Goal: Use online tool/utility: Utilize a website feature to perform a specific function

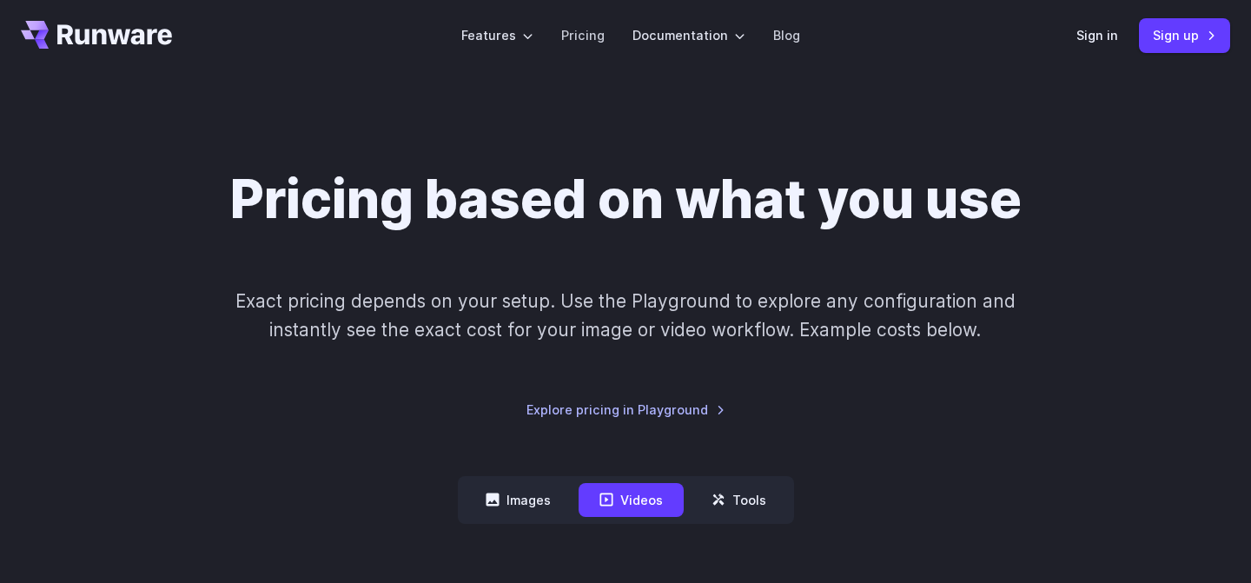
scroll to position [10, 0]
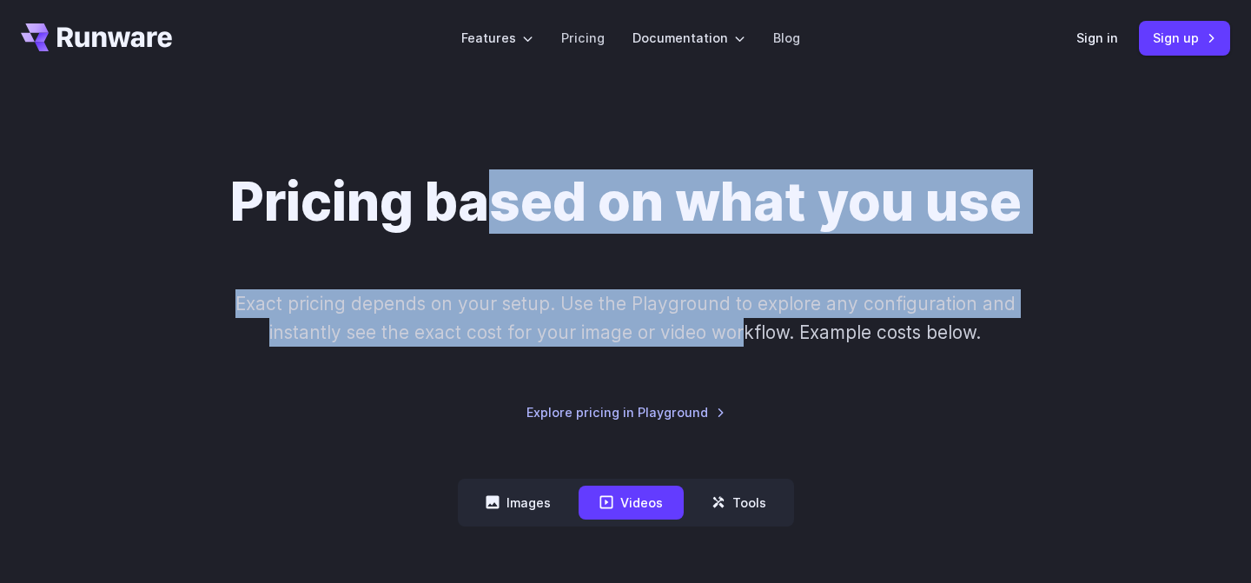
drag, startPoint x: 746, startPoint y: 340, endPoint x: 486, endPoint y: 187, distance: 302.2
click at [486, 187] on div "Pricing based on what you use Exact pricing depends on your setup. Use the Play…" at bounding box center [626, 296] width 1210 height 253
click at [486, 187] on h1 "Pricing based on what you use" at bounding box center [626, 201] width 792 height 63
drag, startPoint x: 434, startPoint y: 186, endPoint x: 705, endPoint y: 335, distance: 308.8
click at [705, 335] on div "Pricing based on what you use Exact pricing depends on your setup. Use the Play…" at bounding box center [626, 296] width 1210 height 253
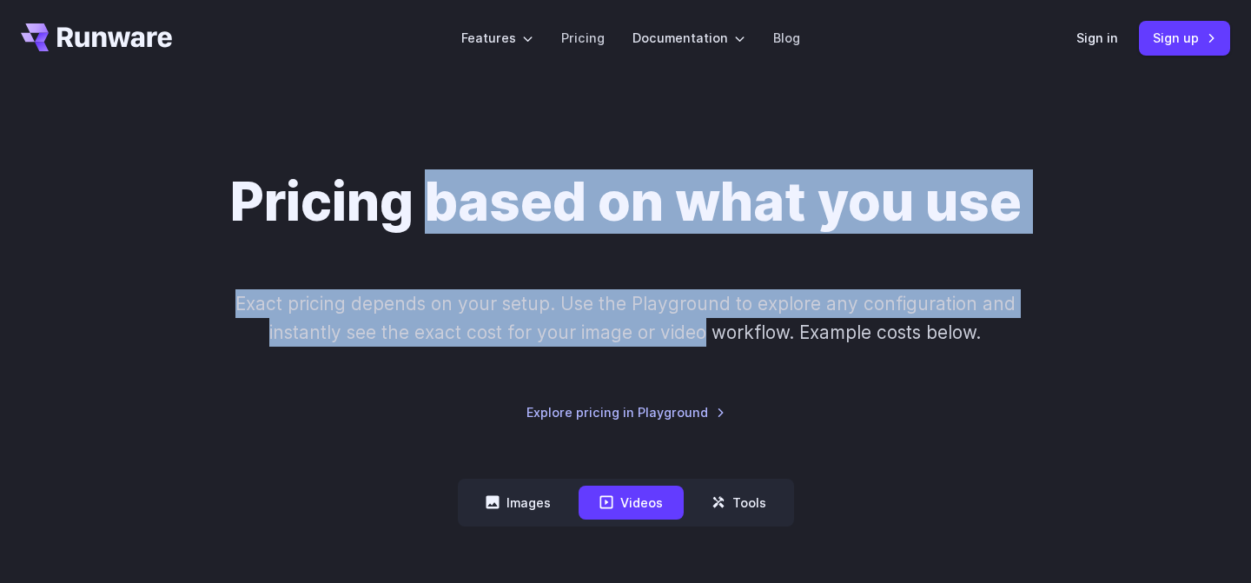
click at [705, 335] on p "Exact pricing depends on your setup. Use the Playground to explore any configur…" at bounding box center [625, 318] width 846 height 58
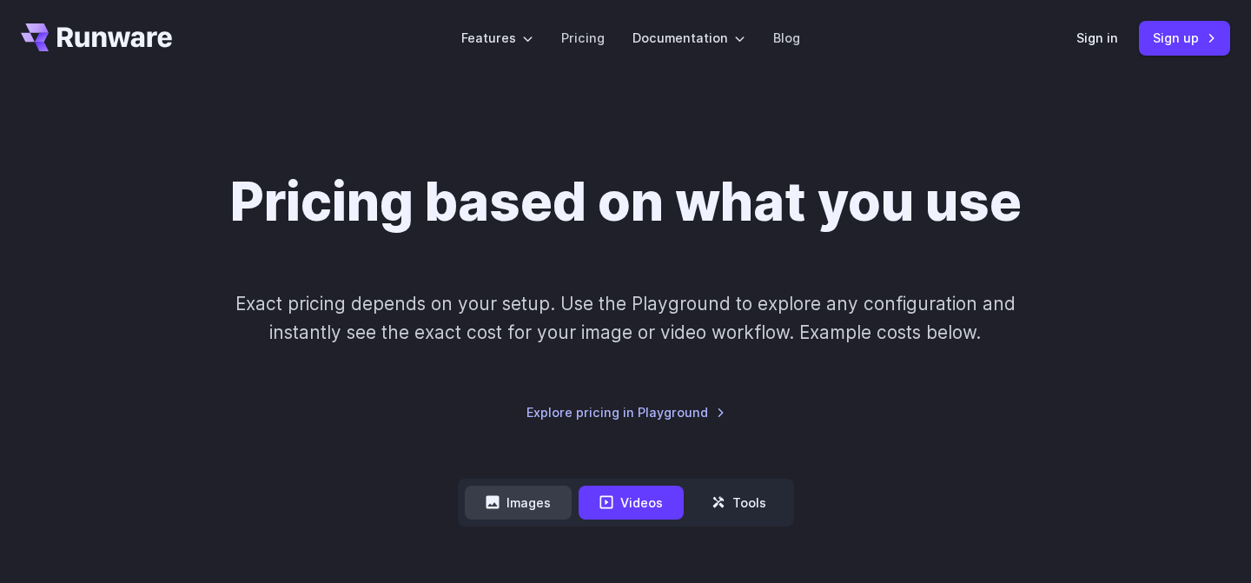
click at [547, 501] on button "Images" at bounding box center [518, 503] width 107 height 34
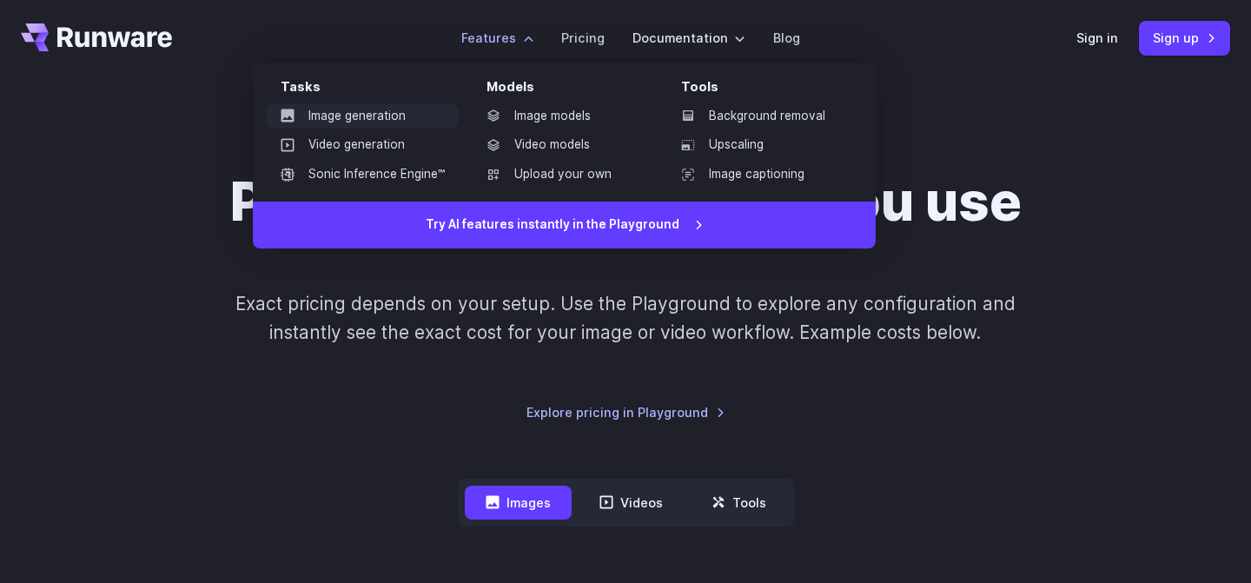
click at [386, 110] on link "Image generation" at bounding box center [363, 116] width 192 height 26
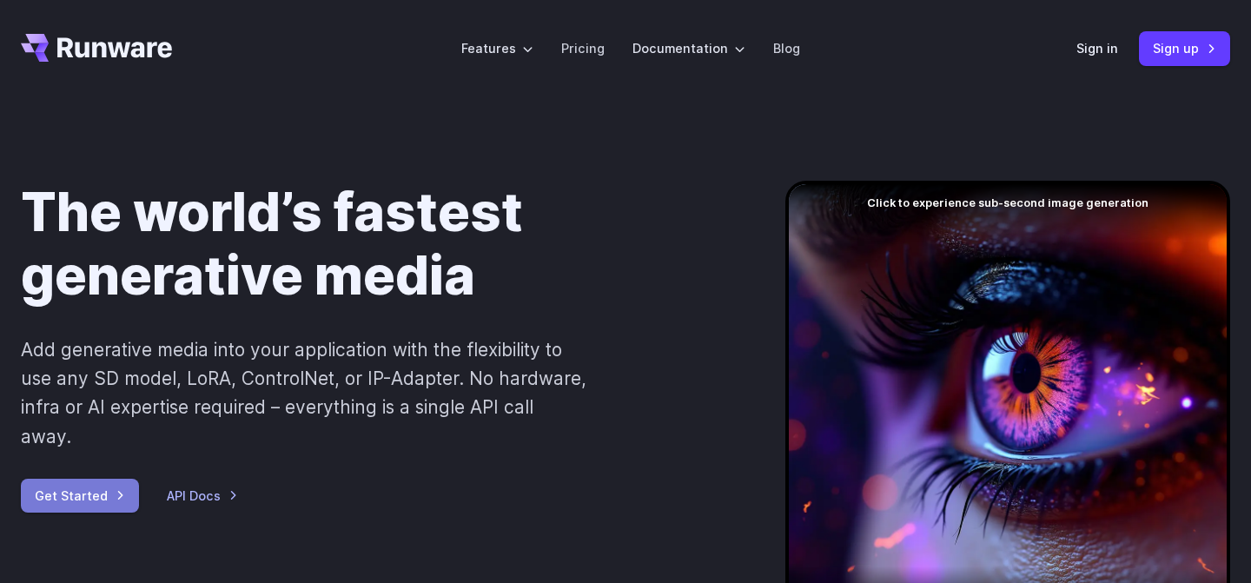
click at [90, 479] on link "Get Started" at bounding box center [80, 496] width 118 height 34
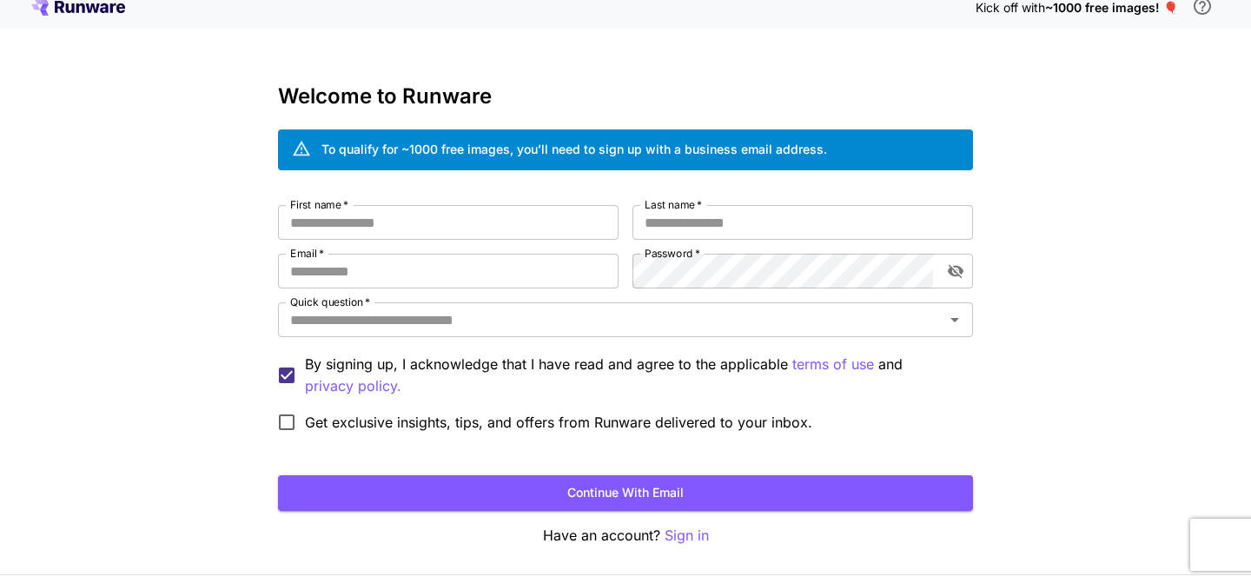
scroll to position [17, 0]
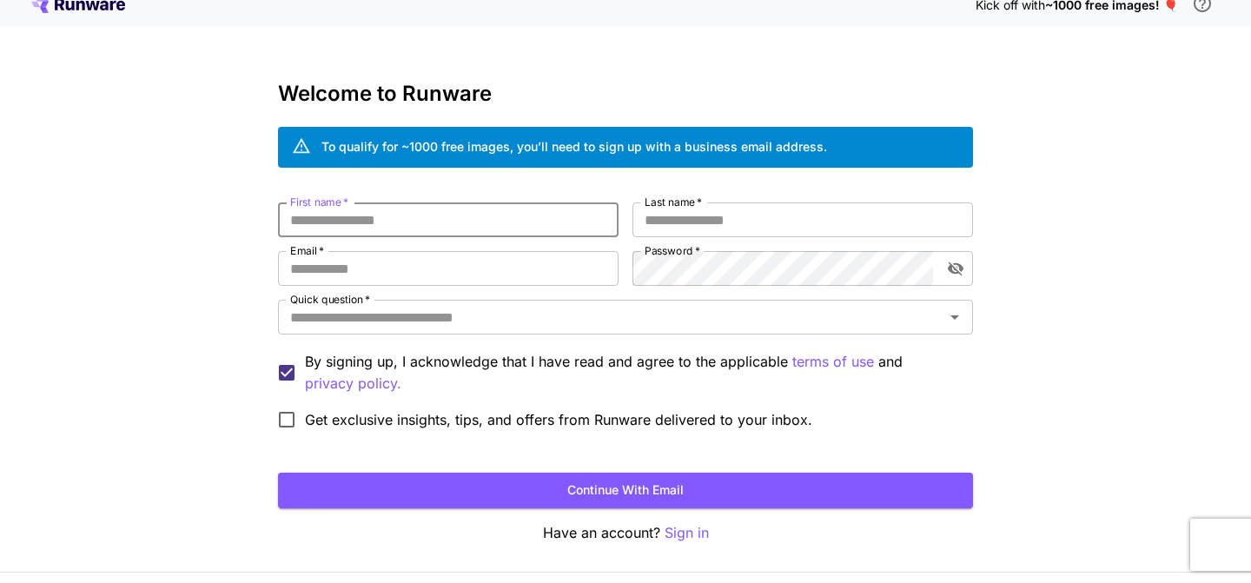
click at [565, 212] on input "First name   *" at bounding box center [448, 219] width 341 height 35
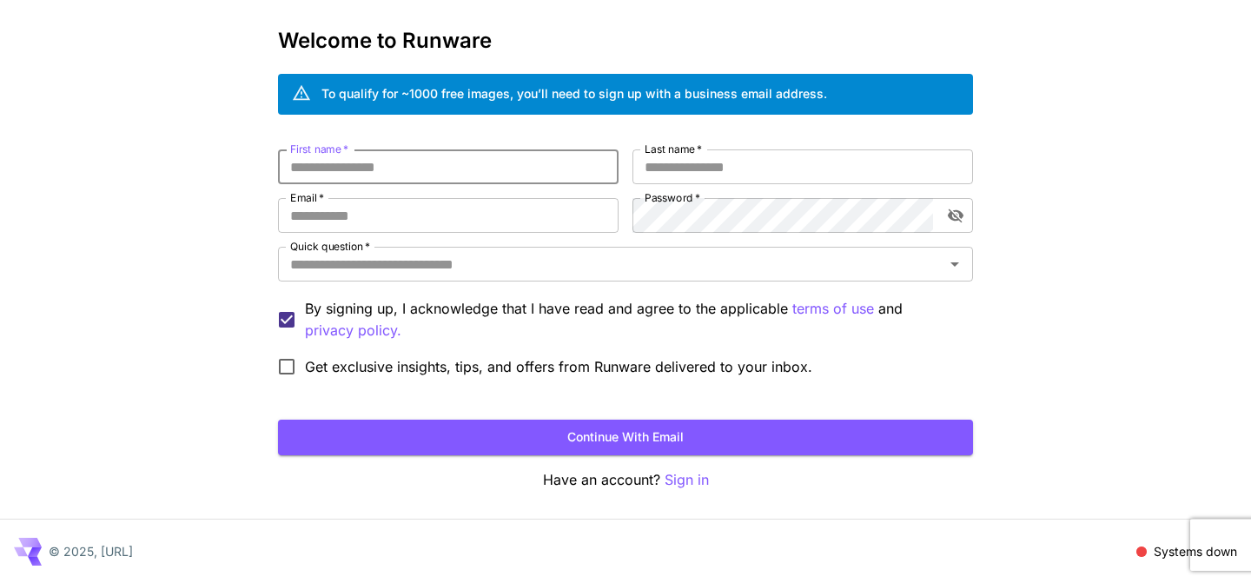
click at [546, 162] on input "First name   *" at bounding box center [448, 166] width 341 height 35
type input "*******"
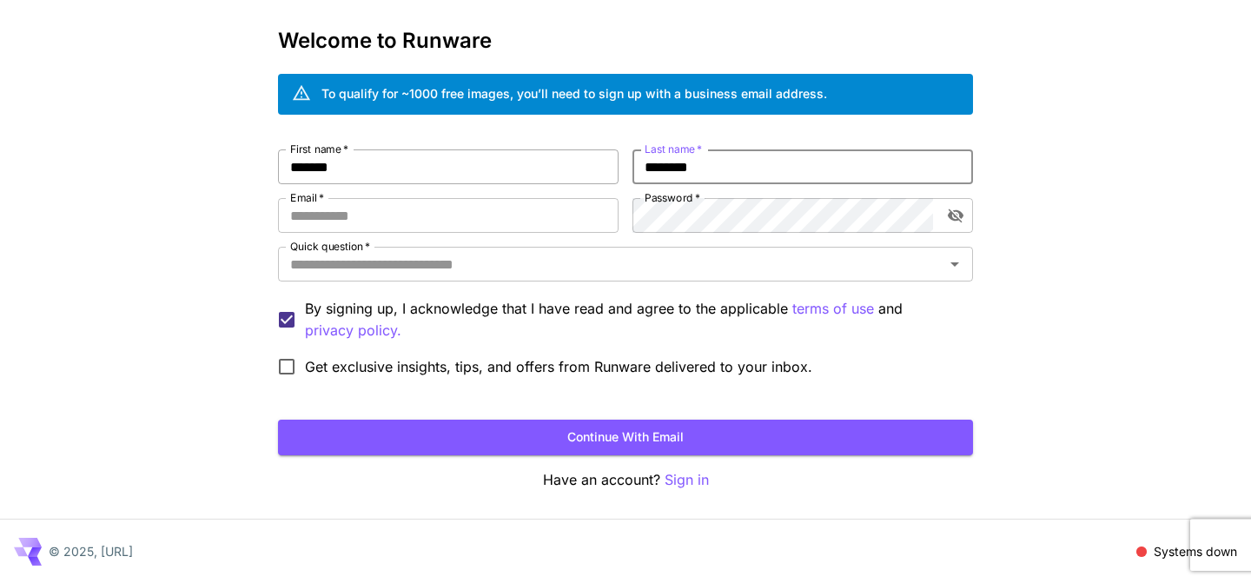
type input "********"
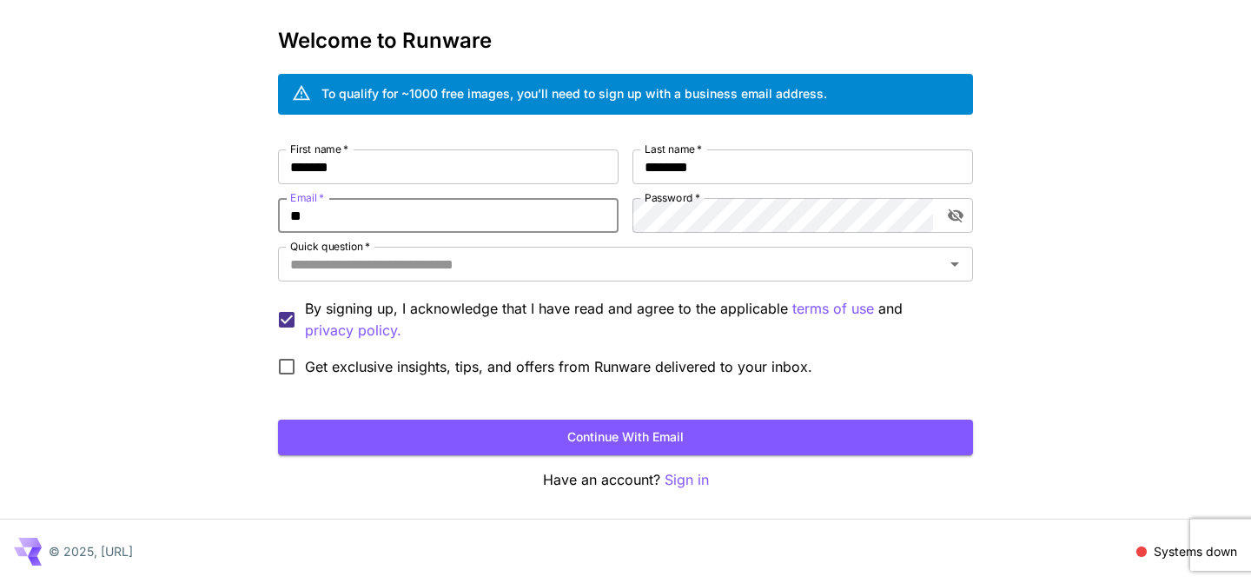
type input "**********"
click at [678, 202] on label "Password   *" at bounding box center [673, 197] width 56 height 15
click at [725, 261] on input "Quick question   *" at bounding box center [611, 264] width 656 height 24
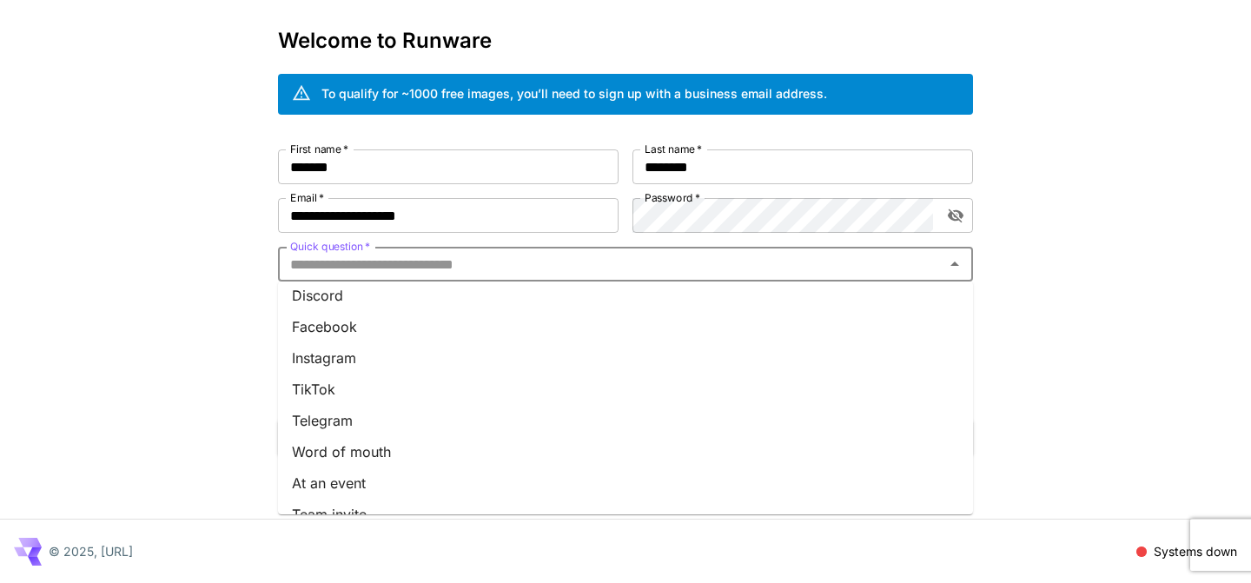
scroll to position [249, 0]
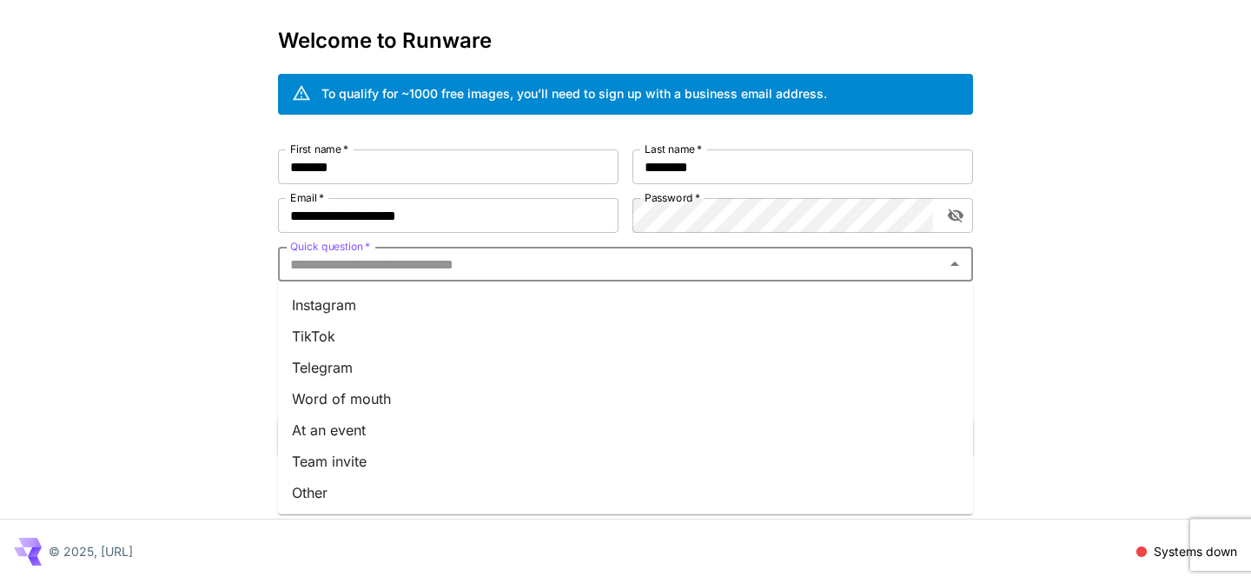
click at [563, 494] on li "Other" at bounding box center [625, 492] width 695 height 31
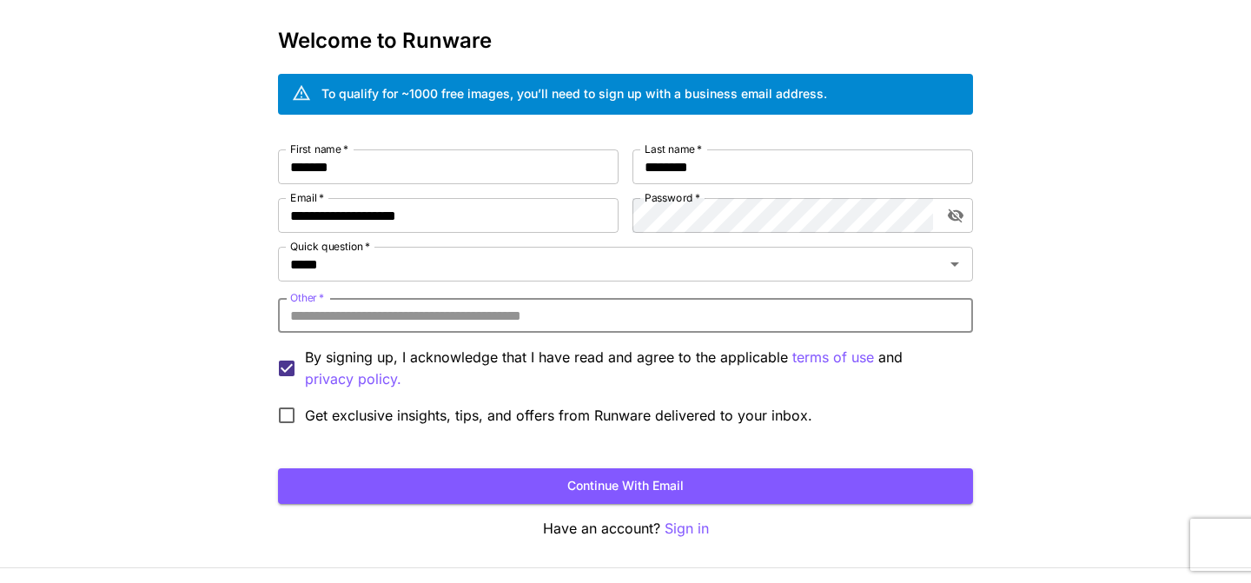
click at [537, 311] on input "Other   *" at bounding box center [625, 315] width 695 height 35
type input "**********"
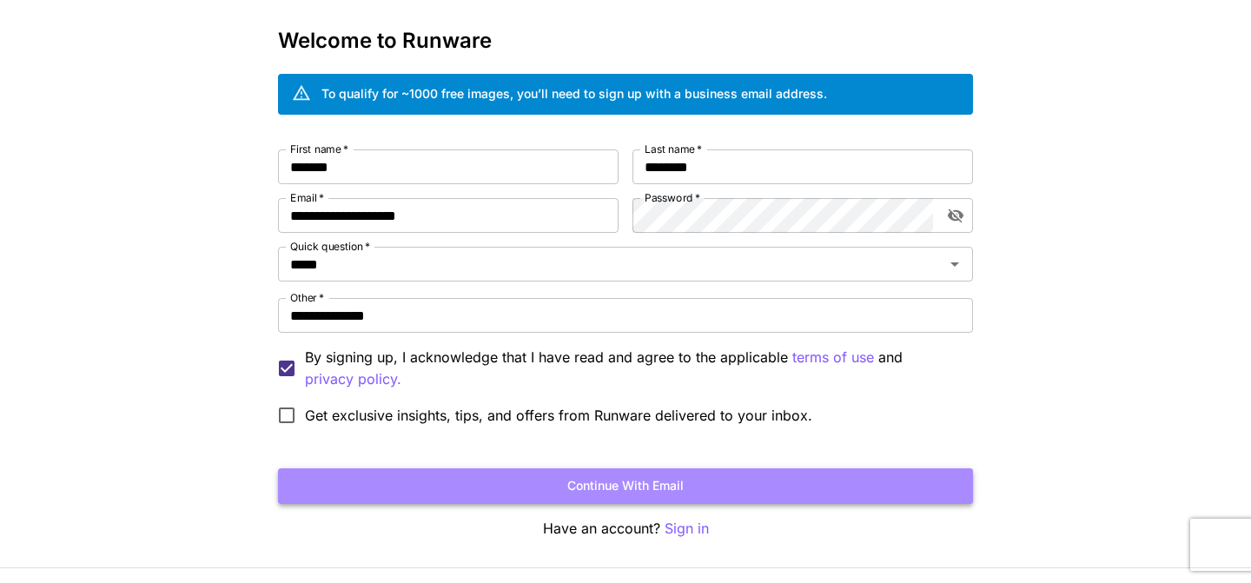
click at [630, 488] on button "Continue with email" at bounding box center [625, 486] width 695 height 36
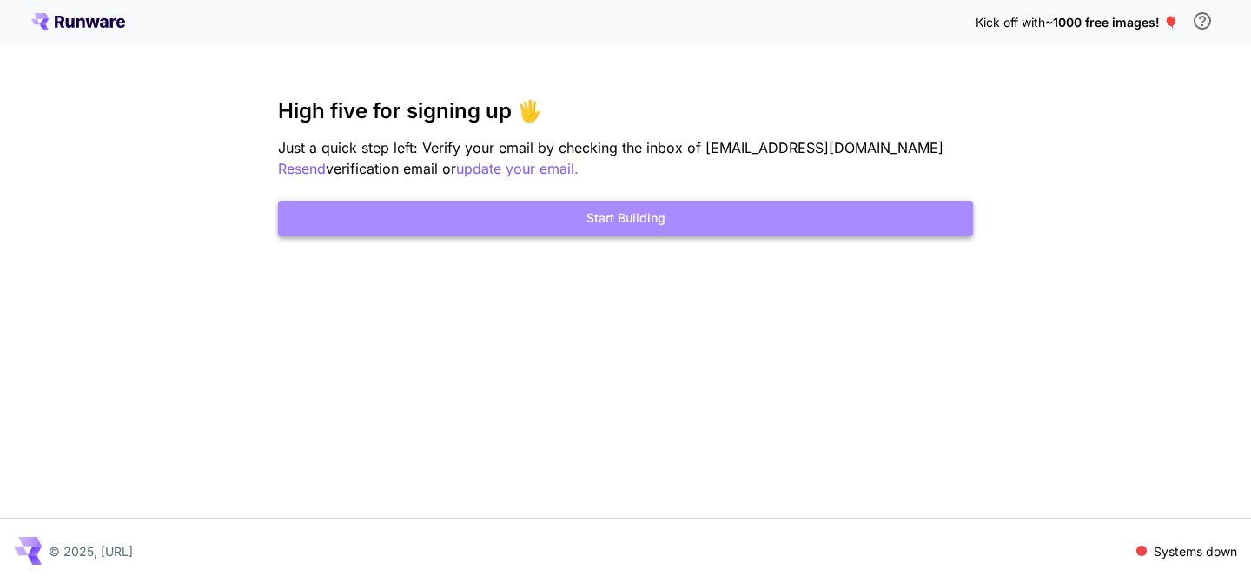
click at [731, 223] on button "Start Building" at bounding box center [625, 219] width 695 height 36
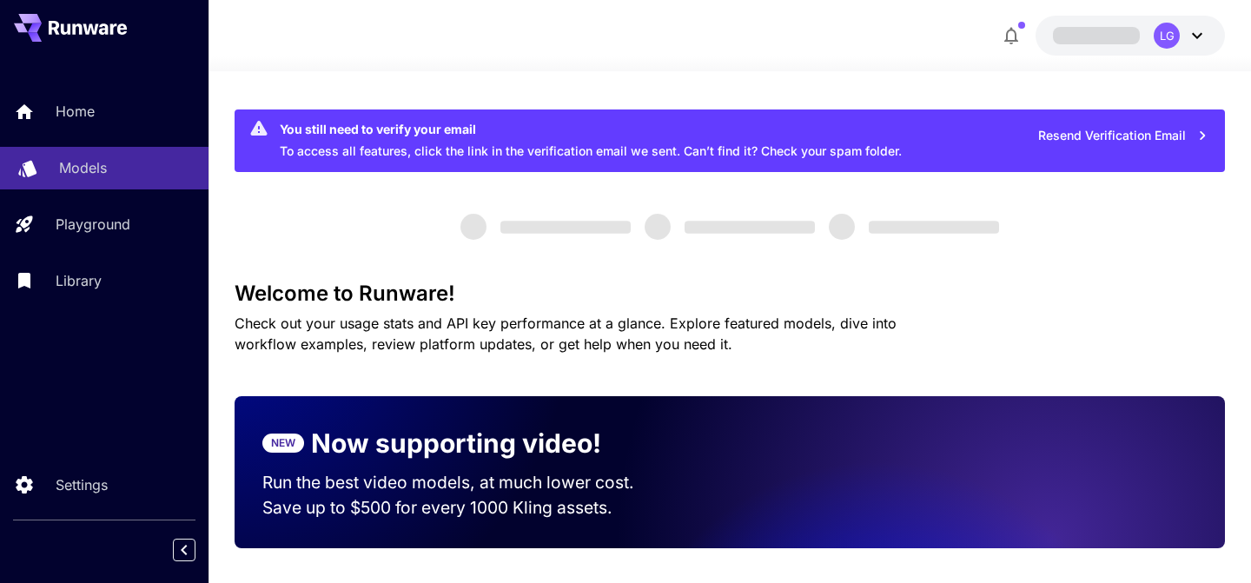
click at [78, 170] on p "Models" at bounding box center [83, 167] width 48 height 21
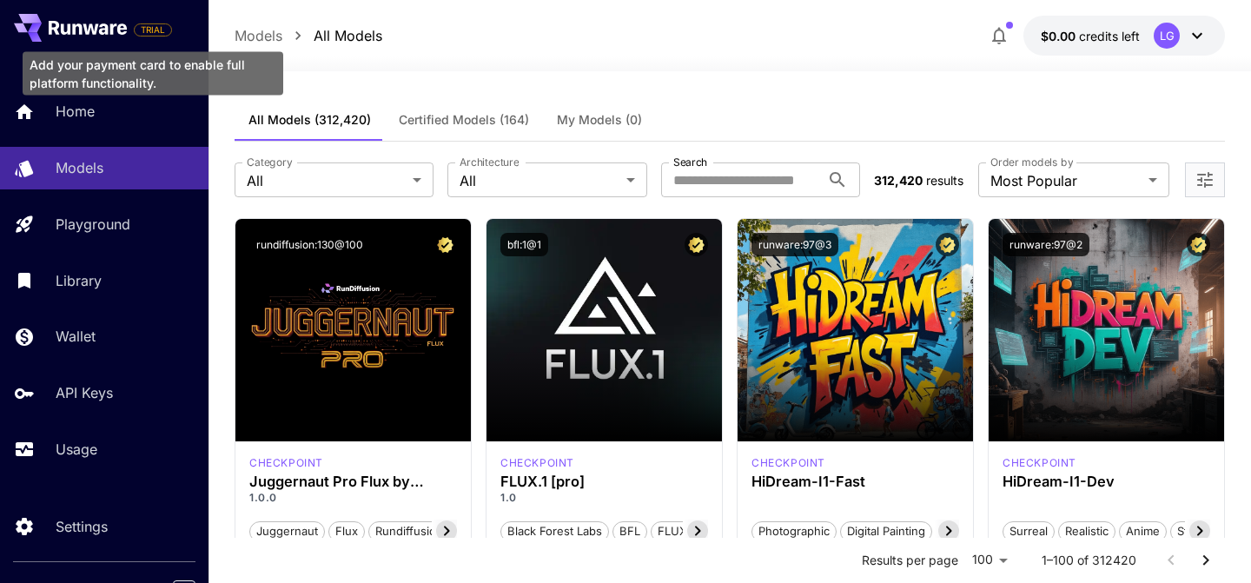
click at [150, 31] on span "TRIAL" at bounding box center [153, 29] width 36 height 13
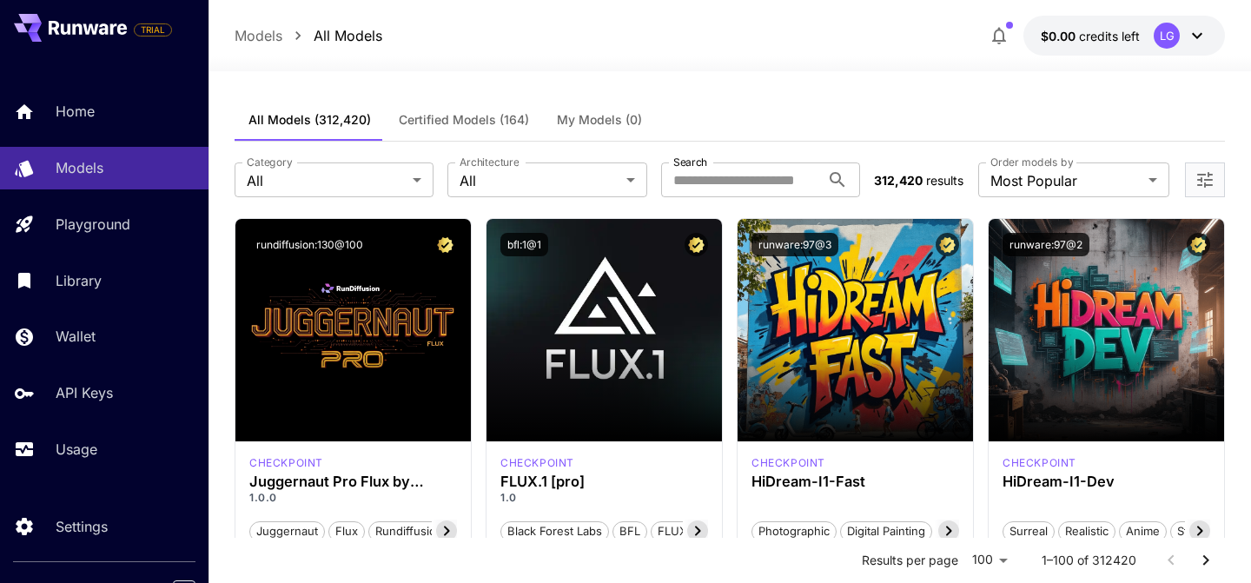
click at [1149, 34] on button "$0.00 credits left LG" at bounding box center [1125, 36] width 202 height 40
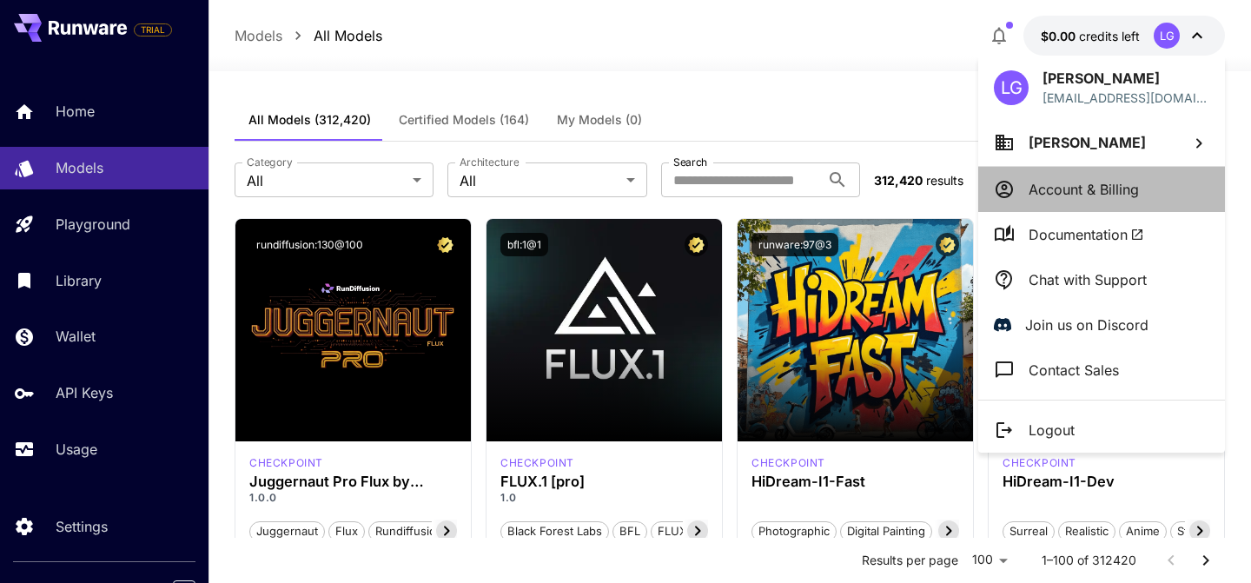
click at [1160, 176] on li "Account & Billing" at bounding box center [1101, 189] width 247 height 45
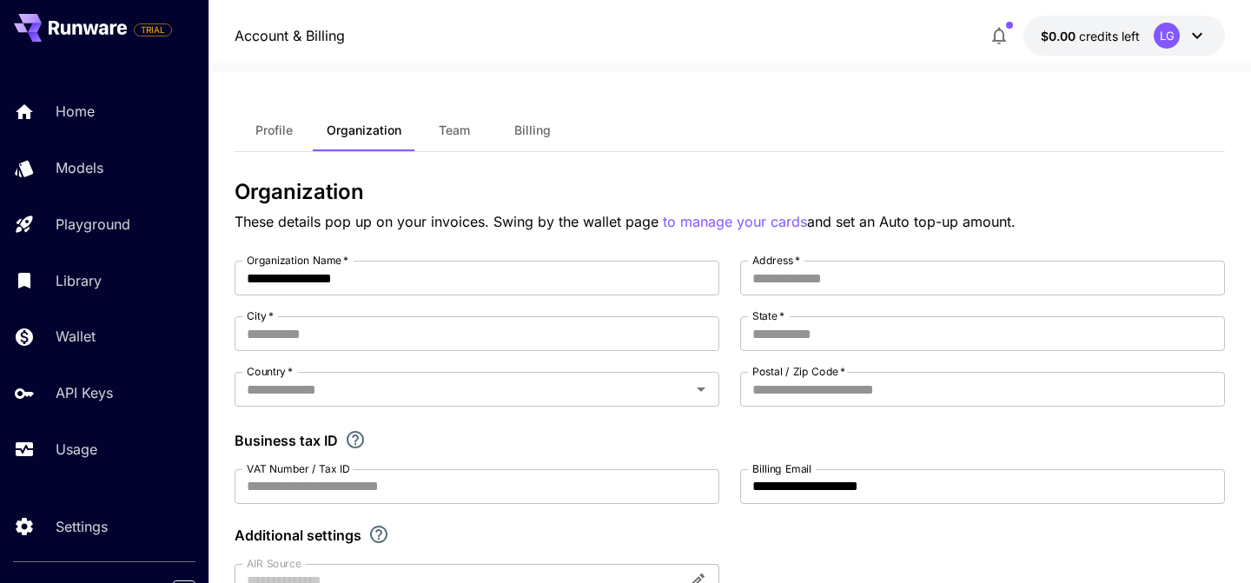
click at [522, 133] on span "Billing" at bounding box center [532, 131] width 36 height 16
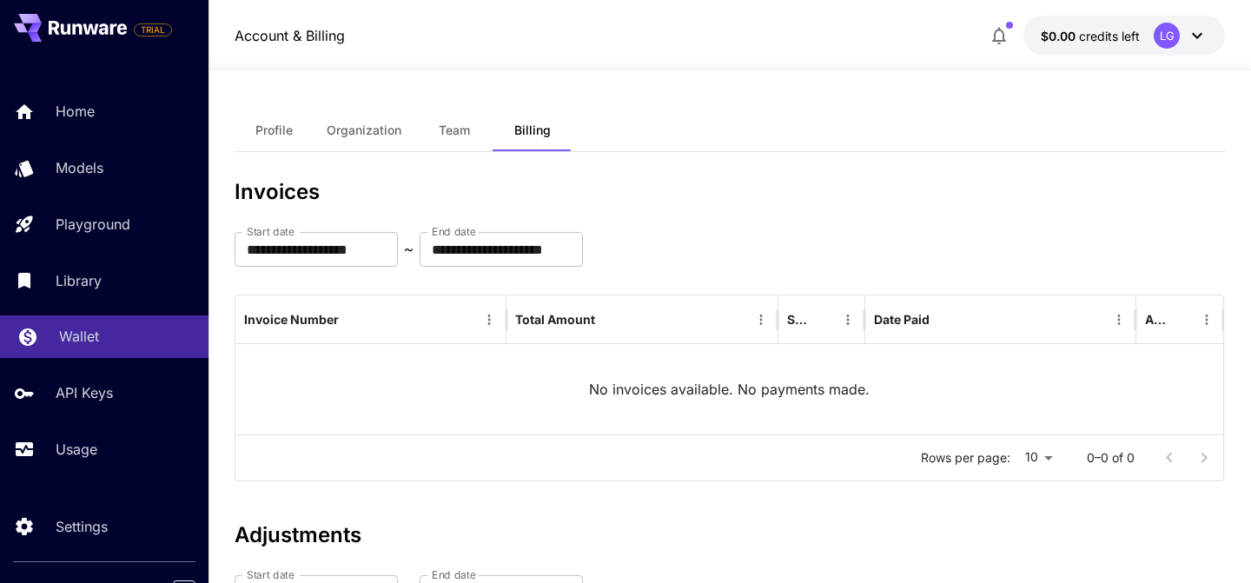
click at [112, 347] on div "Wallet" at bounding box center [127, 336] width 136 height 21
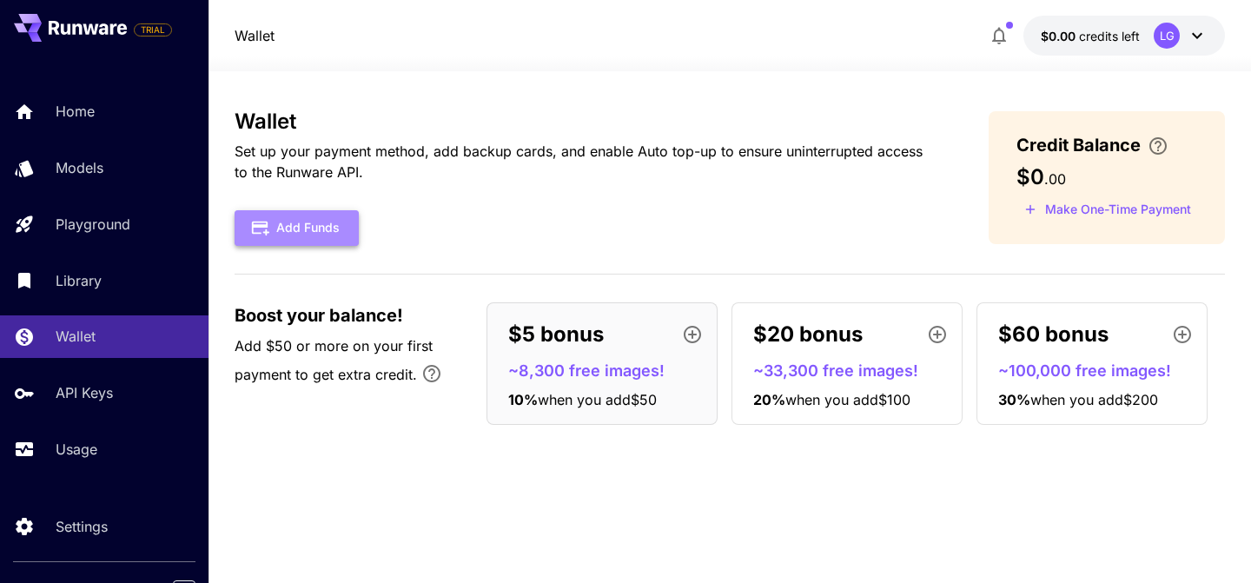
click at [267, 229] on icon "button" at bounding box center [259, 227] width 19 height 19
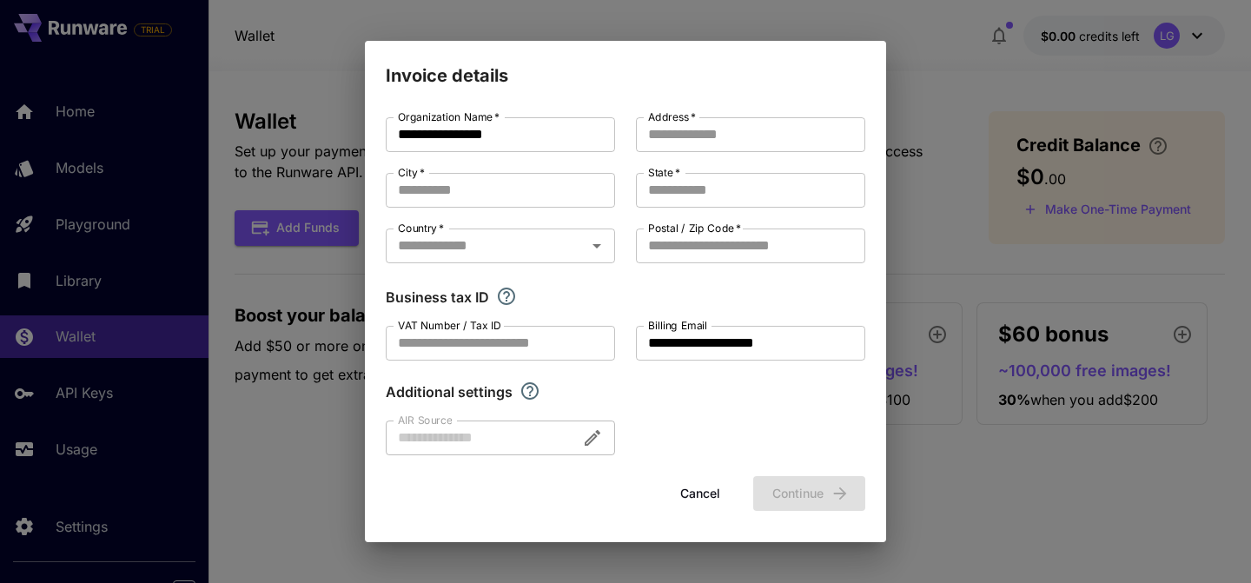
click at [677, 156] on div "**********" at bounding box center [626, 286] width 480 height 338
click at [680, 134] on input "Address   *" at bounding box center [750, 134] width 229 height 35
click at [644, 384] on div "**********" at bounding box center [626, 286] width 480 height 338
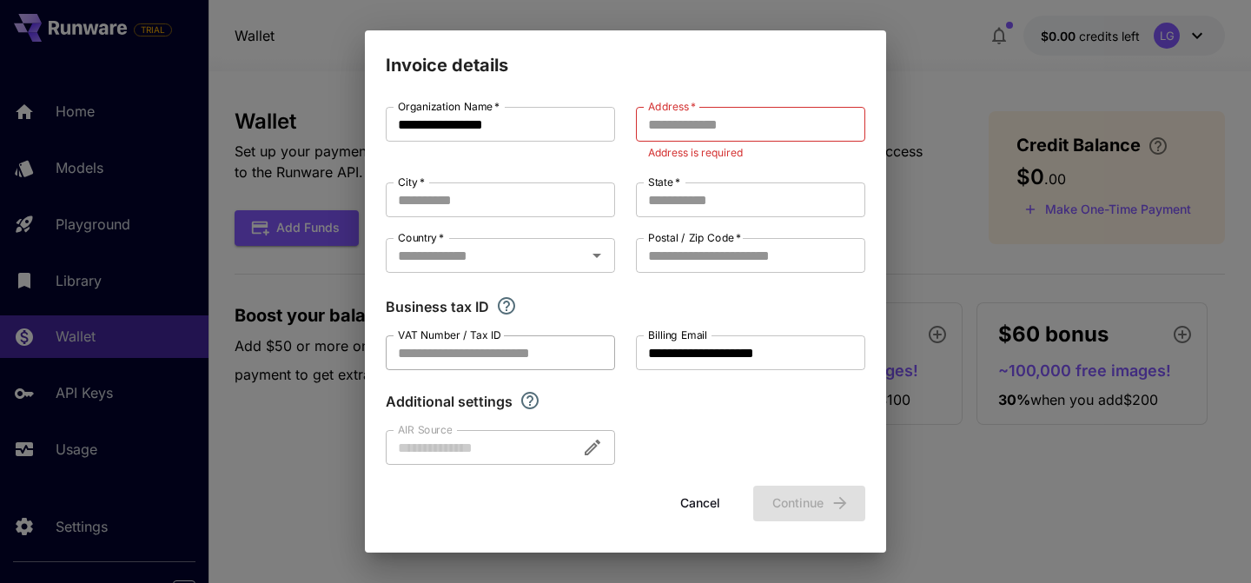
click at [591, 366] on input "VAT Number / Tax ID" at bounding box center [500, 352] width 229 height 35
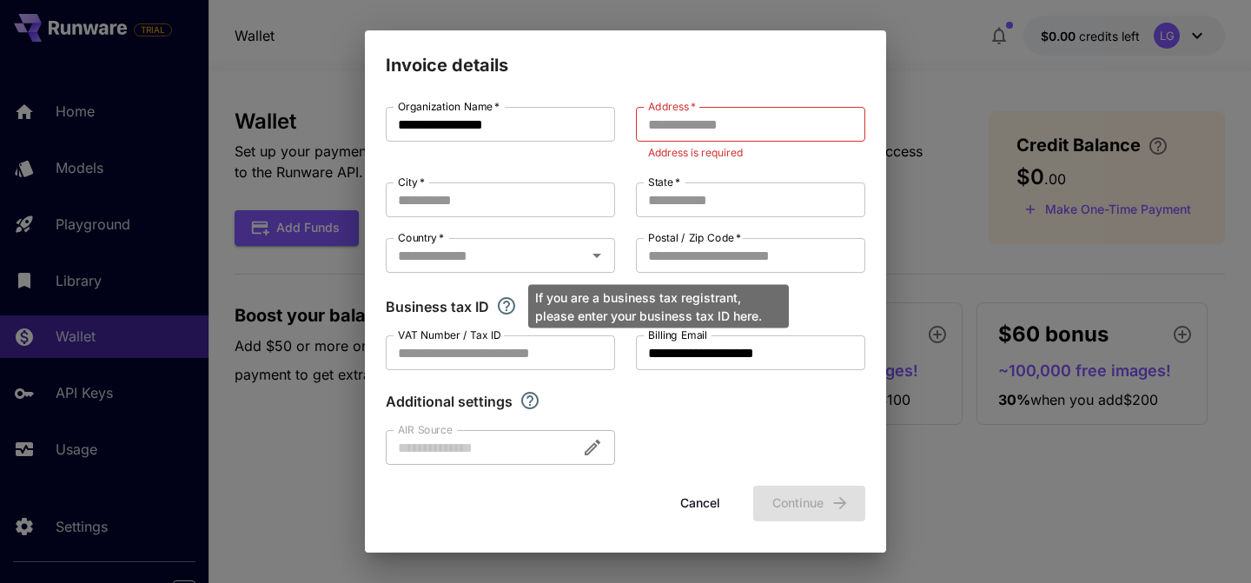
click at [498, 304] on icon "If you are a business tax registrant, please enter your business tax ID here." at bounding box center [506, 305] width 17 height 17
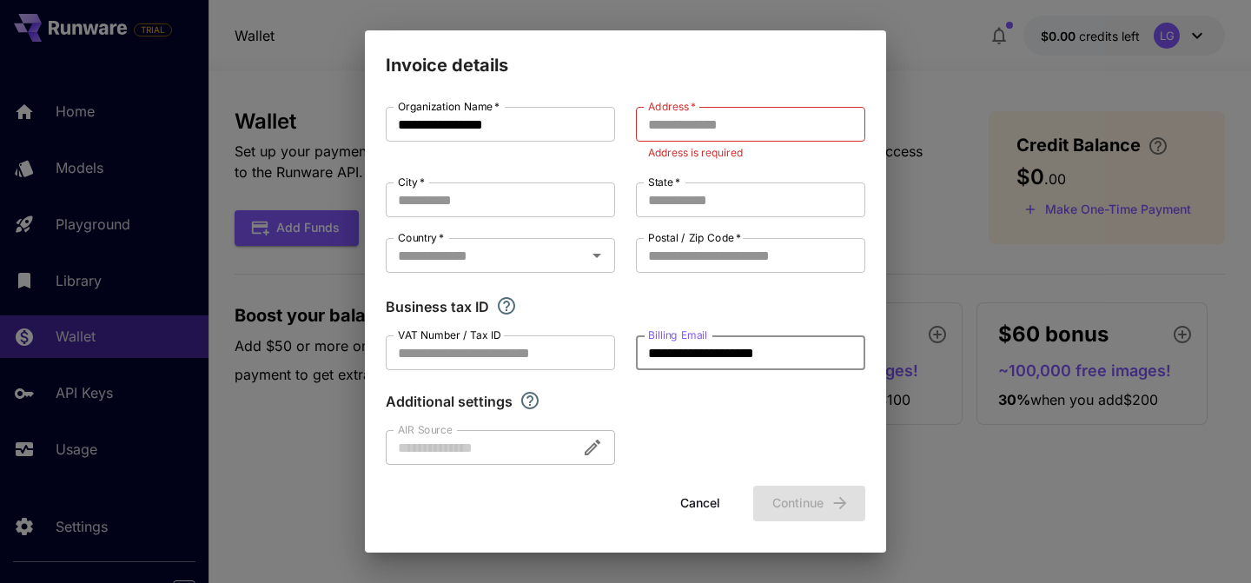
click at [706, 341] on input "**********" at bounding box center [750, 352] width 229 height 35
click at [460, 432] on div at bounding box center [500, 447] width 229 height 35
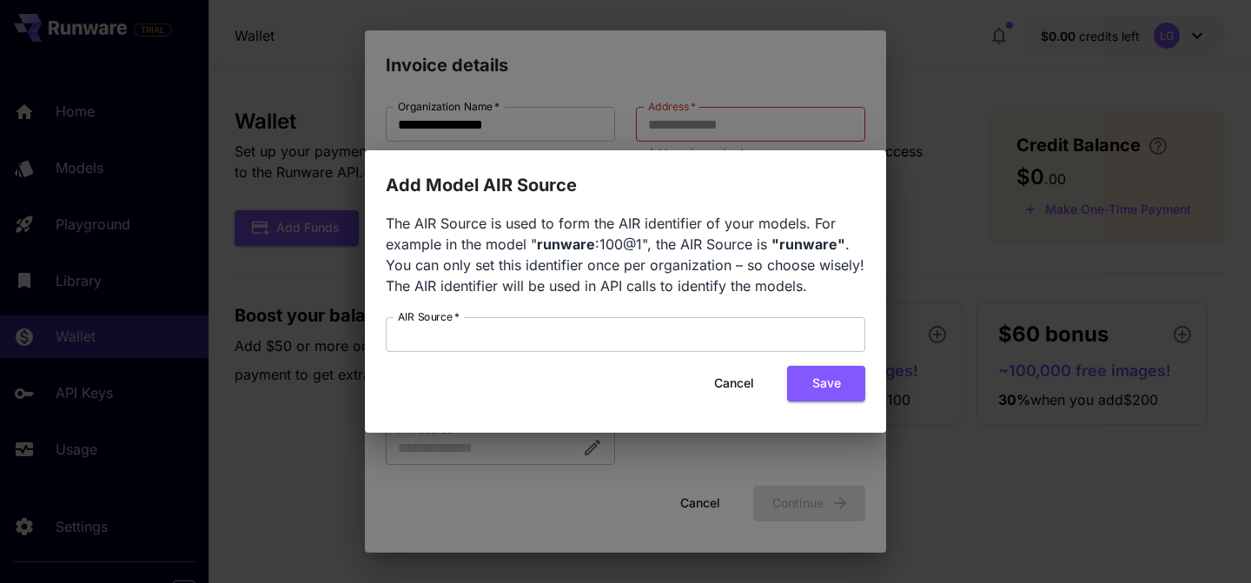
click at [745, 385] on button "Cancel" at bounding box center [734, 384] width 78 height 36
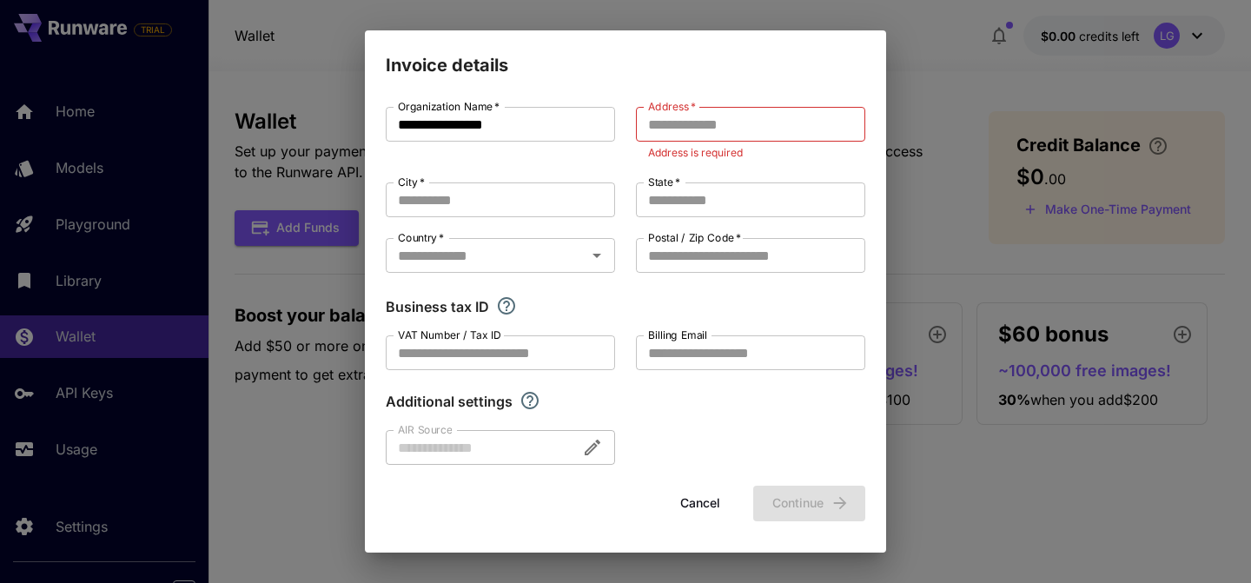
click at [706, 142] on div "Address   * Address   * Address is required" at bounding box center [750, 134] width 229 height 55
click at [700, 128] on input "Address   *" at bounding box center [750, 124] width 229 height 35
click at [690, 520] on button "Cancel" at bounding box center [700, 504] width 78 height 36
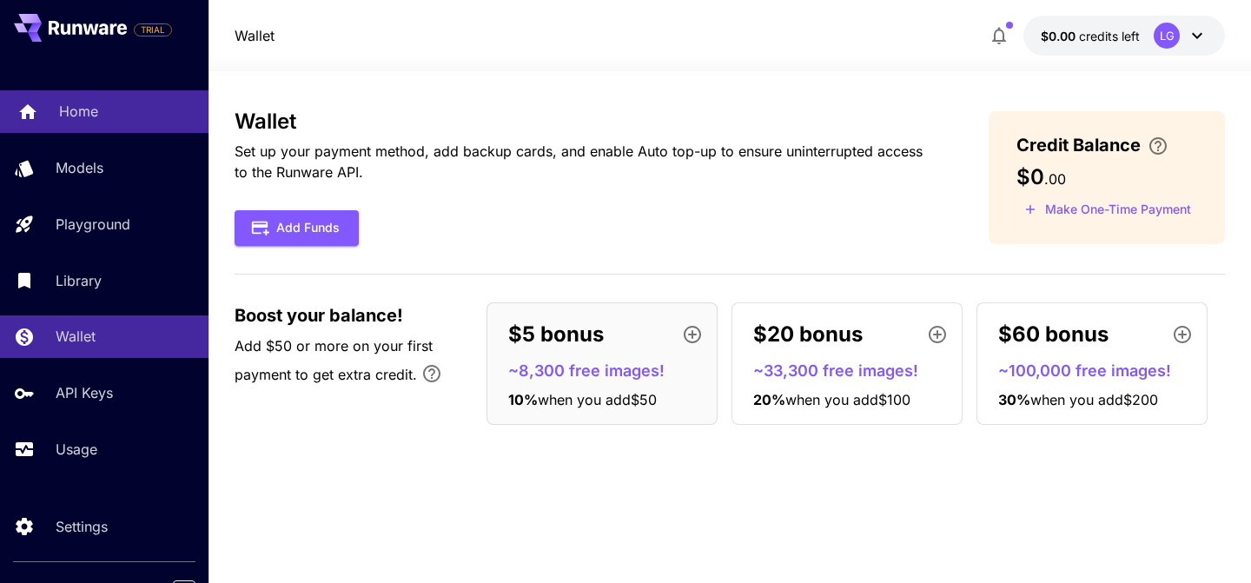
click at [89, 112] on p "Home" at bounding box center [78, 111] width 39 height 21
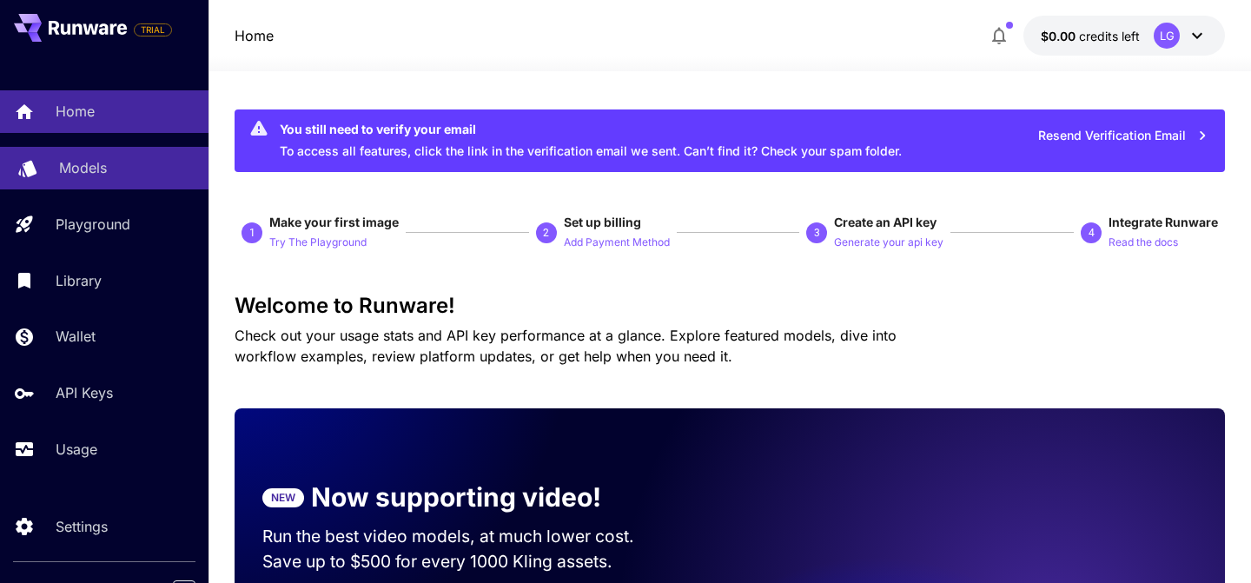
click at [89, 168] on p "Models" at bounding box center [83, 167] width 48 height 21
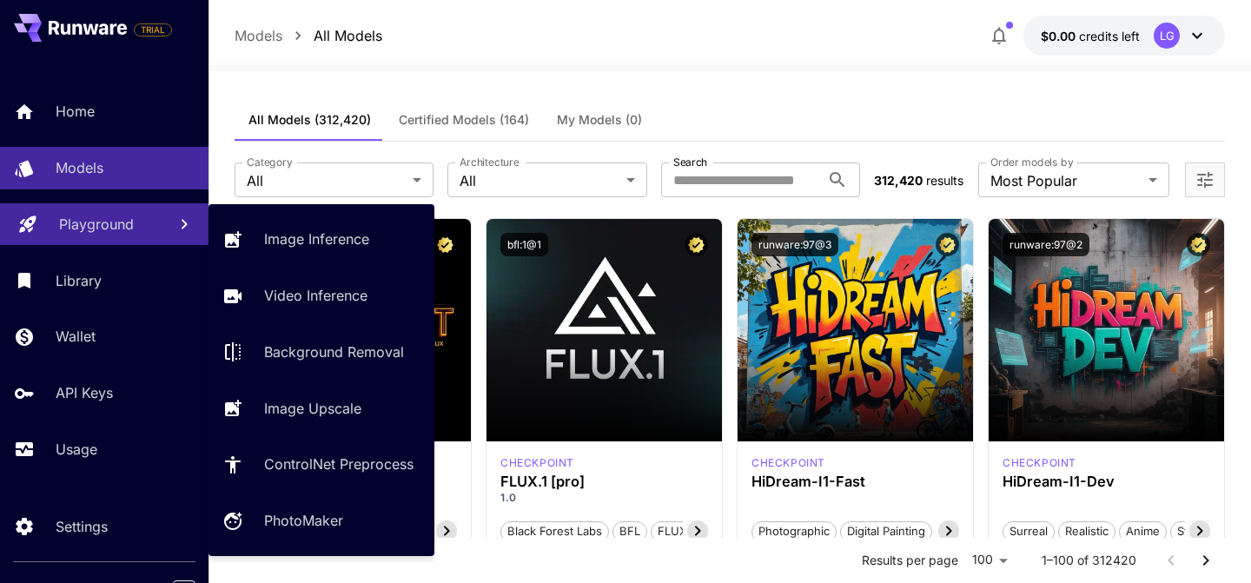
click at [104, 246] on link "Playground" at bounding box center [104, 224] width 209 height 43
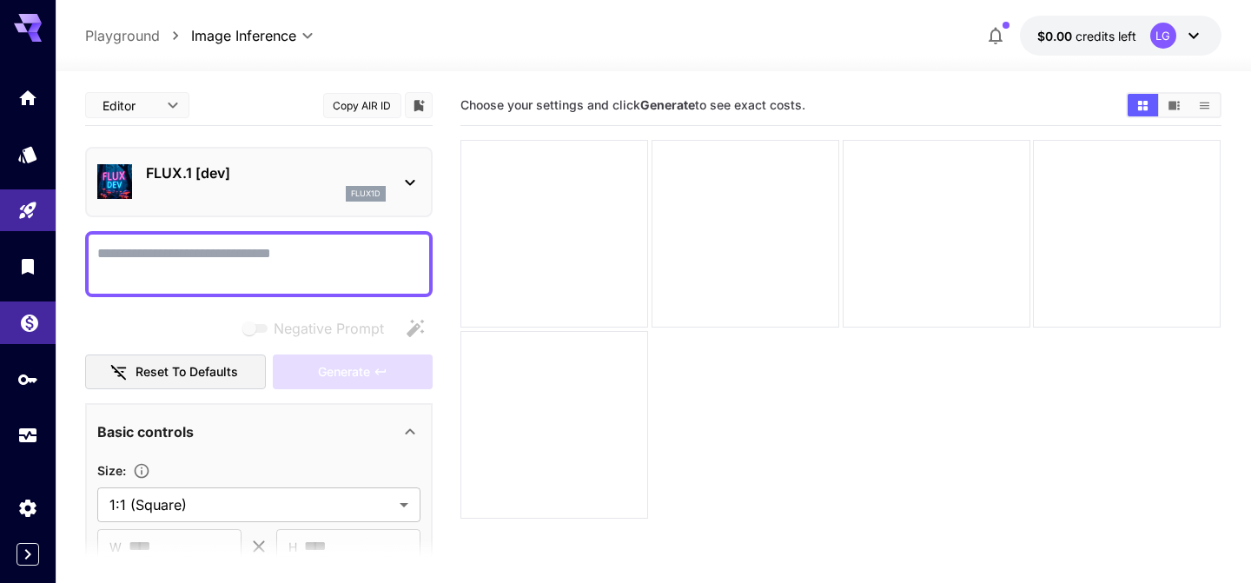
click at [30, 336] on link at bounding box center [28, 323] width 56 height 43
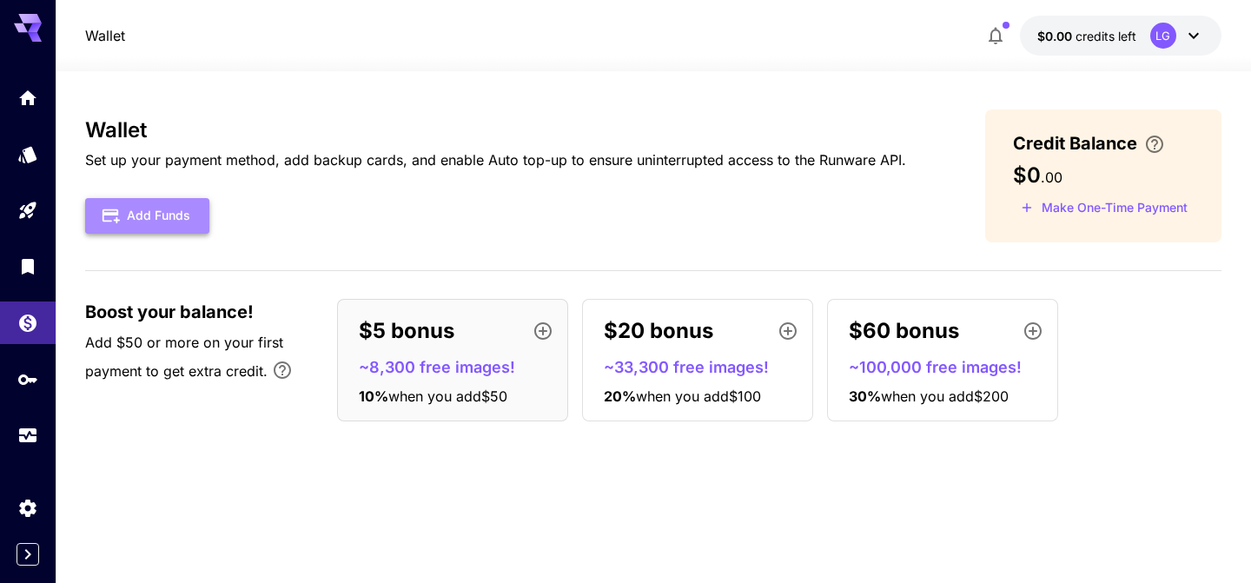
click at [139, 214] on button "Add Funds" at bounding box center [147, 216] width 124 height 36
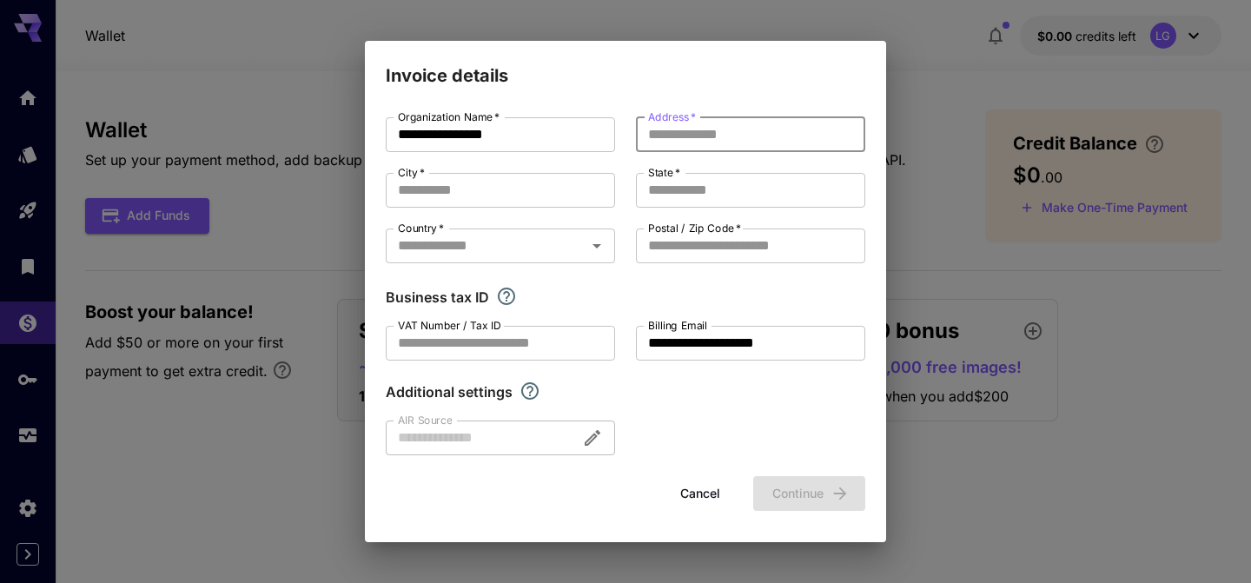
click at [662, 140] on input "Address   *" at bounding box center [750, 134] width 229 height 35
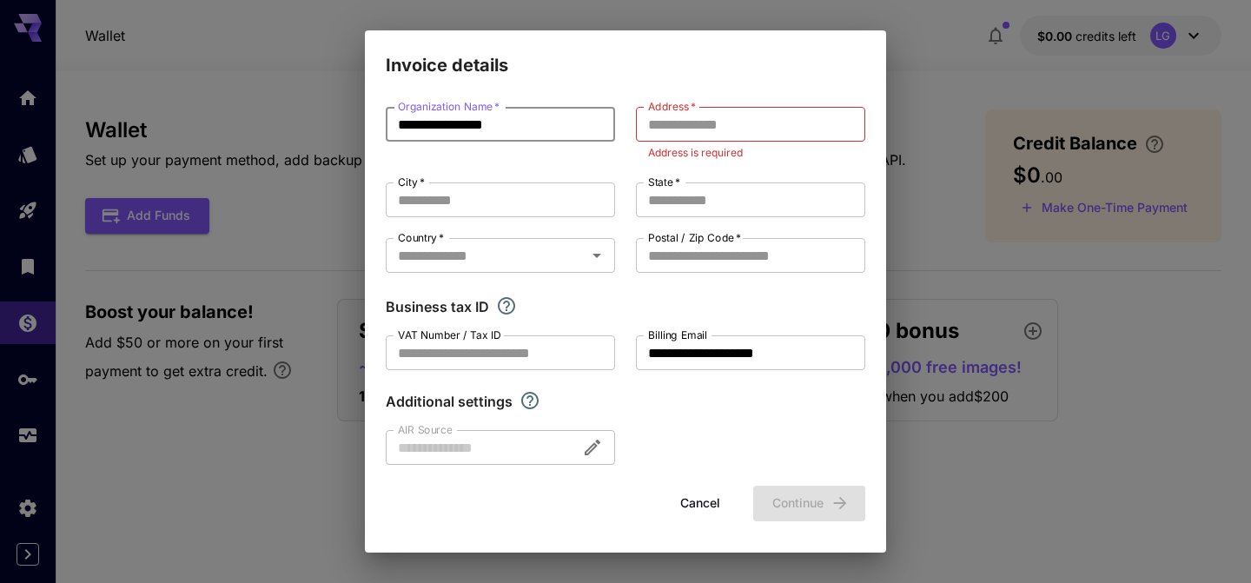
drag, startPoint x: 554, startPoint y: 143, endPoint x: 543, endPoint y: 137, distance: 11.7
click at [544, 137] on input "**********" at bounding box center [500, 124] width 229 height 35
type input "********"
click at [744, 114] on input "Address   *" at bounding box center [750, 124] width 229 height 35
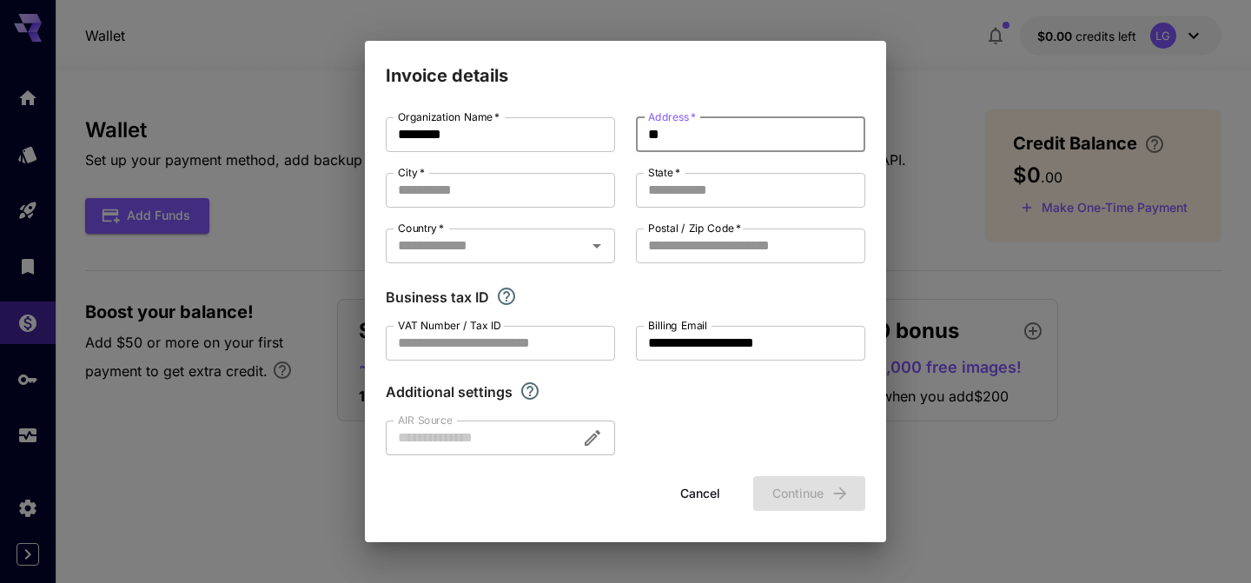
type input "*"
type input "**********"
click at [554, 189] on input "City   *" at bounding box center [500, 190] width 229 height 35
type input "*********"
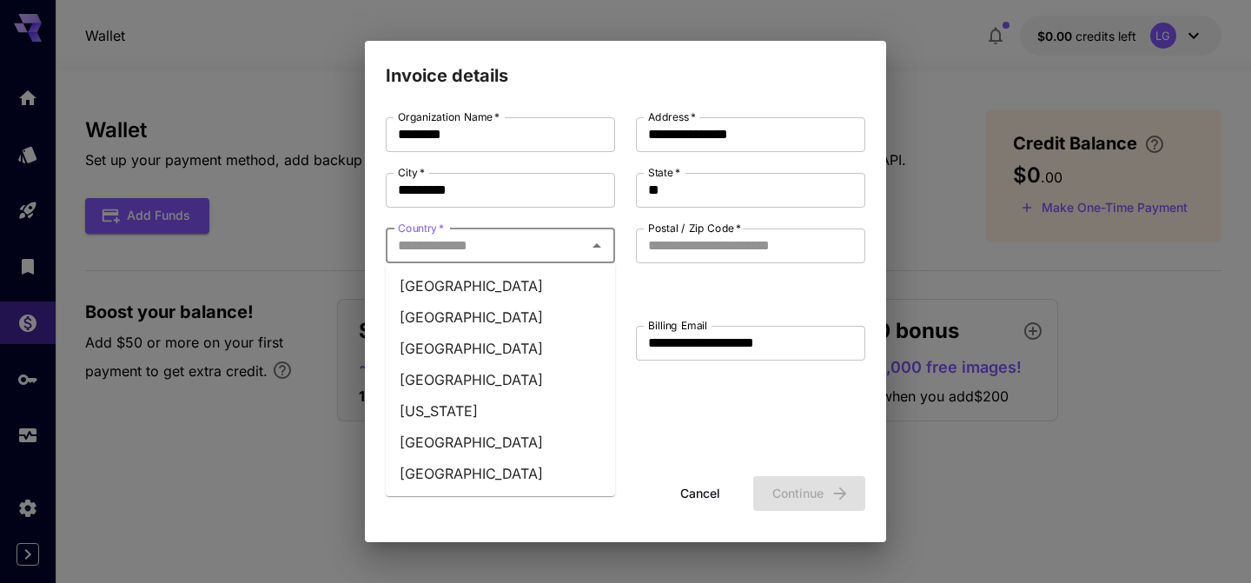
click at [492, 246] on input "Country   *" at bounding box center [486, 246] width 190 height 24
click at [697, 199] on input "**" at bounding box center [750, 190] width 229 height 35
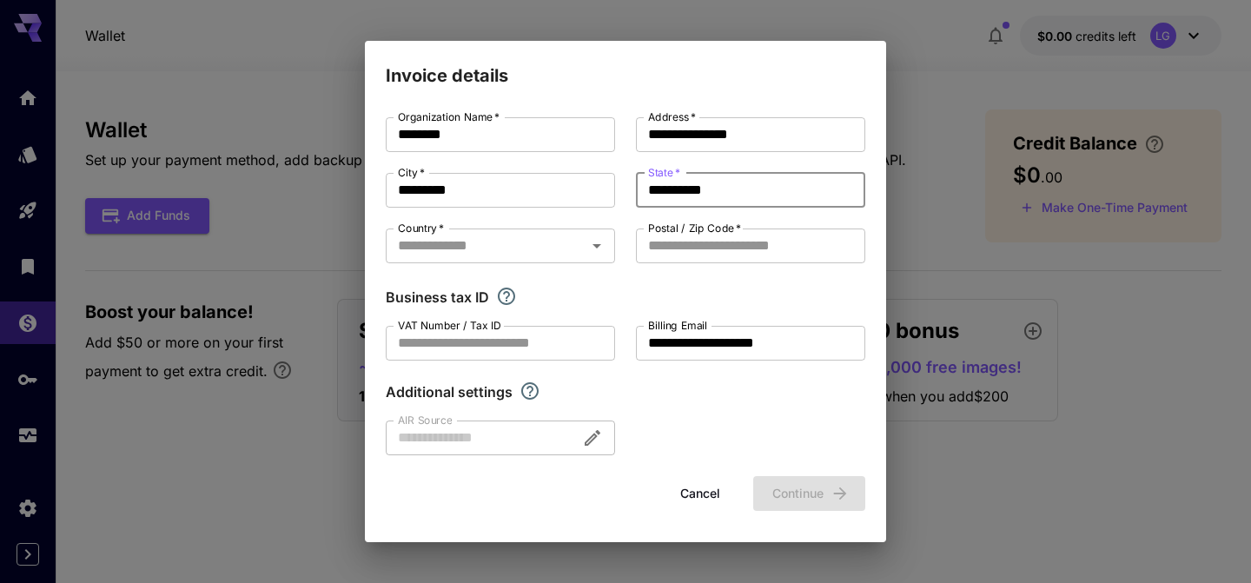
type input "**********"
click at [574, 227] on div "**********" at bounding box center [626, 286] width 480 height 338
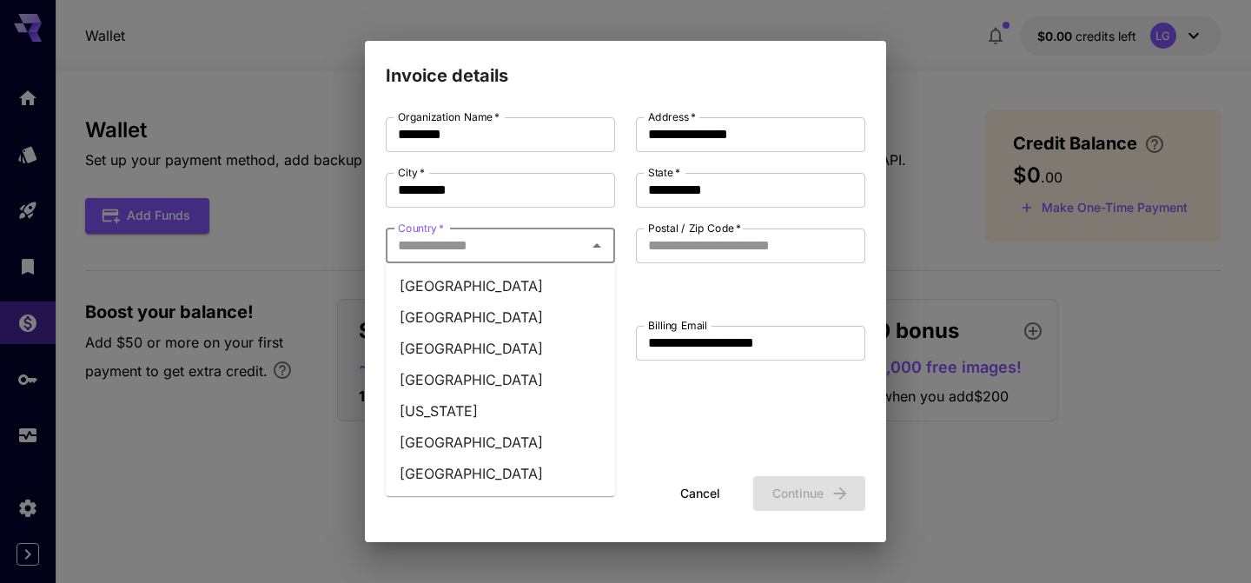
click at [573, 239] on input "Country   *" at bounding box center [486, 246] width 190 height 24
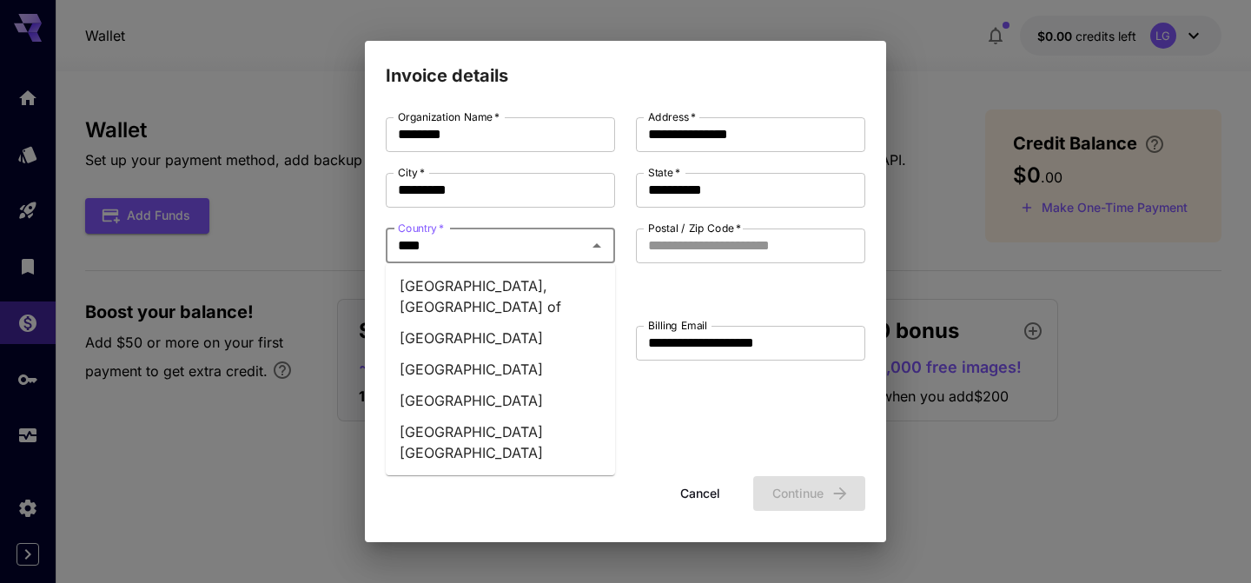
type input "*****"
click at [473, 385] on li "[GEOGRAPHIC_DATA]" at bounding box center [500, 400] width 229 height 31
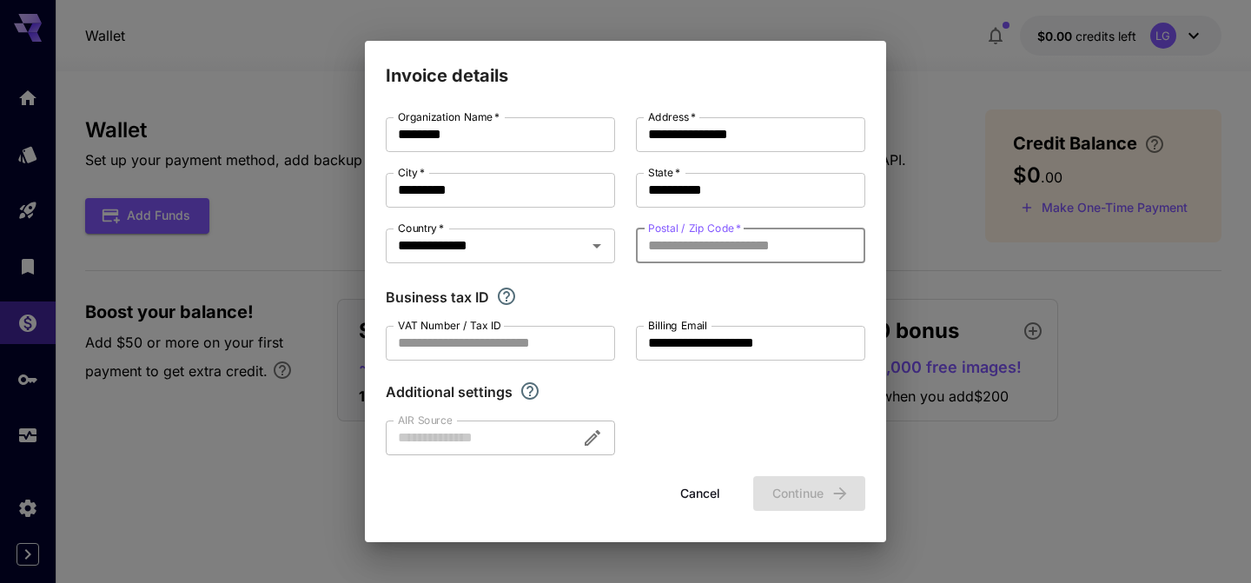
click at [702, 247] on input "Postal / Zip Code   *" at bounding box center [750, 246] width 229 height 35
type input "*****"
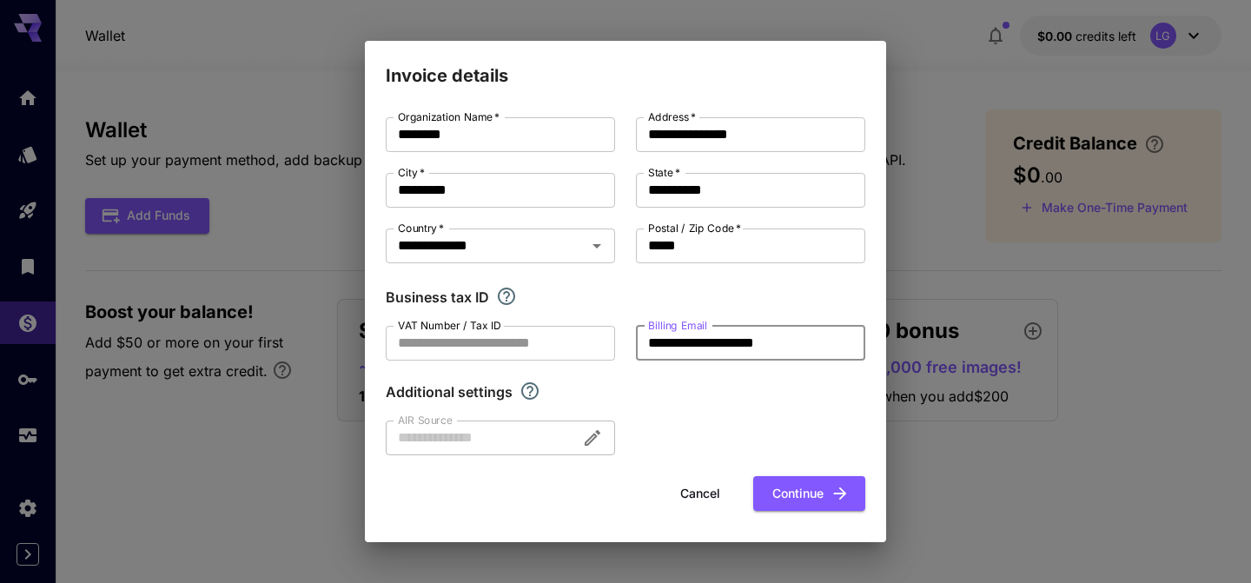
click at [700, 348] on input "**********" at bounding box center [750, 343] width 229 height 35
click at [680, 387] on div "Additional settings" at bounding box center [626, 391] width 480 height 21
click at [829, 481] on button "Continue" at bounding box center [809, 494] width 112 height 36
type input "**********"
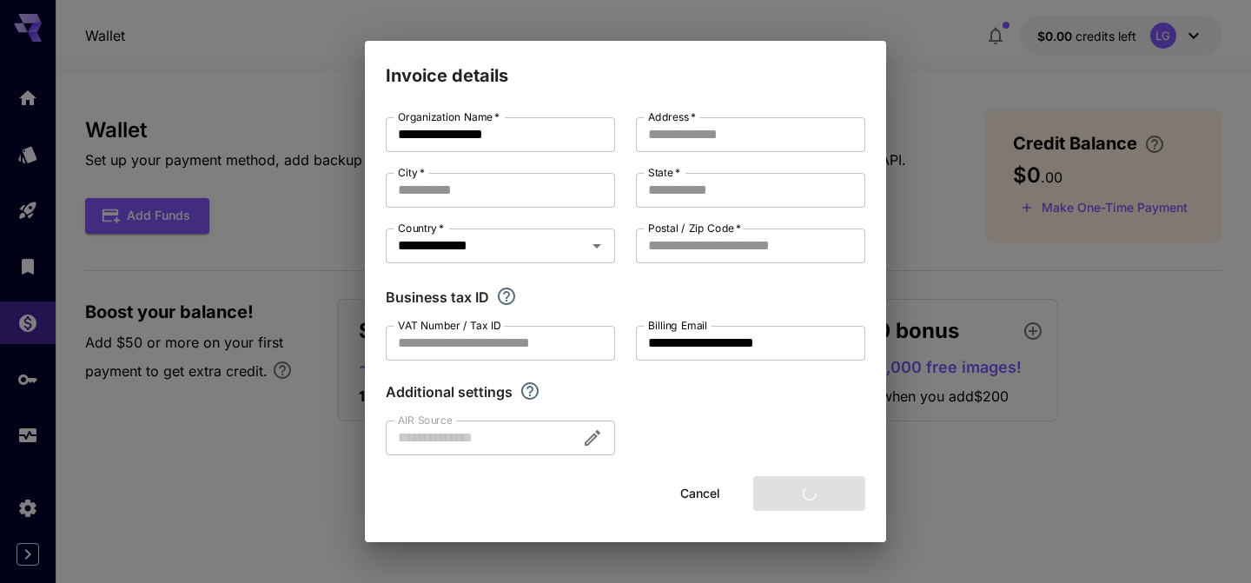
type input "********"
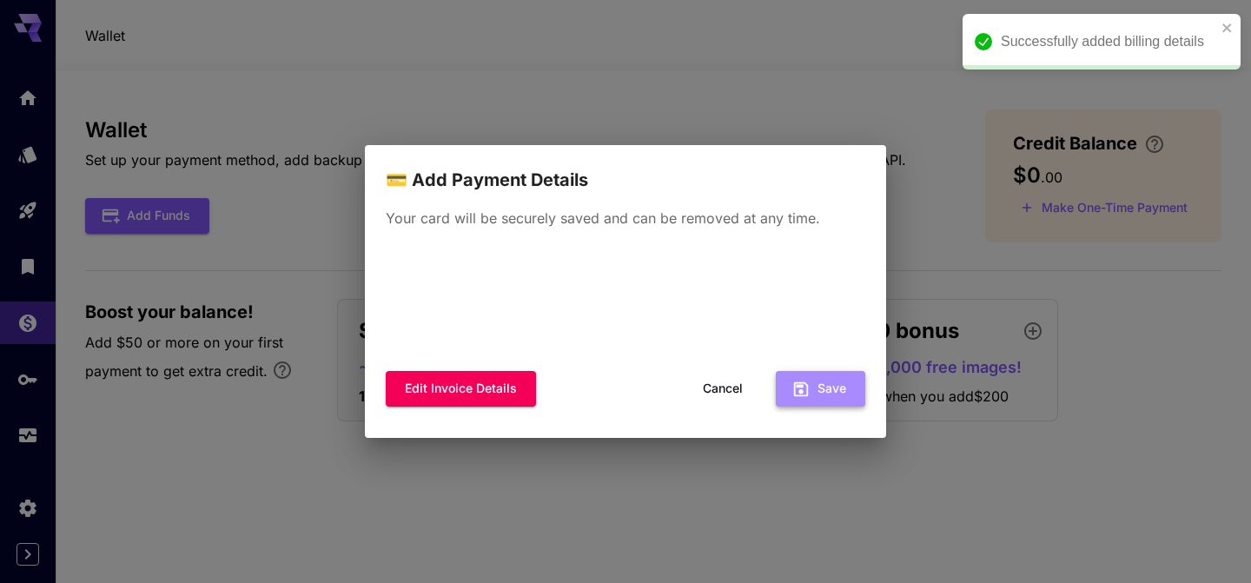
click at [807, 388] on icon "button" at bounding box center [801, 388] width 15 height 15
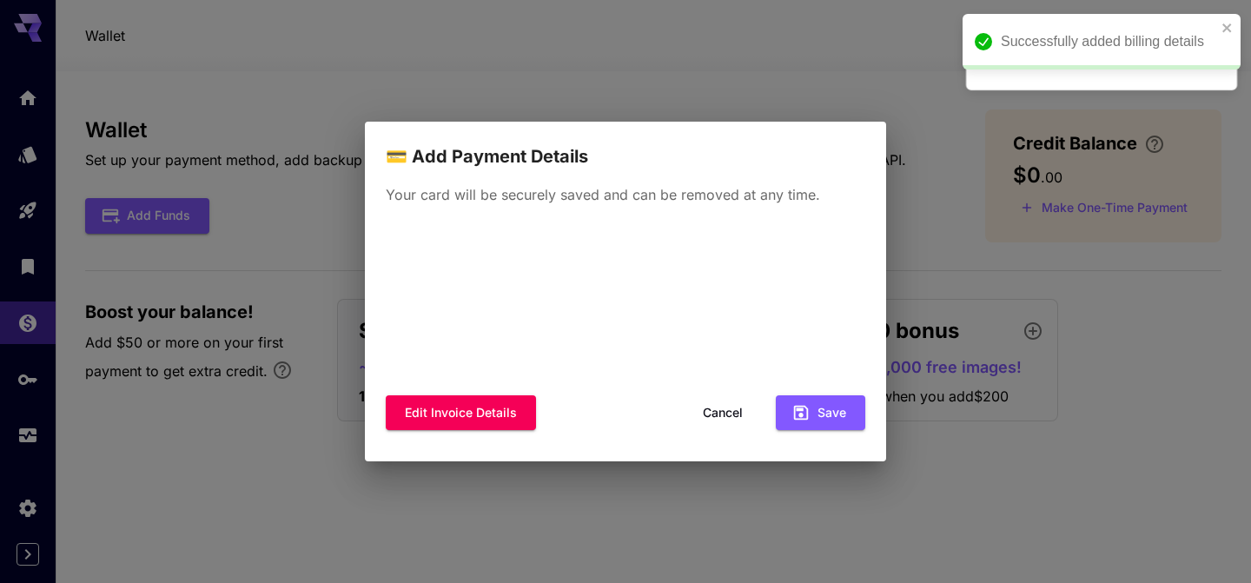
click at [822, 394] on div "Edit invoice details Cancel Save" at bounding box center [626, 333] width 480 height 222
click at [820, 401] on button "Save" at bounding box center [821, 413] width 90 height 36
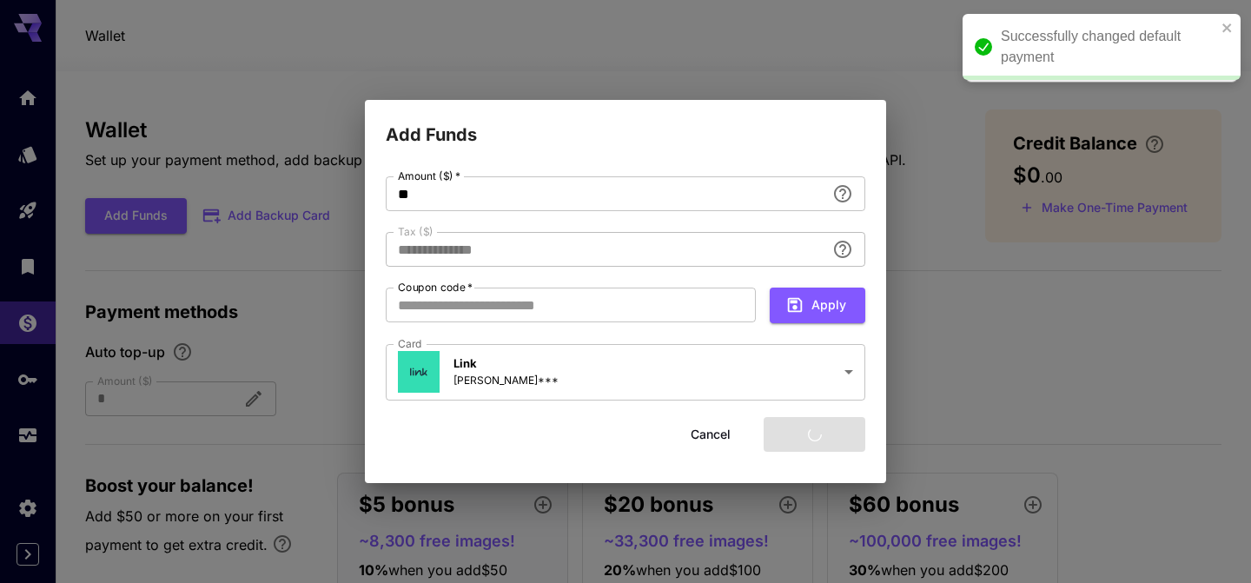
type input "****"
click at [651, 269] on div "**********" at bounding box center [626, 289] width 480 height 227
click at [767, 186] on input "**" at bounding box center [606, 193] width 440 height 35
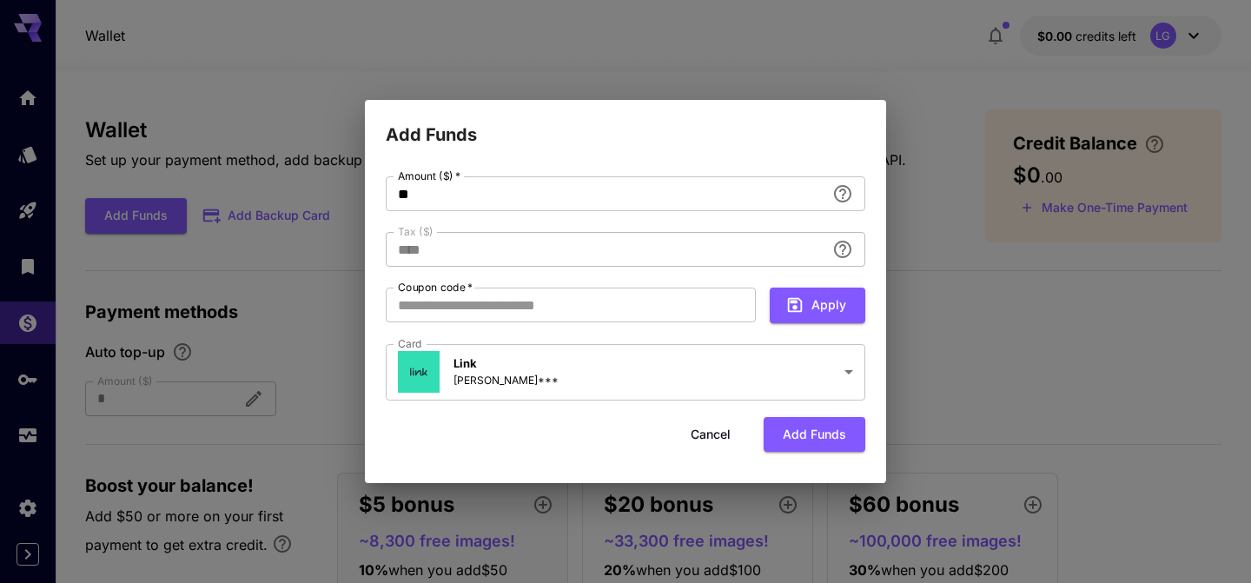
click at [649, 336] on div "**********" at bounding box center [626, 289] width 480 height 227
click at [800, 435] on button "Add funds" at bounding box center [815, 435] width 102 height 36
click at [809, 423] on button "Add funds" at bounding box center [815, 435] width 102 height 36
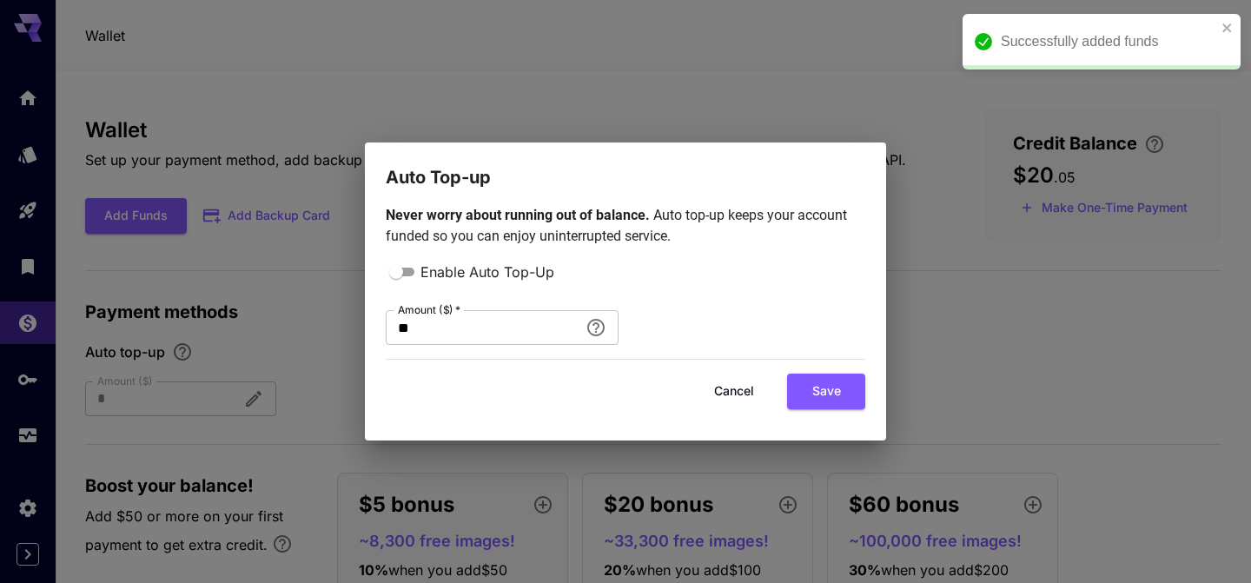
click at [743, 392] on button "Cancel" at bounding box center [734, 392] width 78 height 36
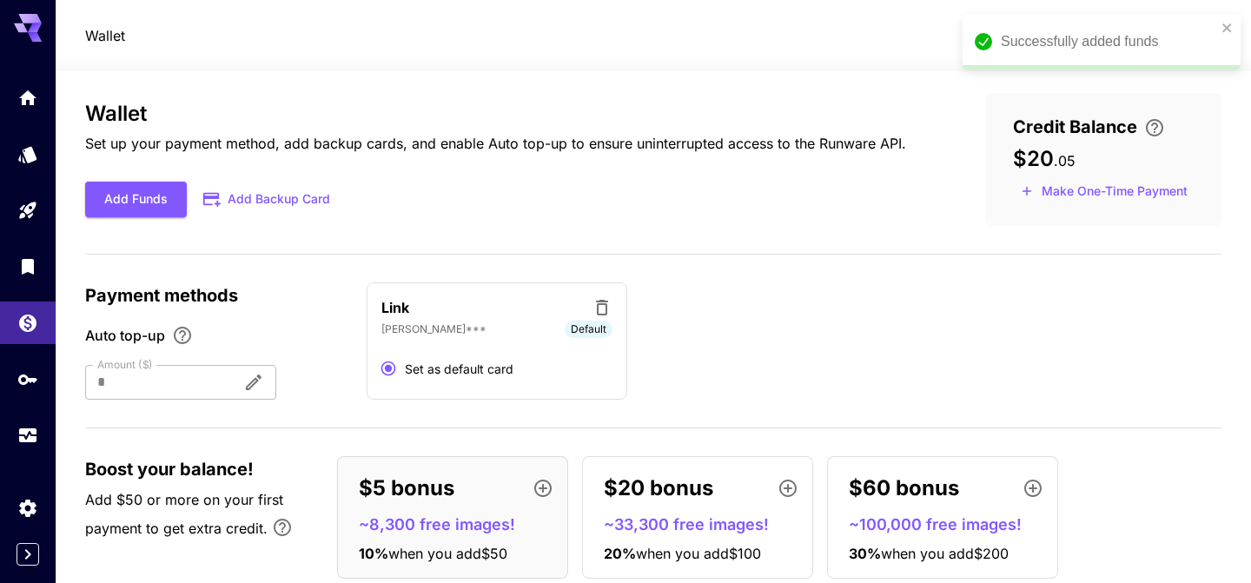
scroll to position [18, 0]
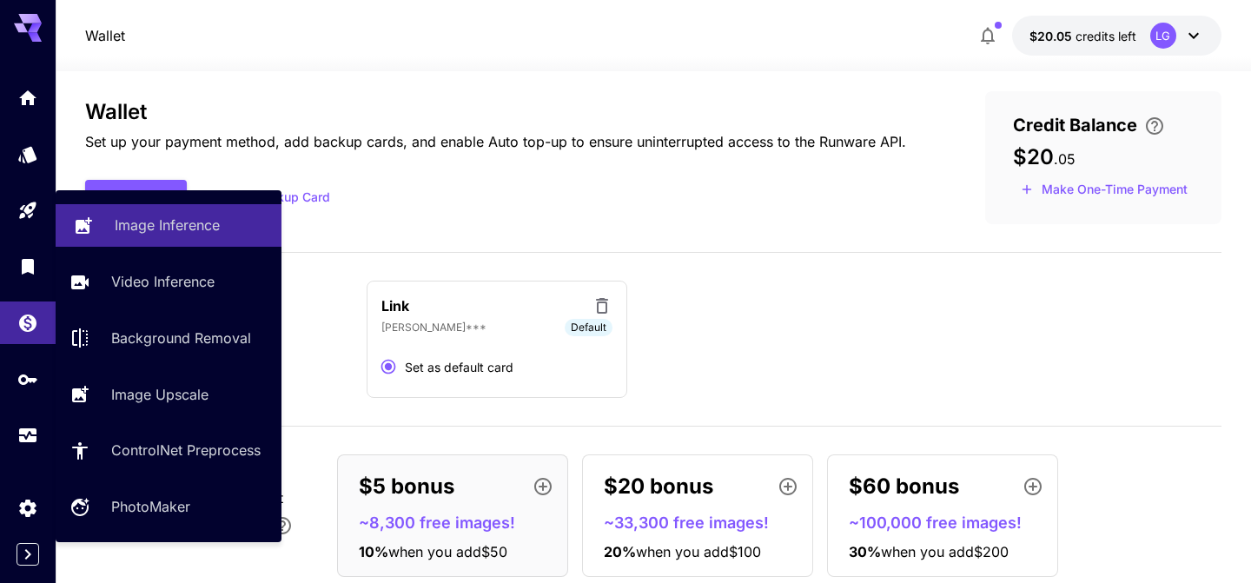
click at [149, 235] on link "Image Inference" at bounding box center [169, 225] width 226 height 43
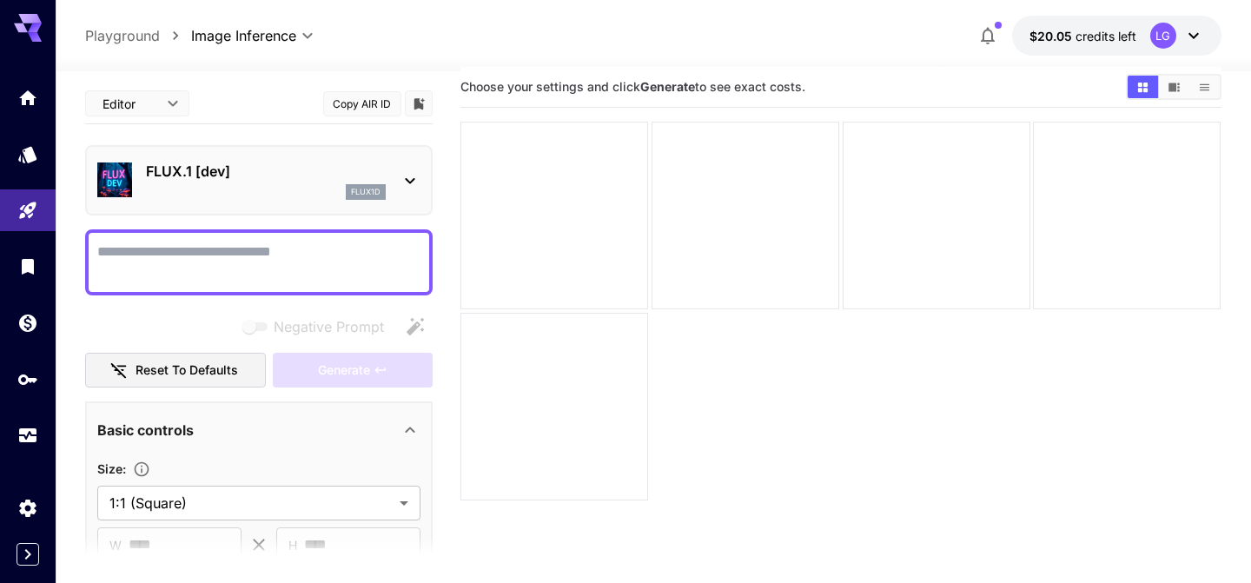
click at [376, 163] on p "FLUX.1 [dev]" at bounding box center [266, 171] width 240 height 21
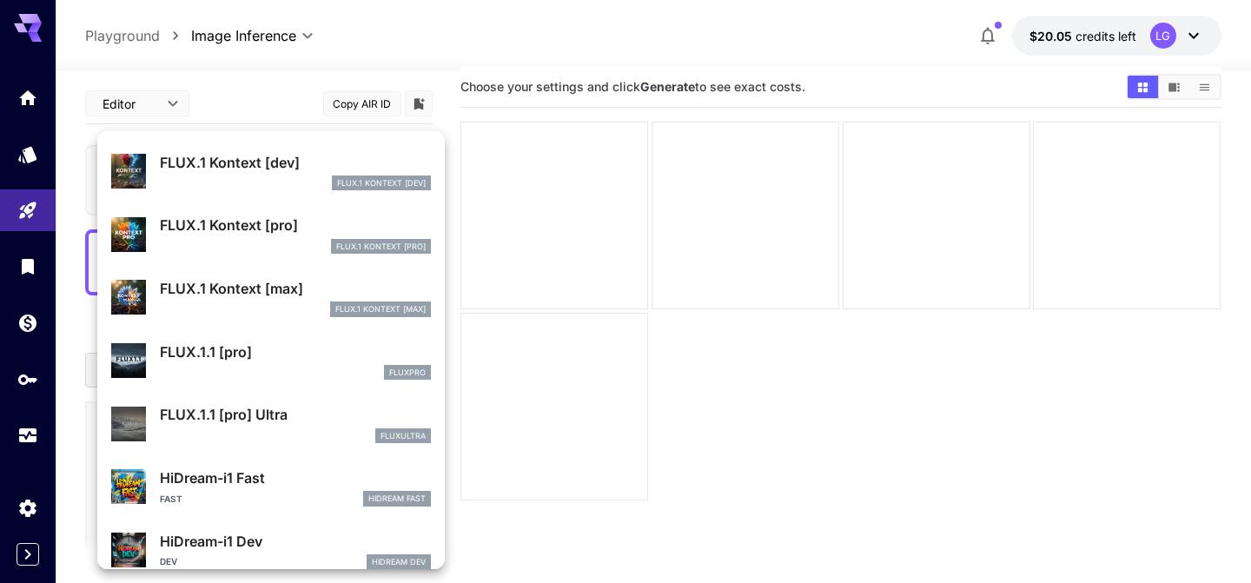
scroll to position [1064, 0]
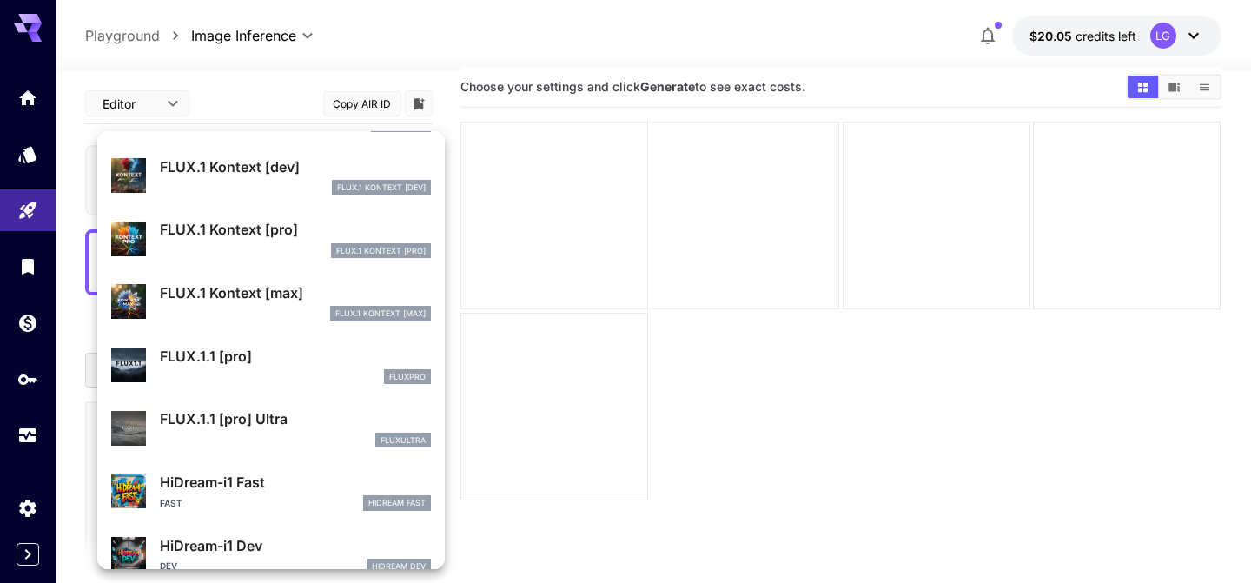
click at [302, 227] on p "FLUX.1 Kontext [pro]" at bounding box center [295, 229] width 271 height 21
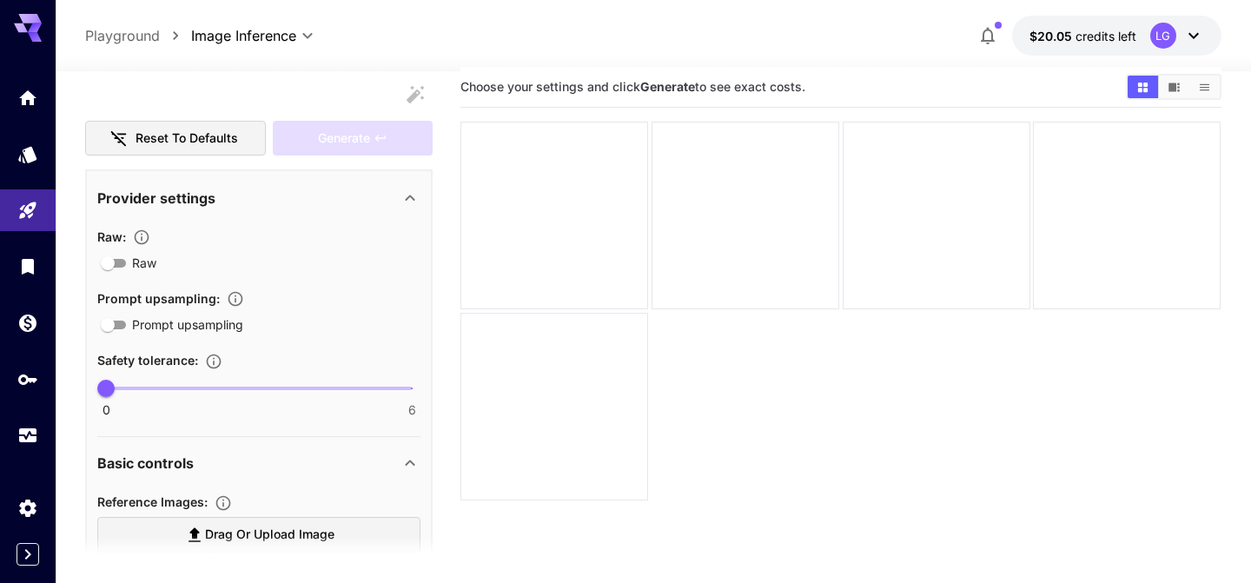
scroll to position [239, 0]
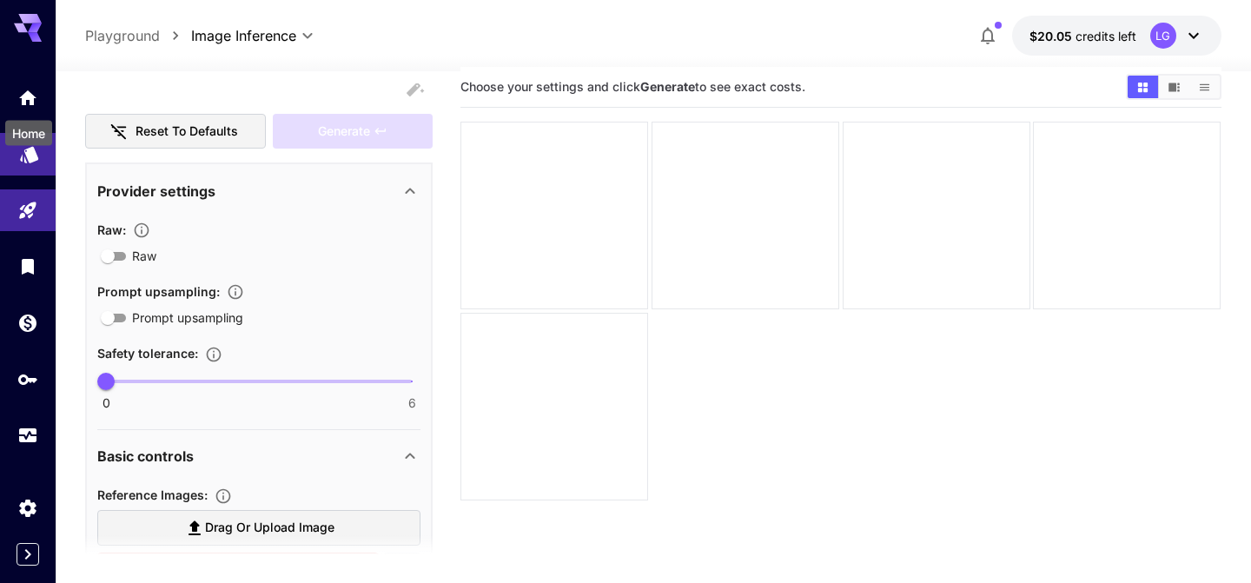
click at [23, 152] on icon "Models" at bounding box center [29, 148] width 21 height 21
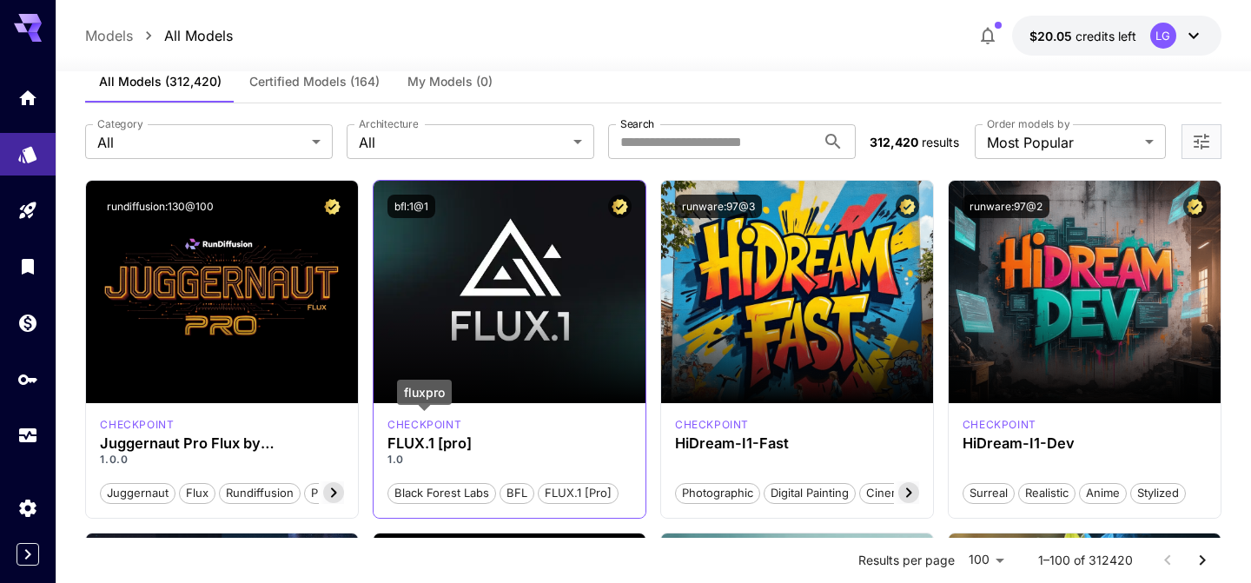
scroll to position [32, 0]
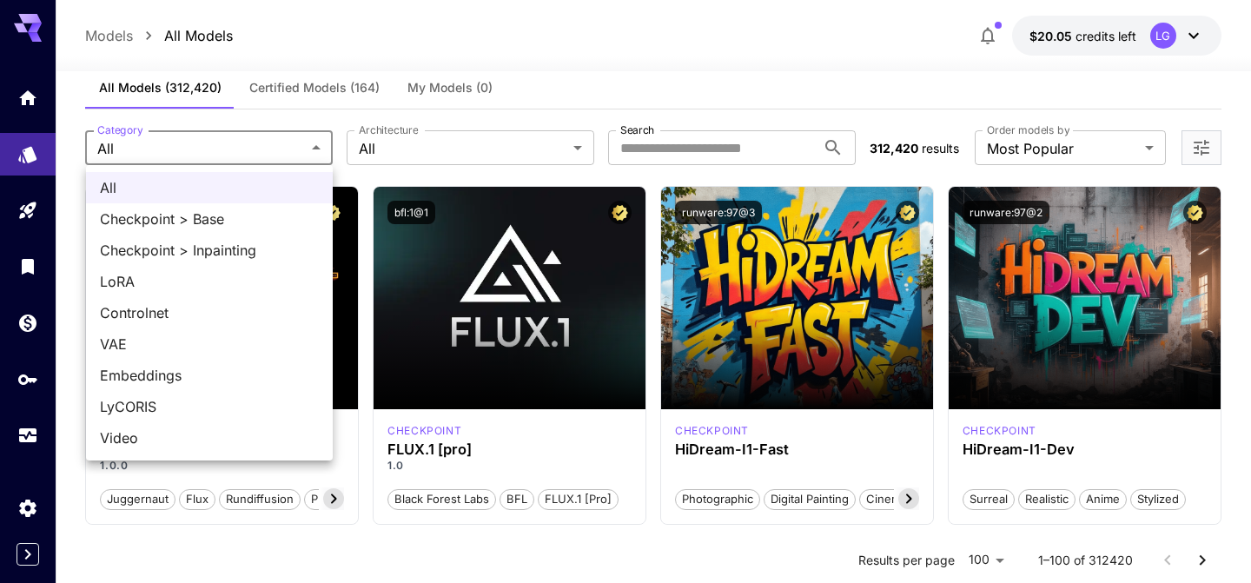
click at [488, 139] on div at bounding box center [625, 291] width 1251 height 583
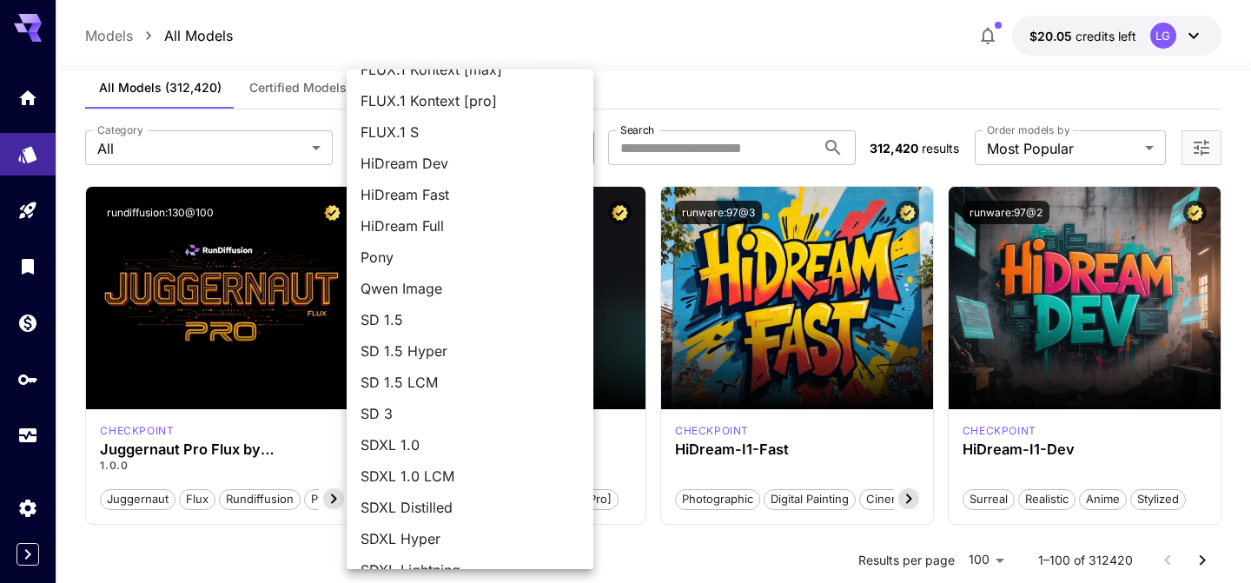
scroll to position [0, 0]
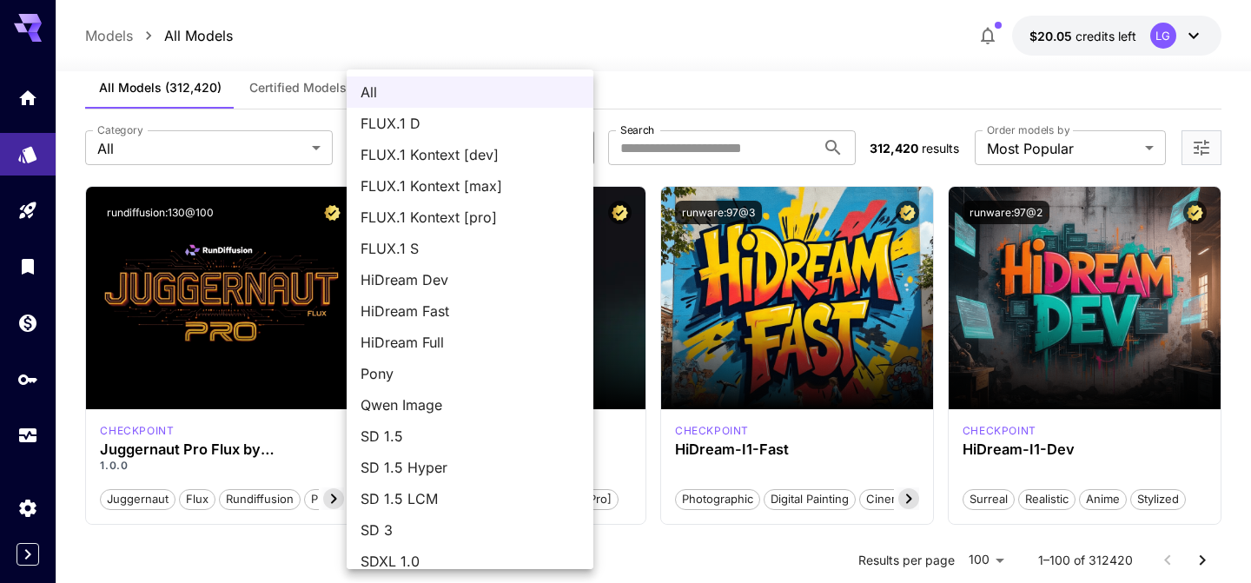
click at [846, 96] on div at bounding box center [625, 291] width 1251 height 583
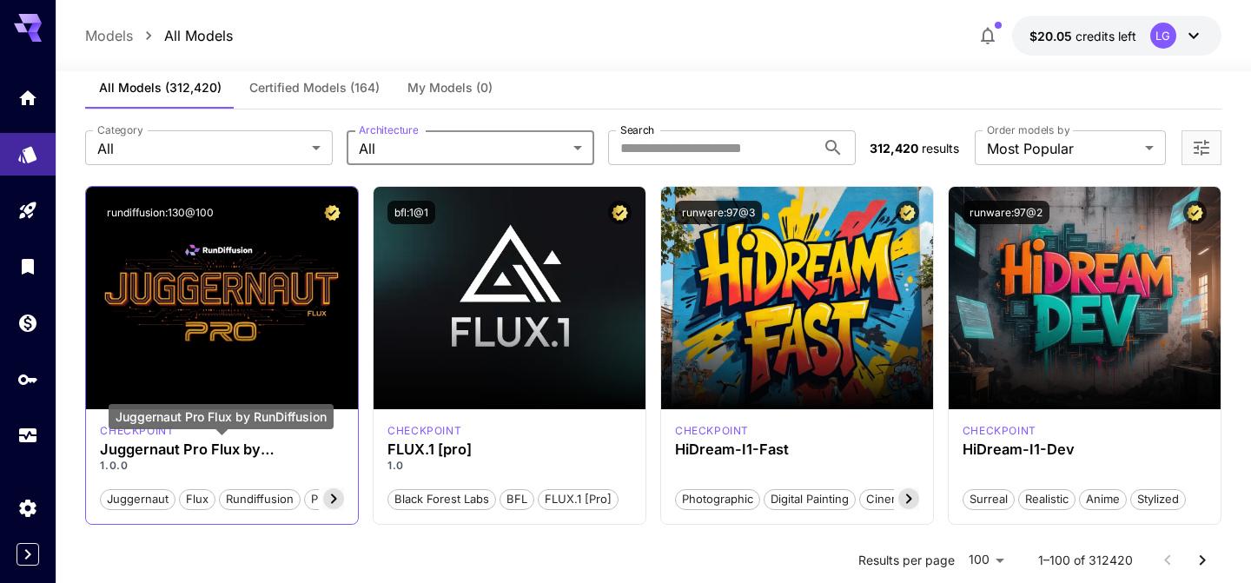
click at [235, 450] on h3 "Juggernaut Pro Flux by RunDiffusion" at bounding box center [222, 449] width 244 height 17
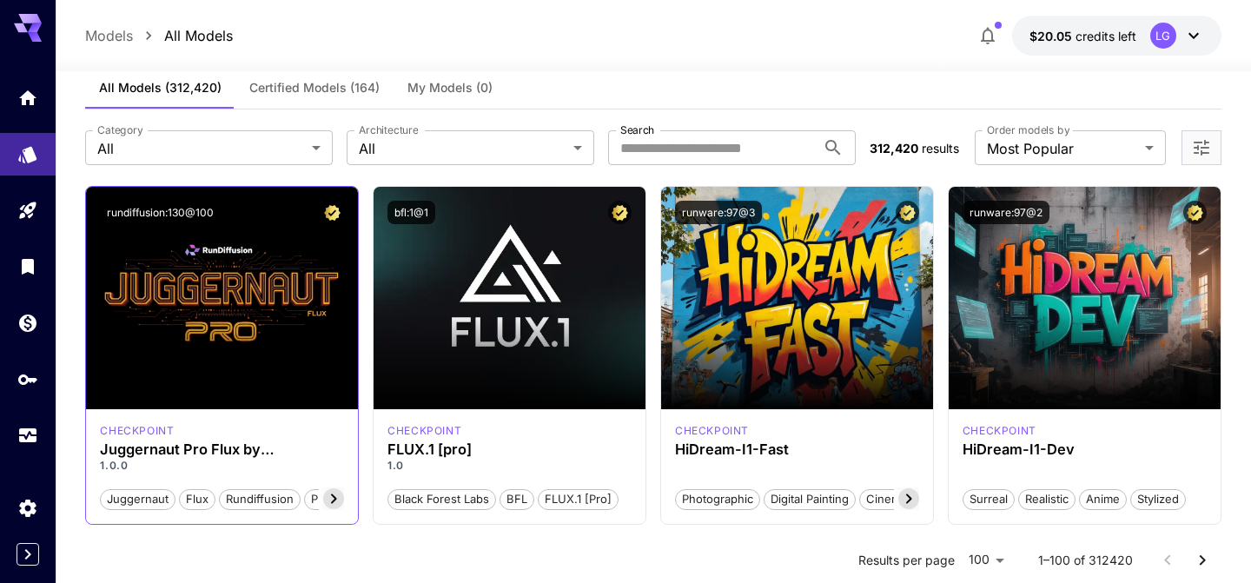
click at [331, 495] on icon at bounding box center [333, 498] width 21 height 21
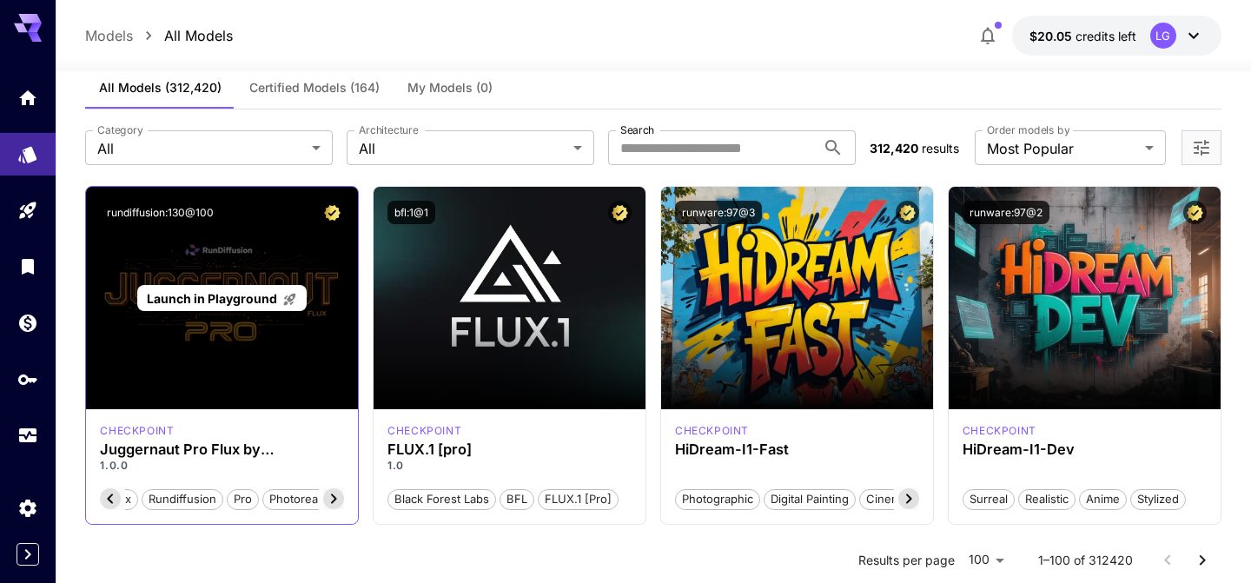
click at [187, 337] on div "Launch in Playground" at bounding box center [222, 298] width 272 height 222
click at [194, 304] on span "Launch in Playground" at bounding box center [212, 298] width 130 height 15
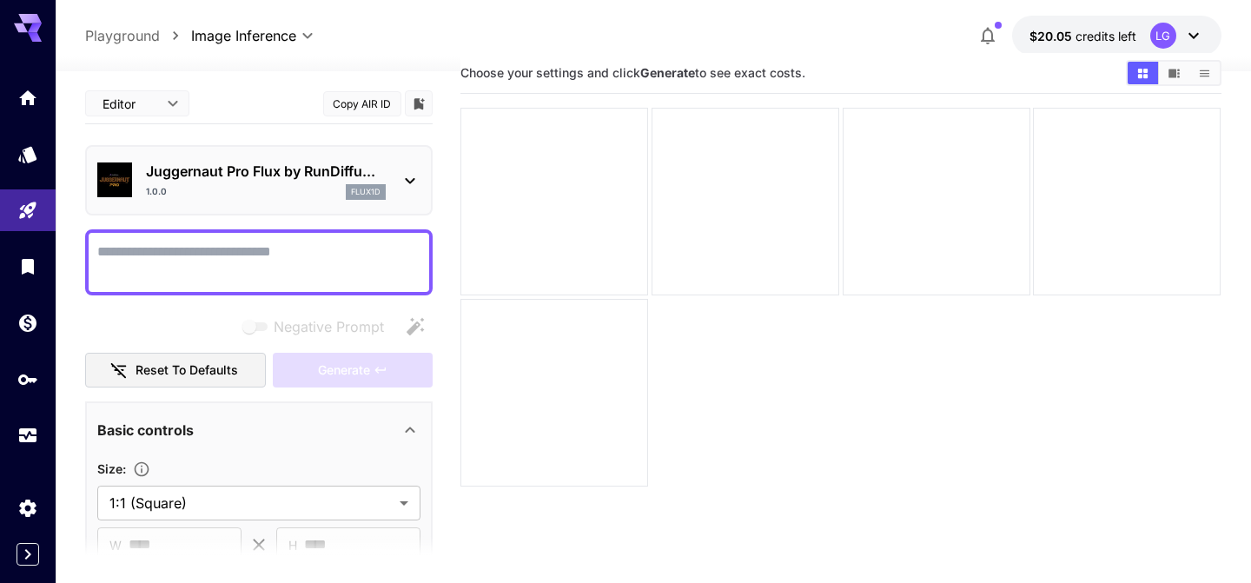
click at [221, 248] on textarea "Negative Prompt" at bounding box center [258, 263] width 323 height 42
paste textarea "**********"
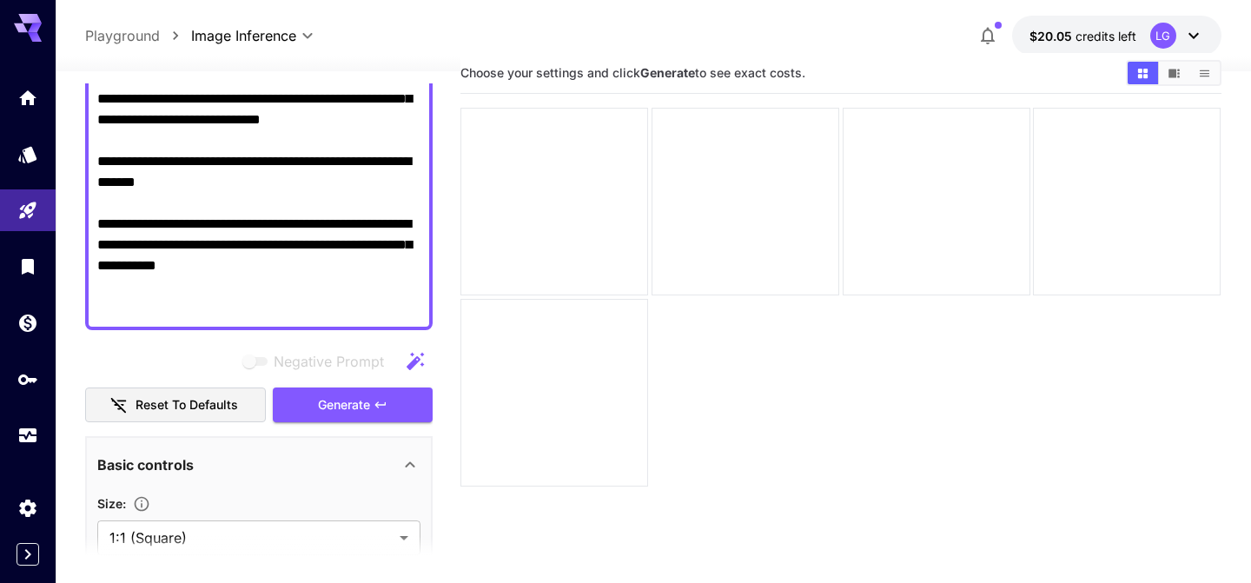
scroll to position [352, 0]
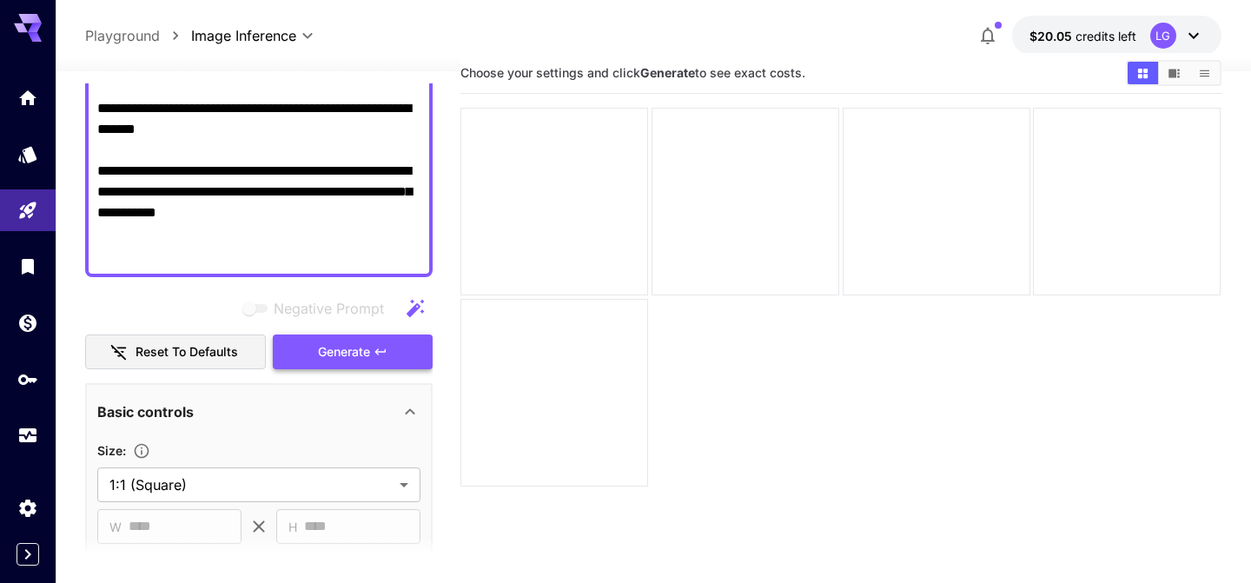
click at [336, 357] on span "Generate" at bounding box center [344, 353] width 52 height 22
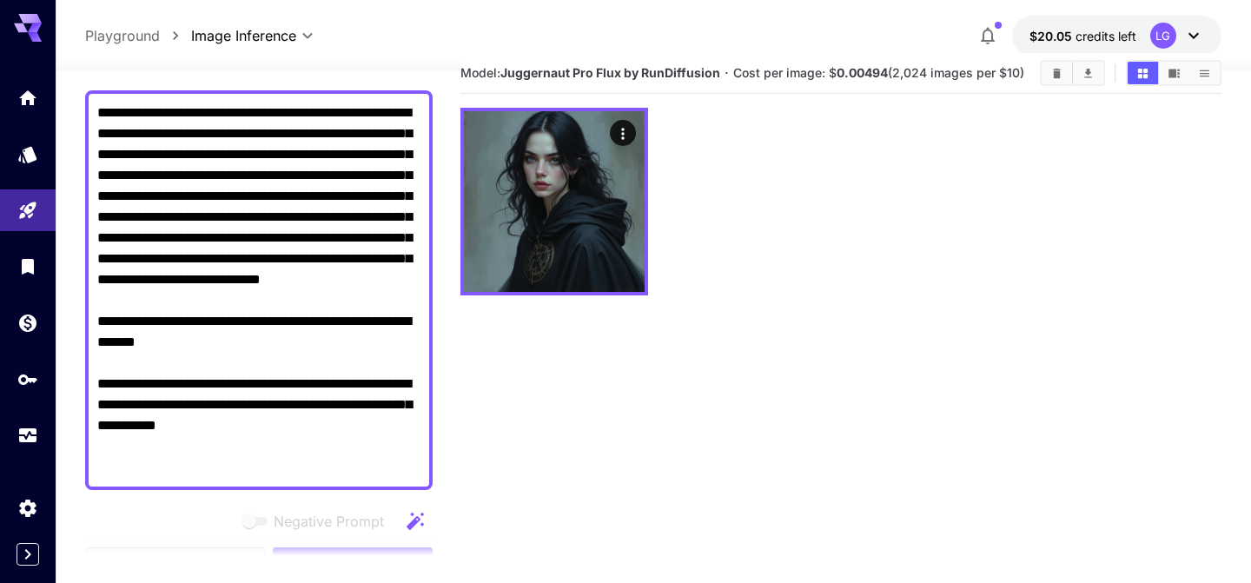
scroll to position [105, 0]
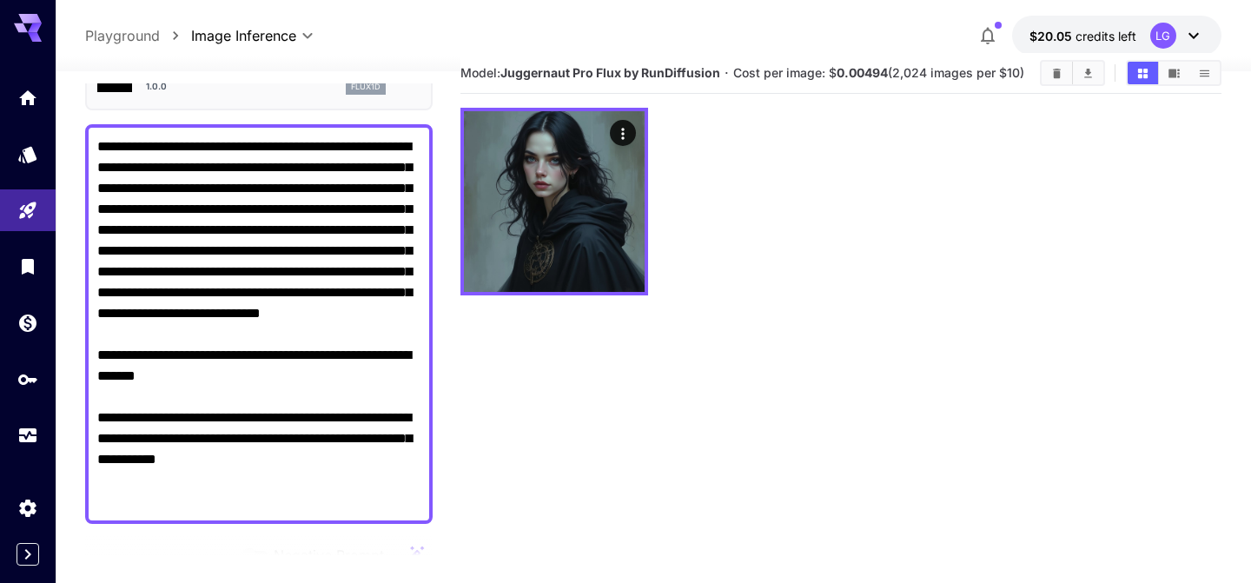
click at [282, 349] on textarea "**********" at bounding box center [258, 323] width 323 height 375
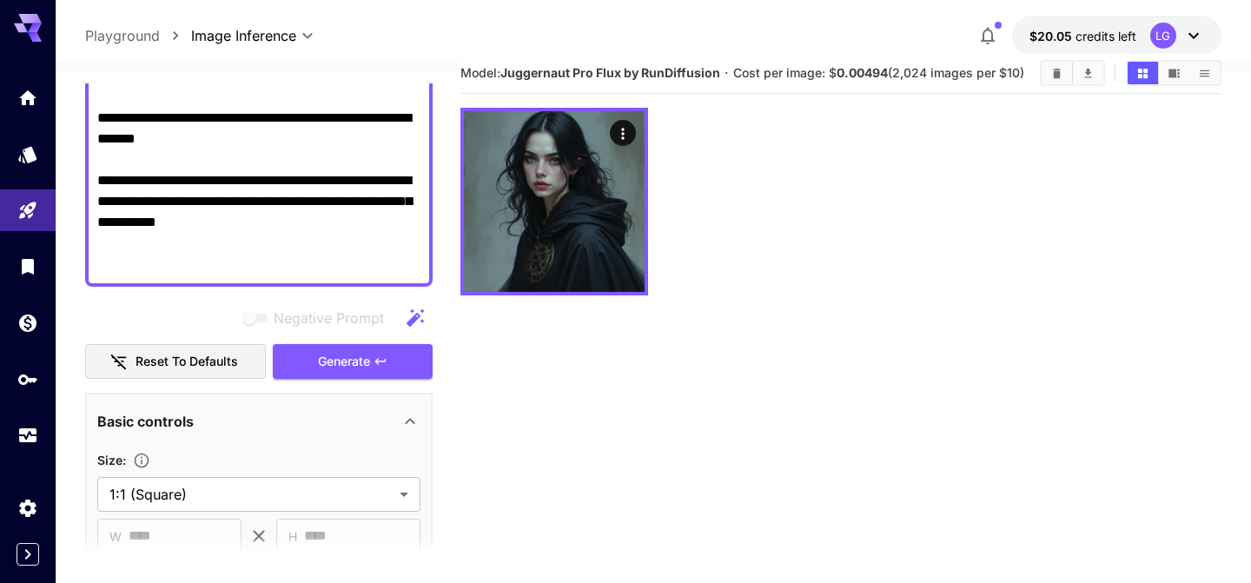
scroll to position [343, 0]
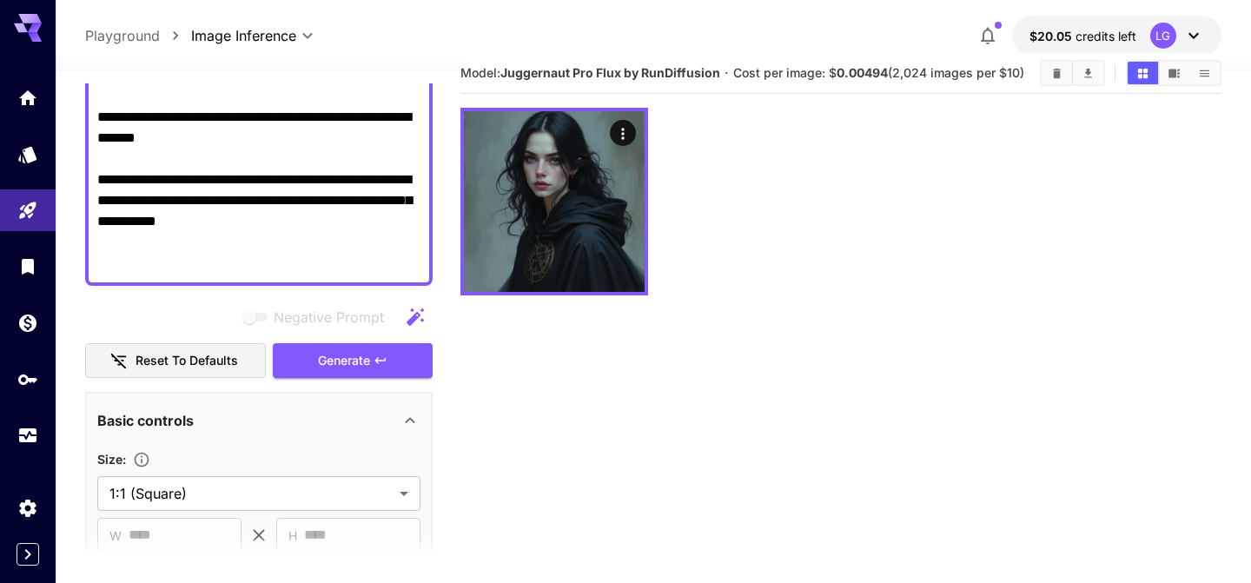
click at [140, 184] on textarea "**********" at bounding box center [258, 85] width 323 height 375
click at [156, 179] on textarea "**********" at bounding box center [258, 85] width 323 height 375
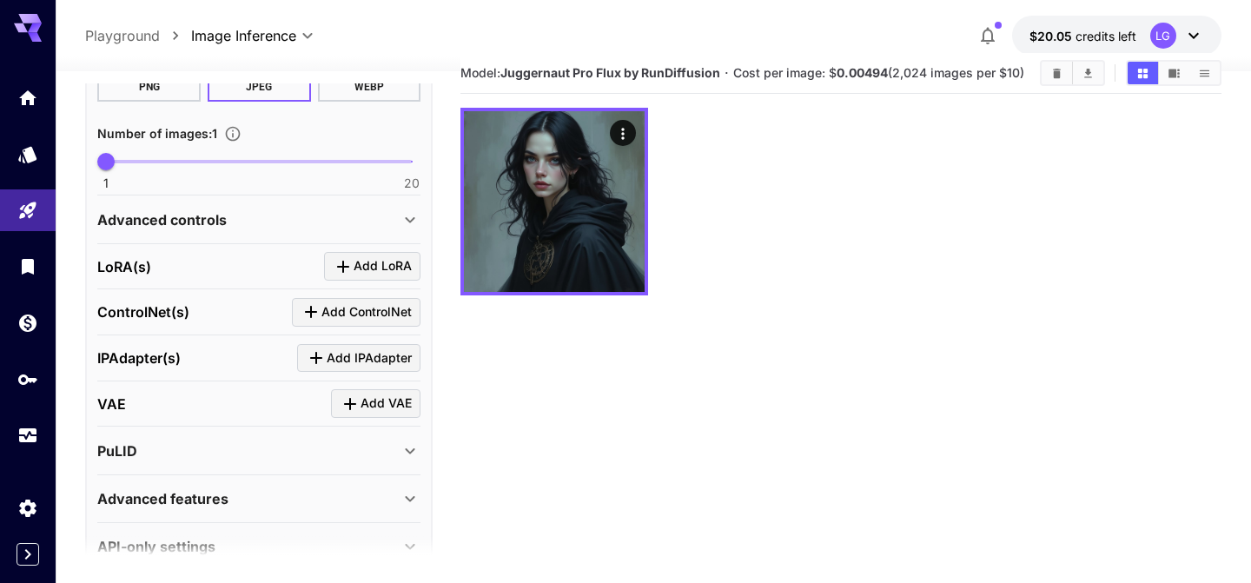
scroll to position [866, 0]
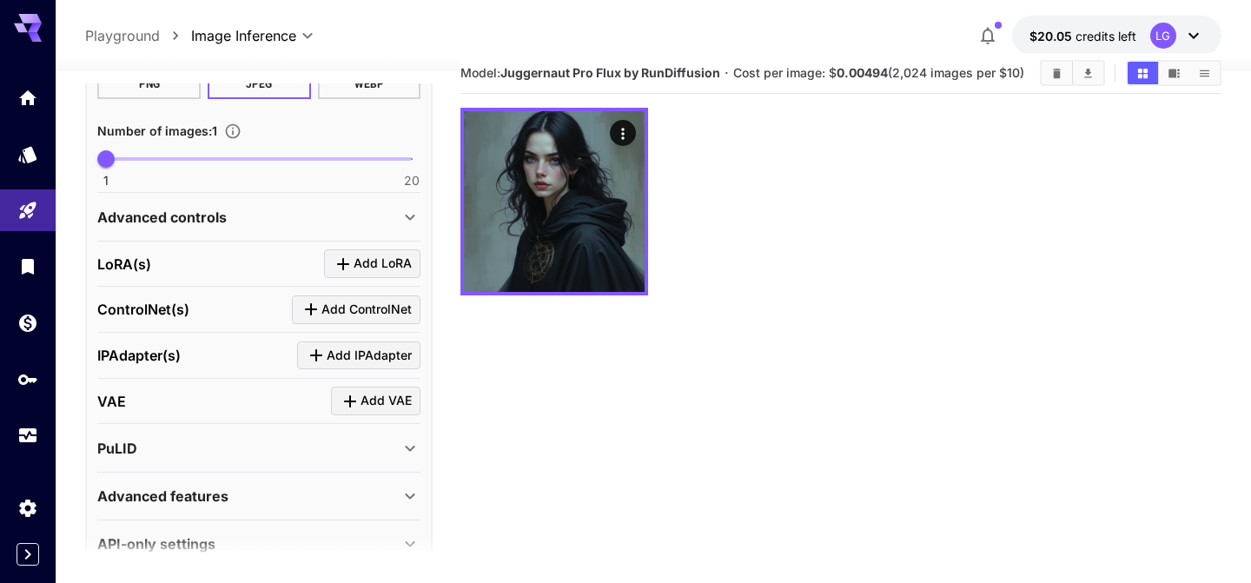
type textarea "**********"
click at [136, 273] on p "LoRA(s)" at bounding box center [124, 264] width 54 height 21
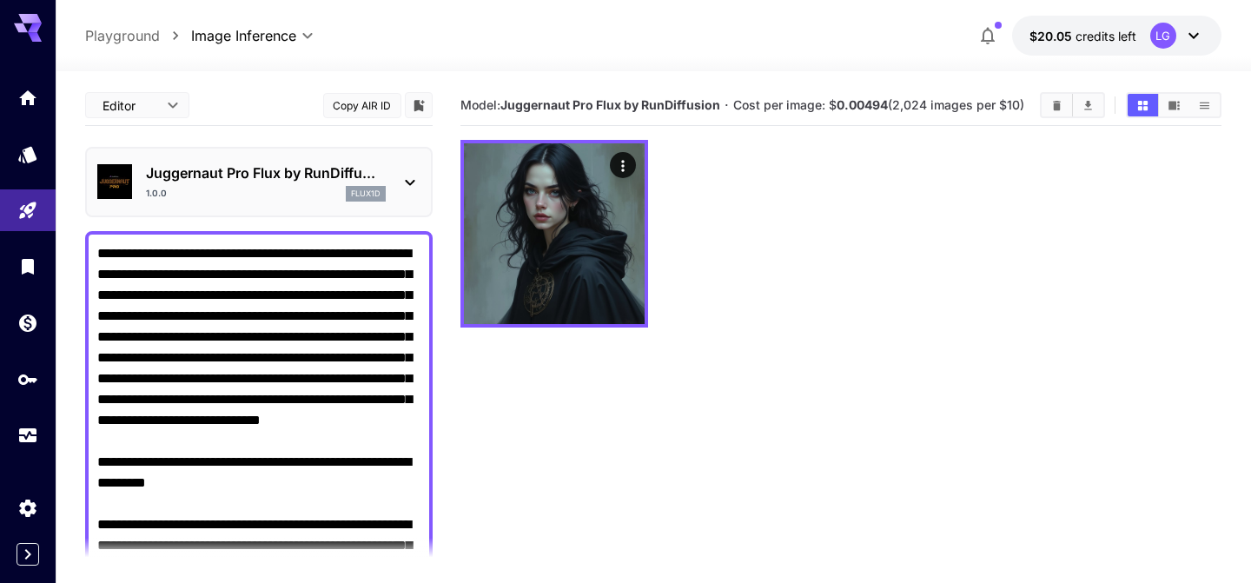
scroll to position [32, 0]
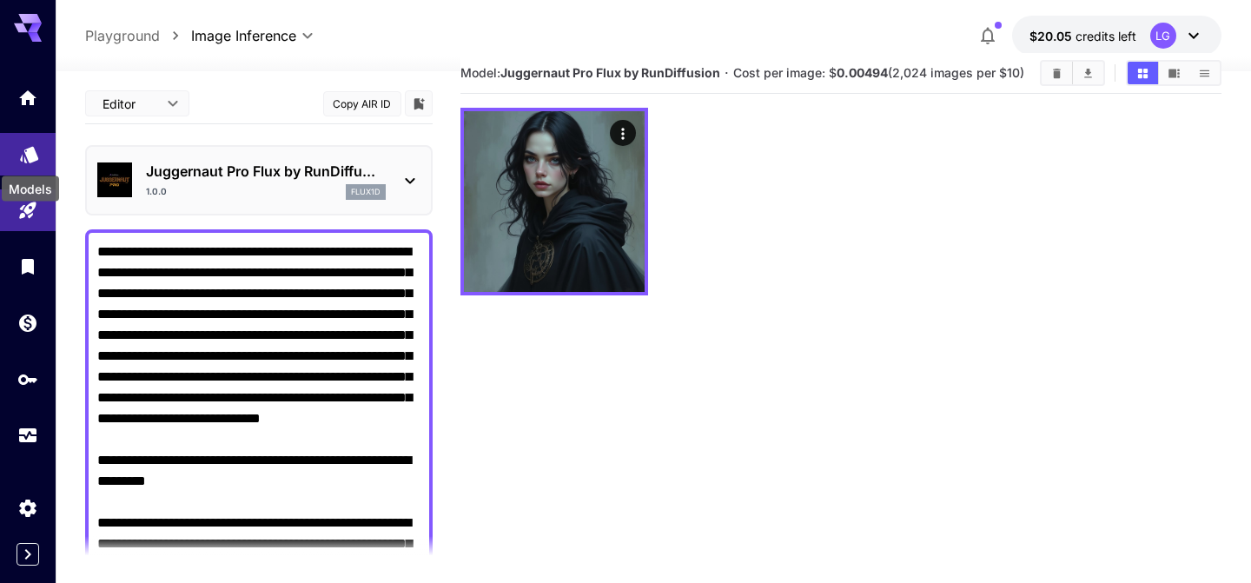
click at [19, 160] on link at bounding box center [28, 154] width 56 height 43
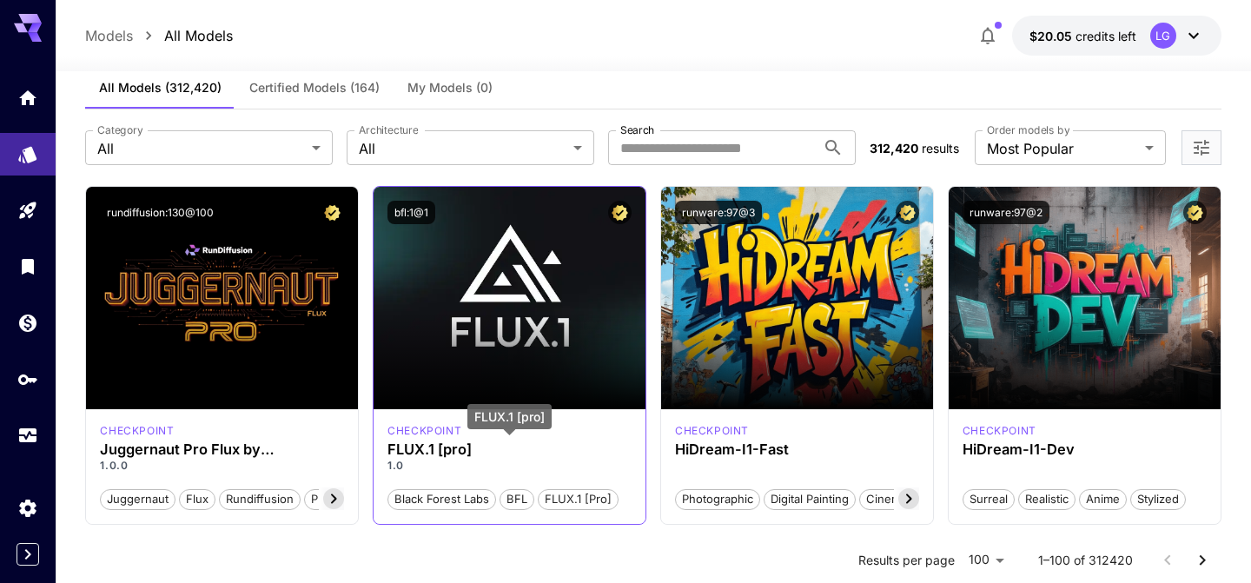
click at [456, 450] on h3 "FLUX.1 [pro]" at bounding box center [510, 449] width 244 height 17
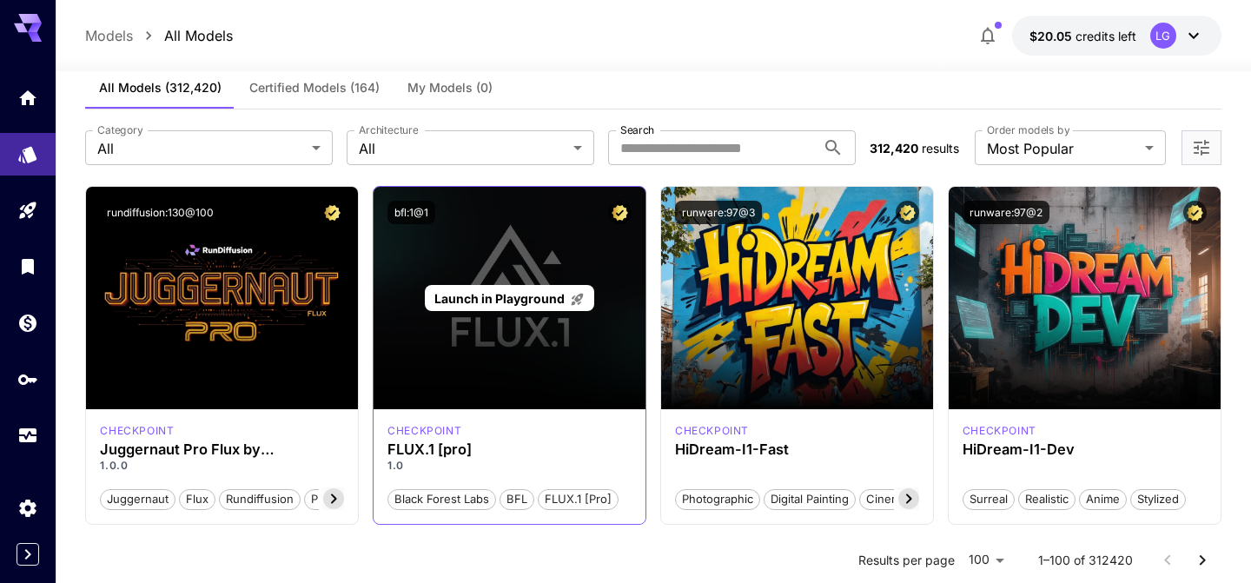
click at [441, 328] on div "Launch in Playground" at bounding box center [510, 298] width 272 height 222
click at [494, 289] on p "Launch in Playground" at bounding box center [509, 298] width 150 height 18
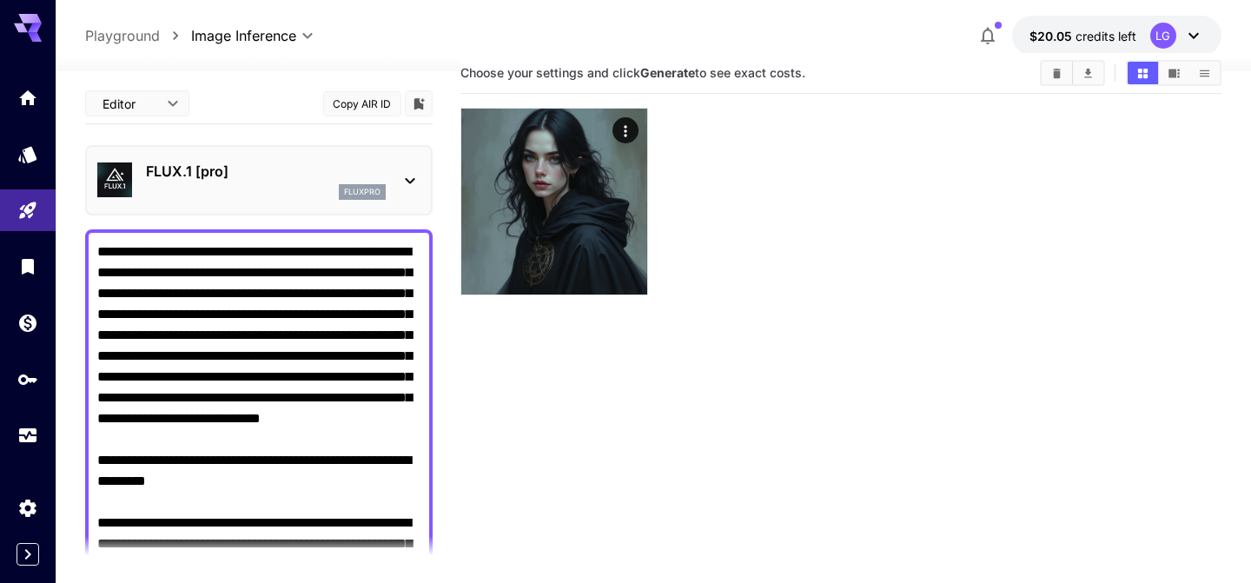
click at [269, 319] on textarea "**********" at bounding box center [258, 429] width 323 height 375
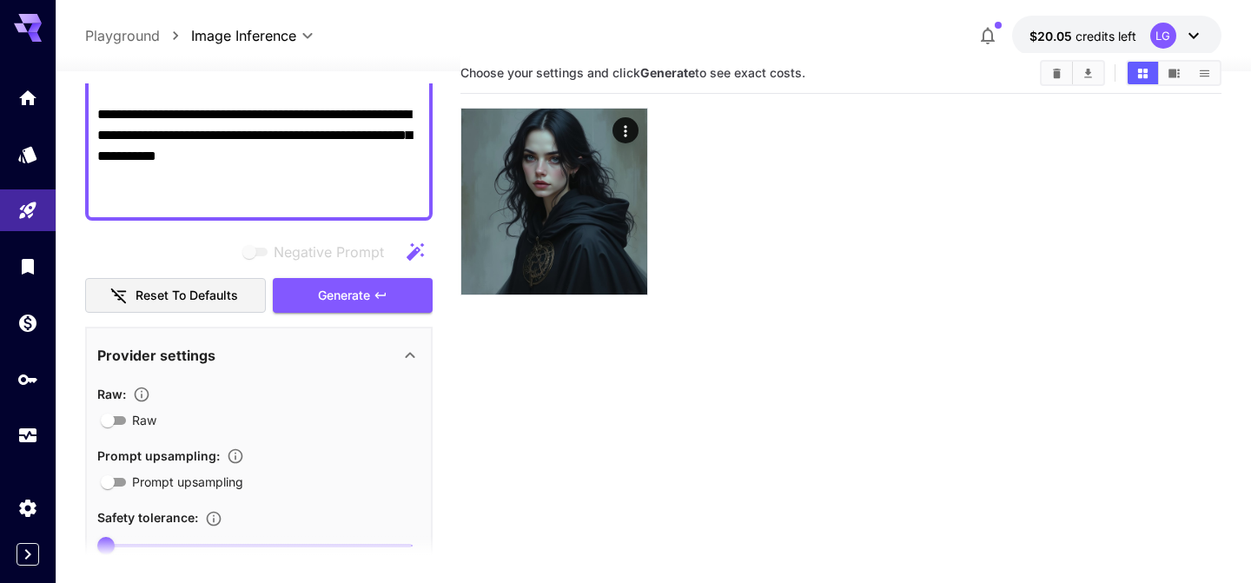
scroll to position [430, 0]
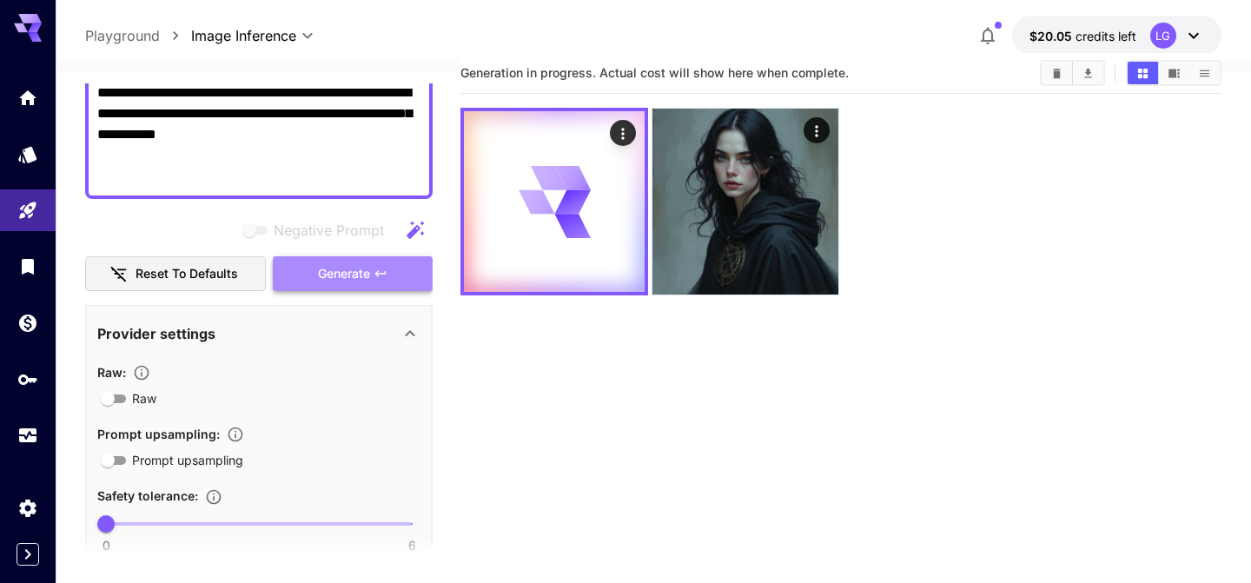
click at [301, 269] on button "Generate" at bounding box center [353, 274] width 160 height 36
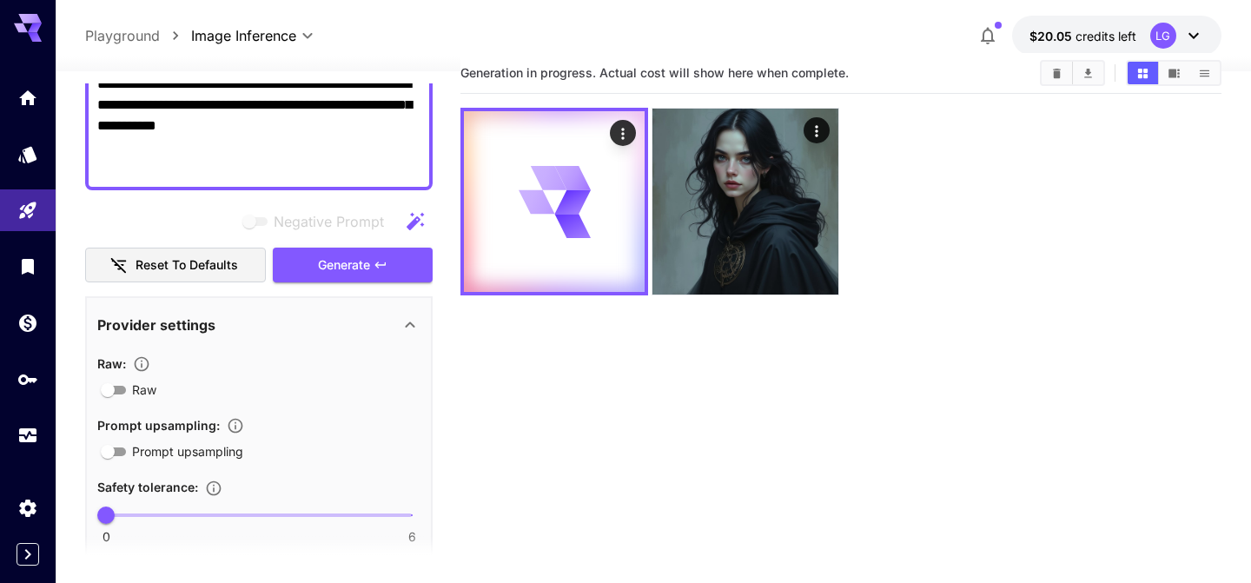
scroll to position [441, 0]
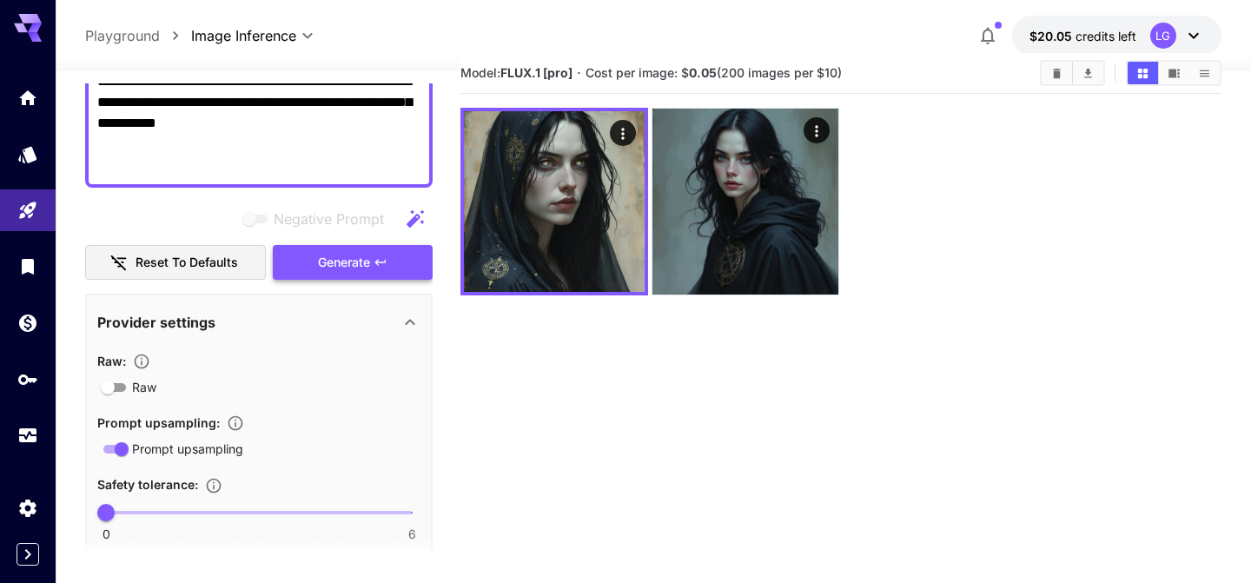
click at [365, 268] on span "Generate" at bounding box center [344, 263] width 52 height 22
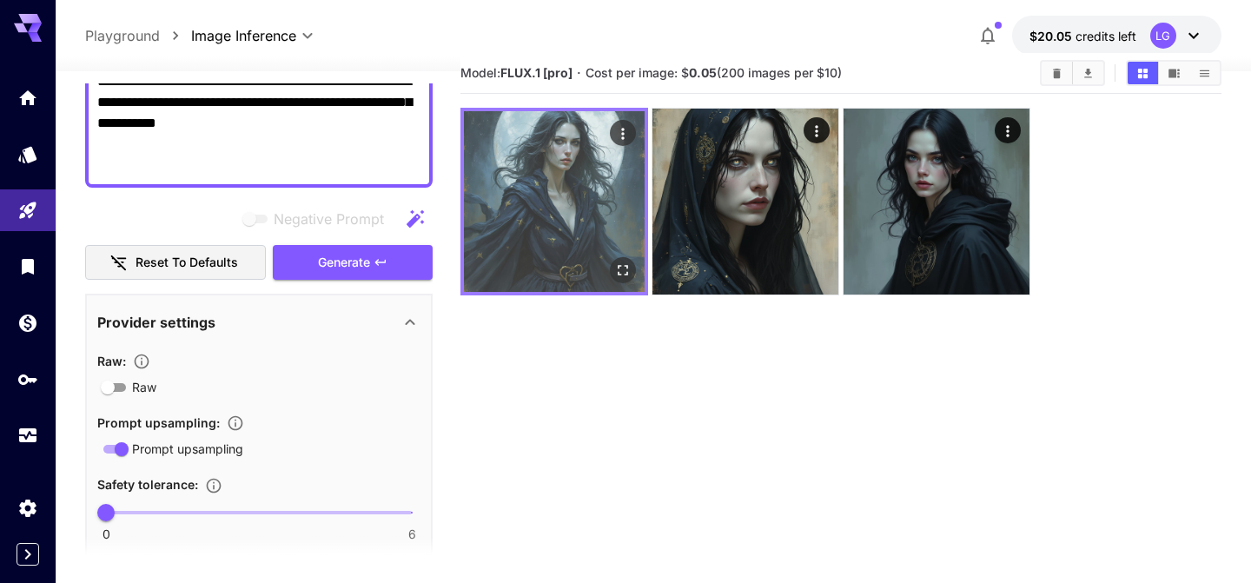
click at [572, 153] on img at bounding box center [554, 201] width 181 height 181
click at [629, 271] on icon "Open in fullscreen" at bounding box center [623, 270] width 17 height 17
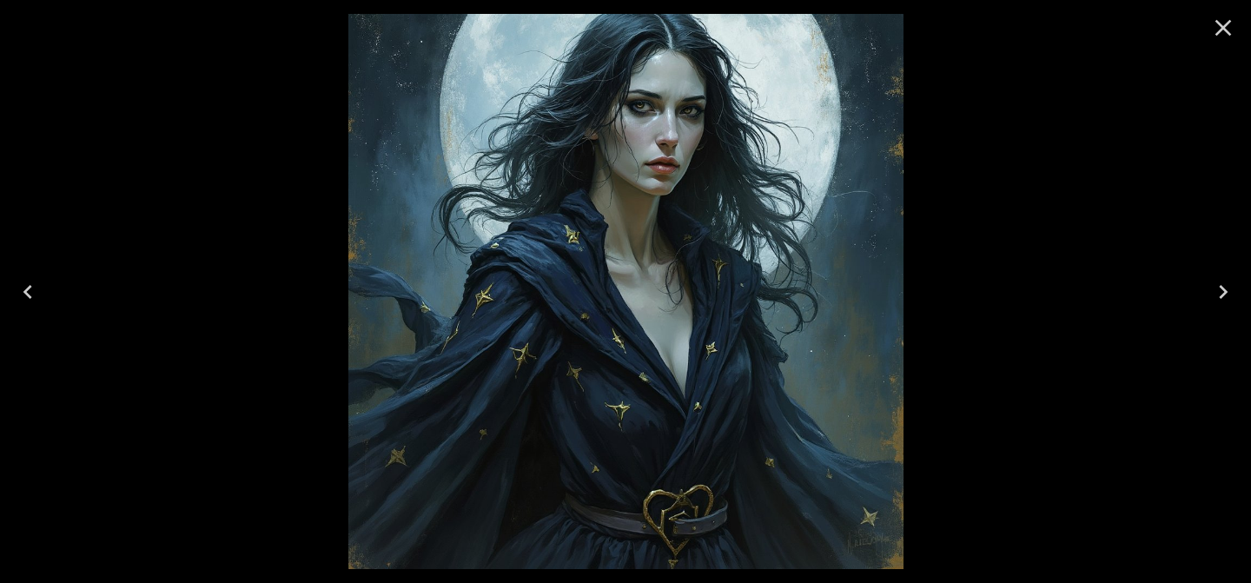
click at [1224, 27] on icon "Close" at bounding box center [1224, 28] width 17 height 17
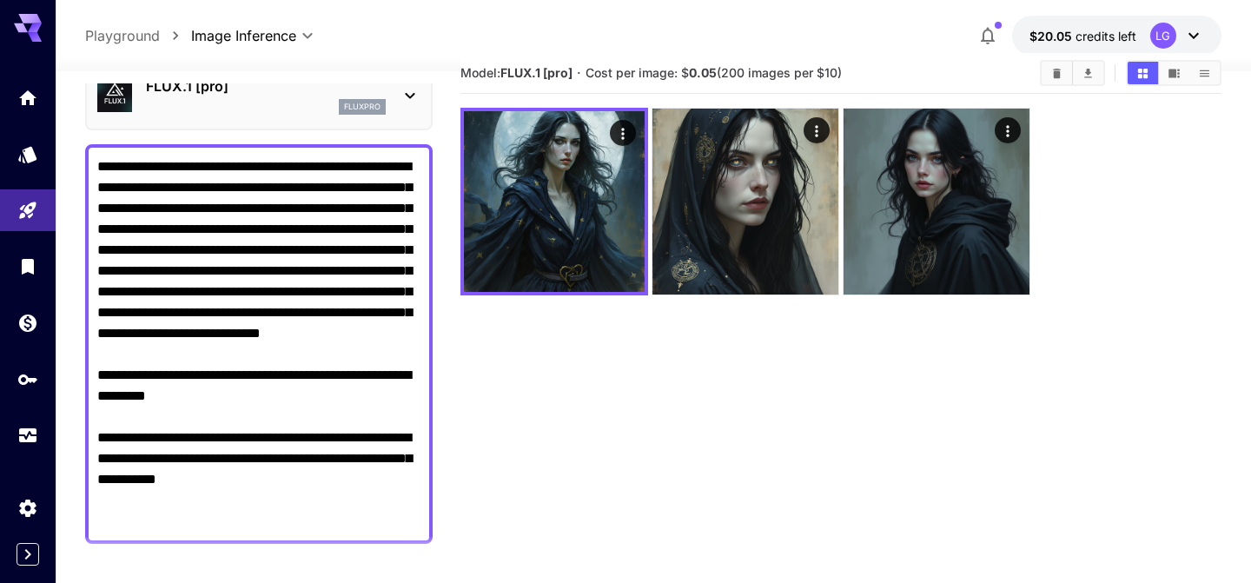
scroll to position [110, 0]
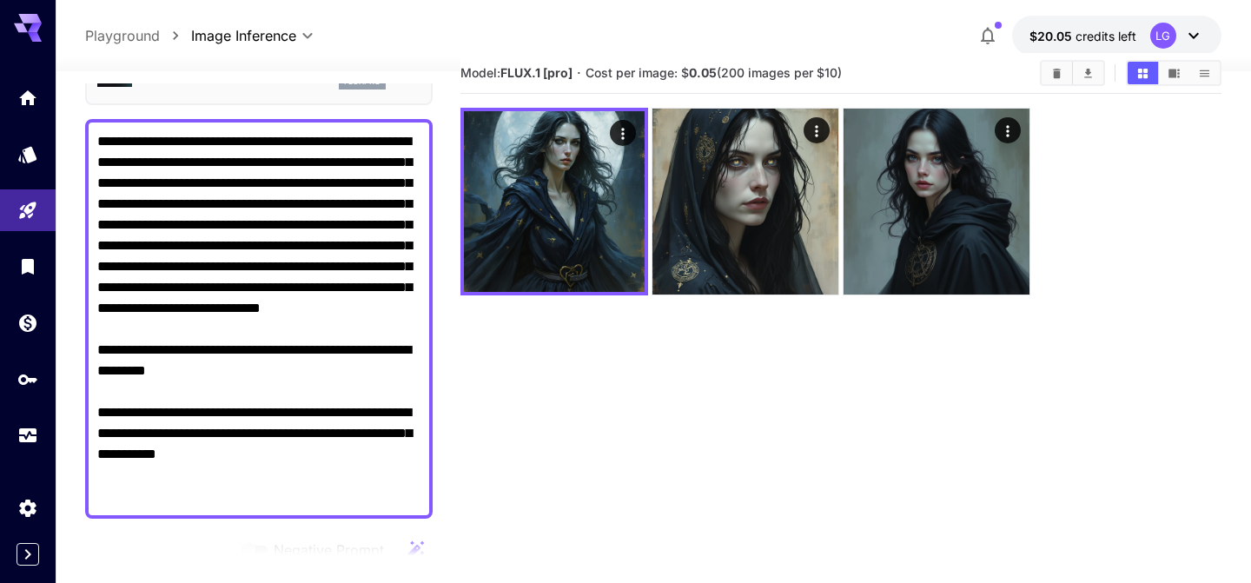
drag, startPoint x: 322, startPoint y: 502, endPoint x: 306, endPoint y: 423, distance: 80.6
click at [306, 423] on textarea "**********" at bounding box center [258, 318] width 323 height 375
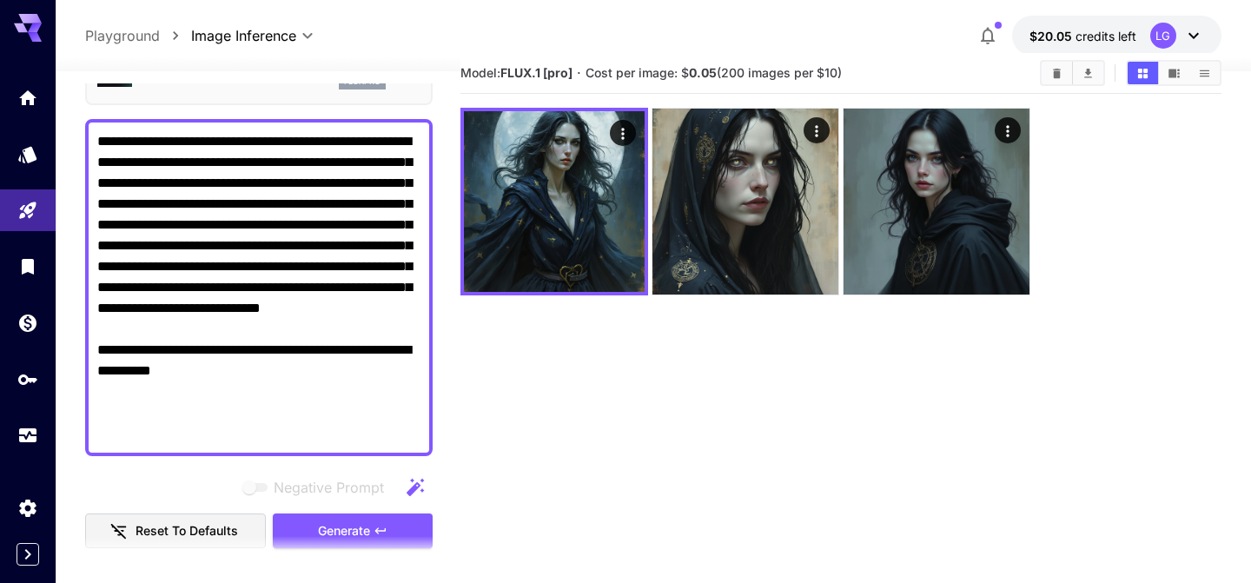
scroll to position [0, 0]
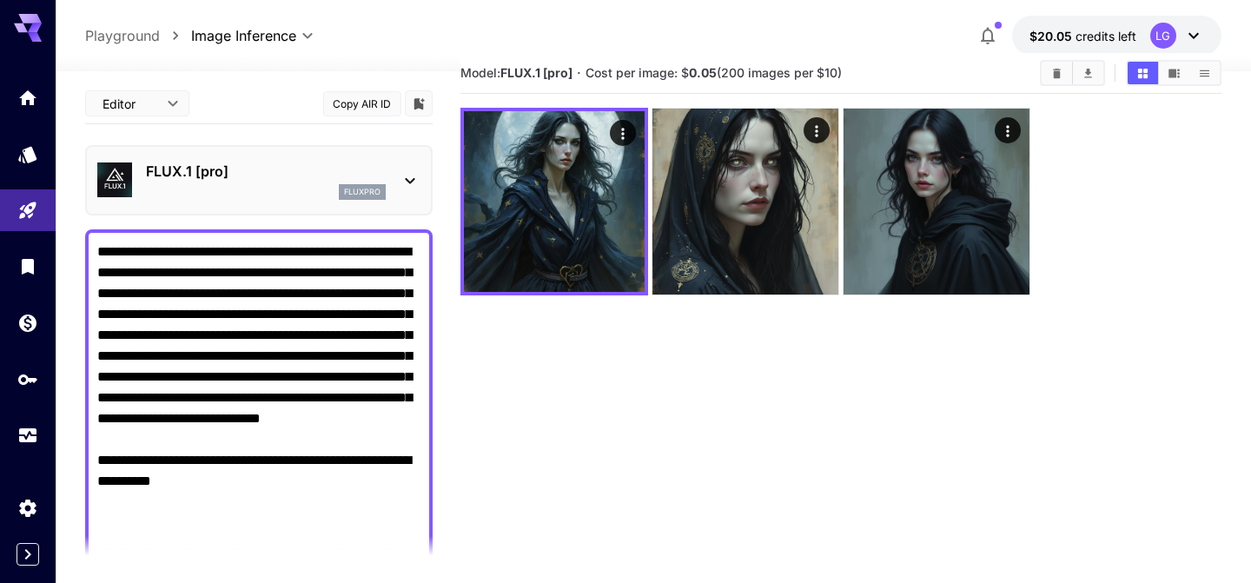
click at [96, 242] on div "**********" at bounding box center [259, 397] width 348 height 337
click at [102, 250] on textarea "**********" at bounding box center [258, 398] width 323 height 313
paste textarea "**********"
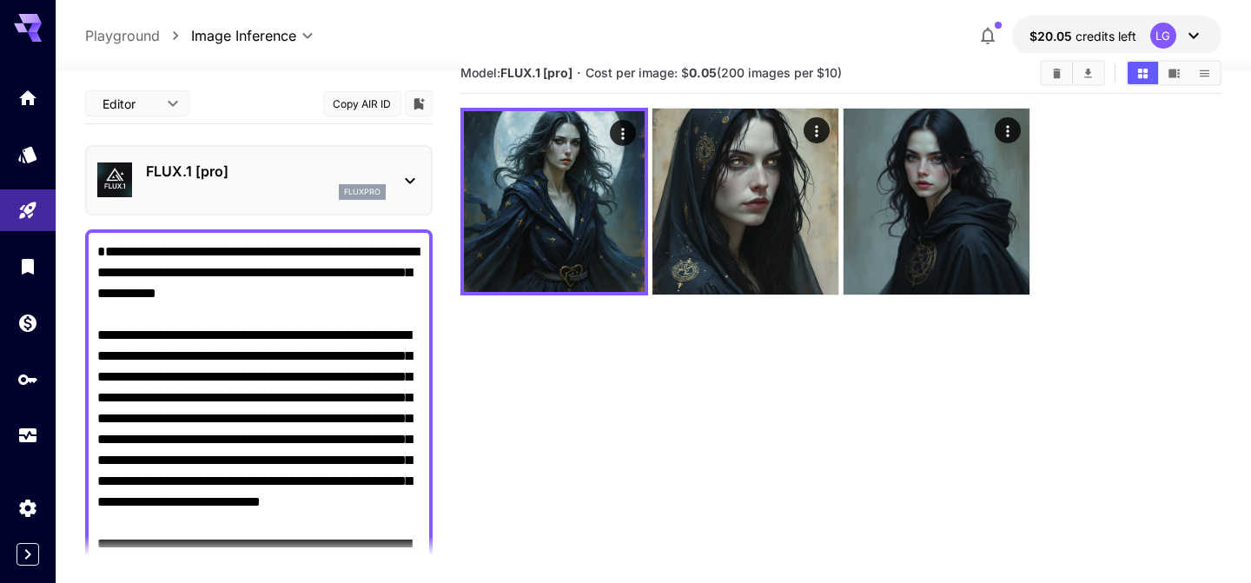
click at [96, 270] on div "**********" at bounding box center [259, 449] width 348 height 441
click at [103, 273] on textarea "**********" at bounding box center [258, 450] width 323 height 417
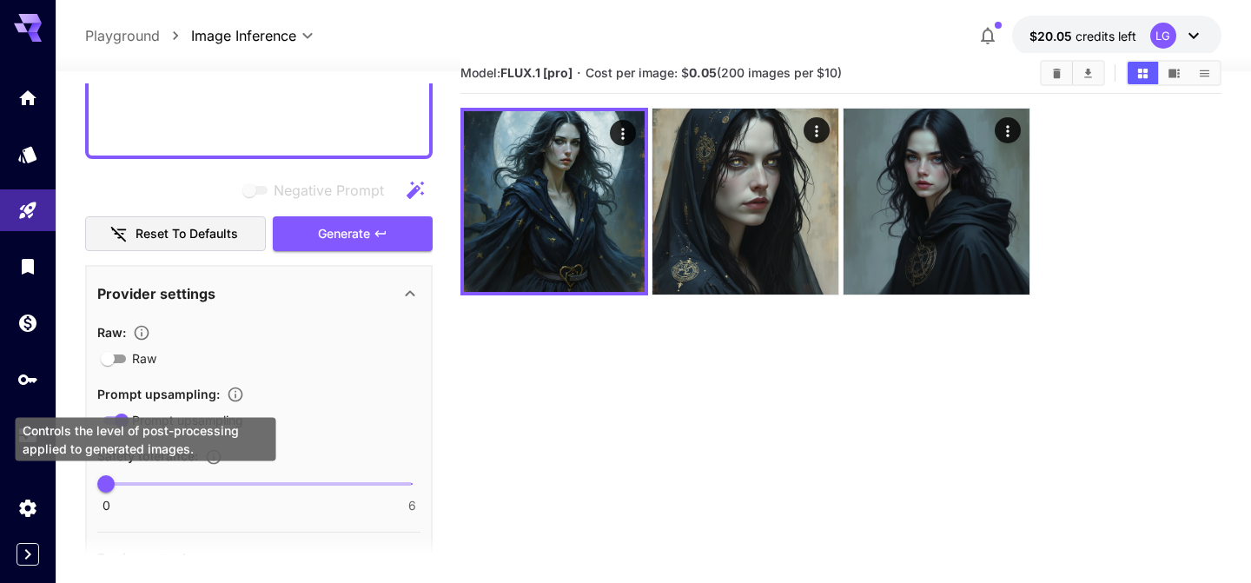
scroll to position [407, 0]
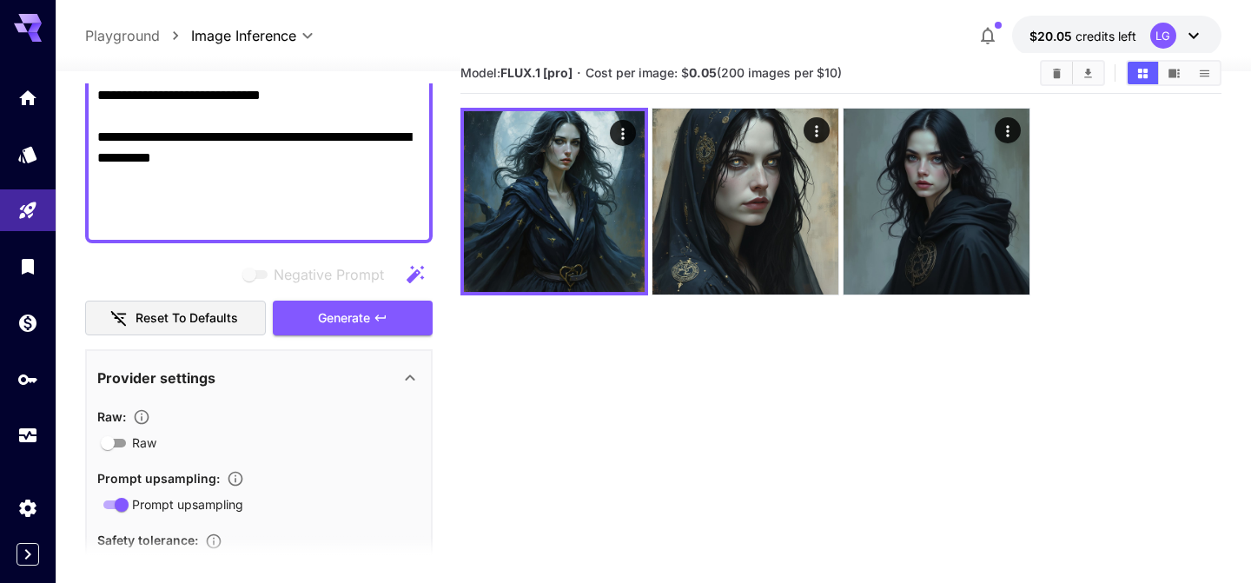
click at [144, 227] on textarea "**********" at bounding box center [258, 33] width 323 height 396
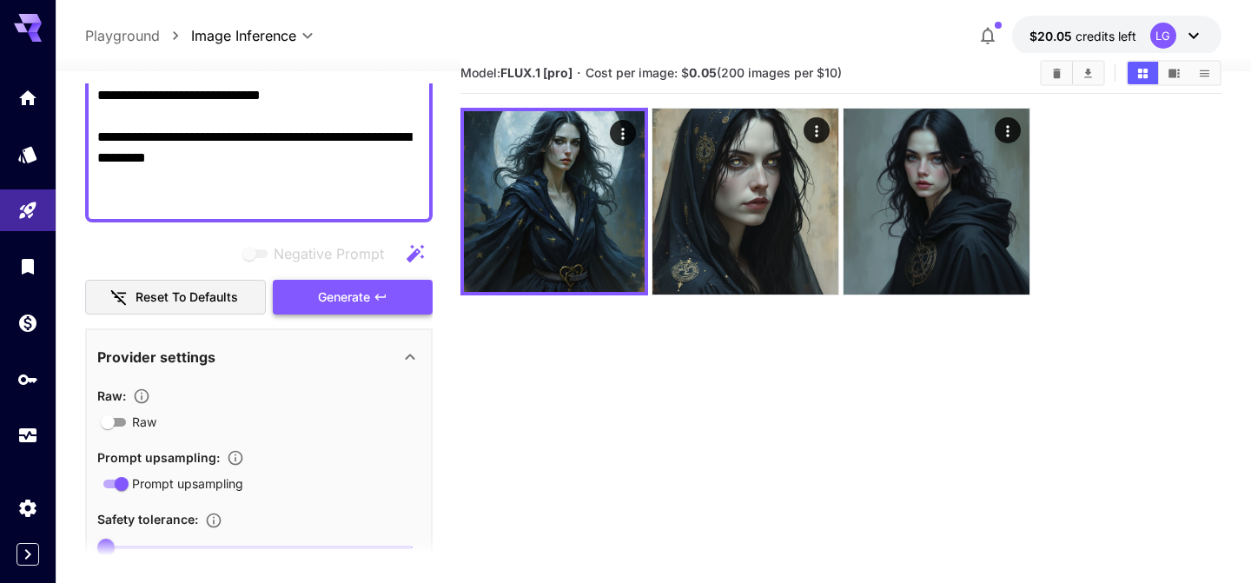
type textarea "**********"
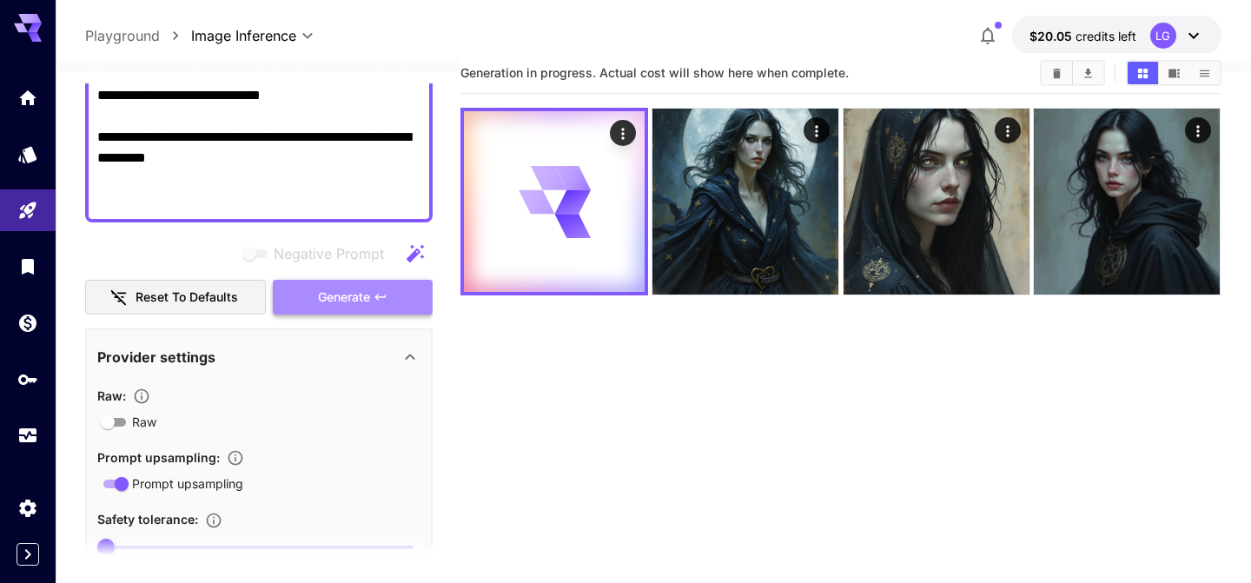
click at [359, 309] on button "Generate" at bounding box center [353, 298] width 160 height 36
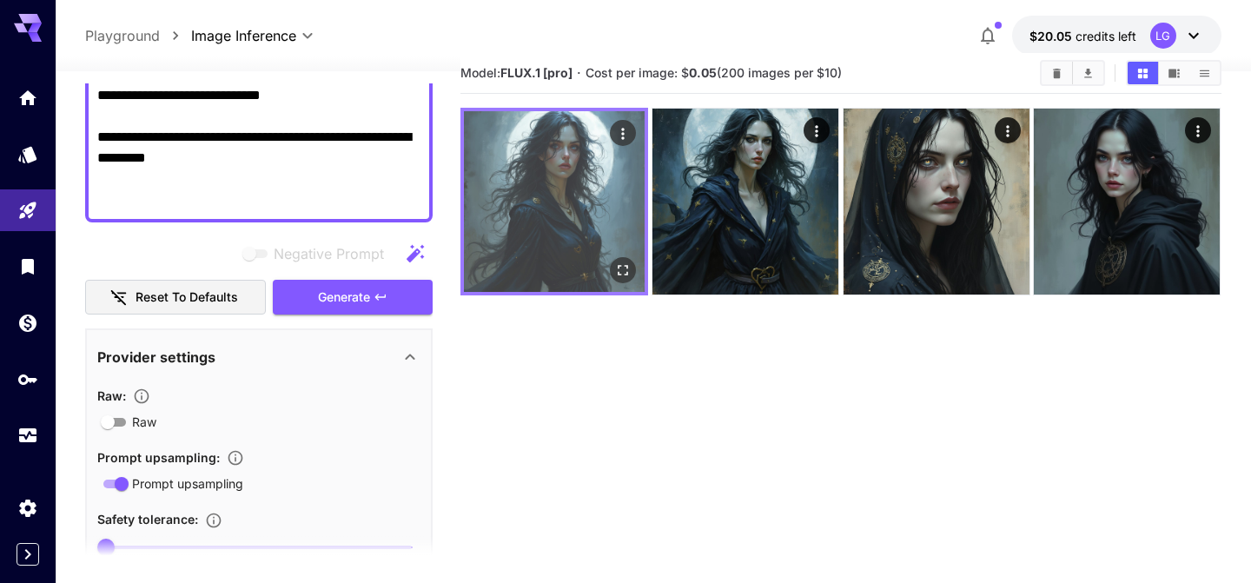
click at [564, 257] on img at bounding box center [554, 201] width 181 height 181
click at [559, 212] on img at bounding box center [554, 201] width 181 height 181
click at [630, 274] on icon "Open in fullscreen" at bounding box center [623, 270] width 17 height 17
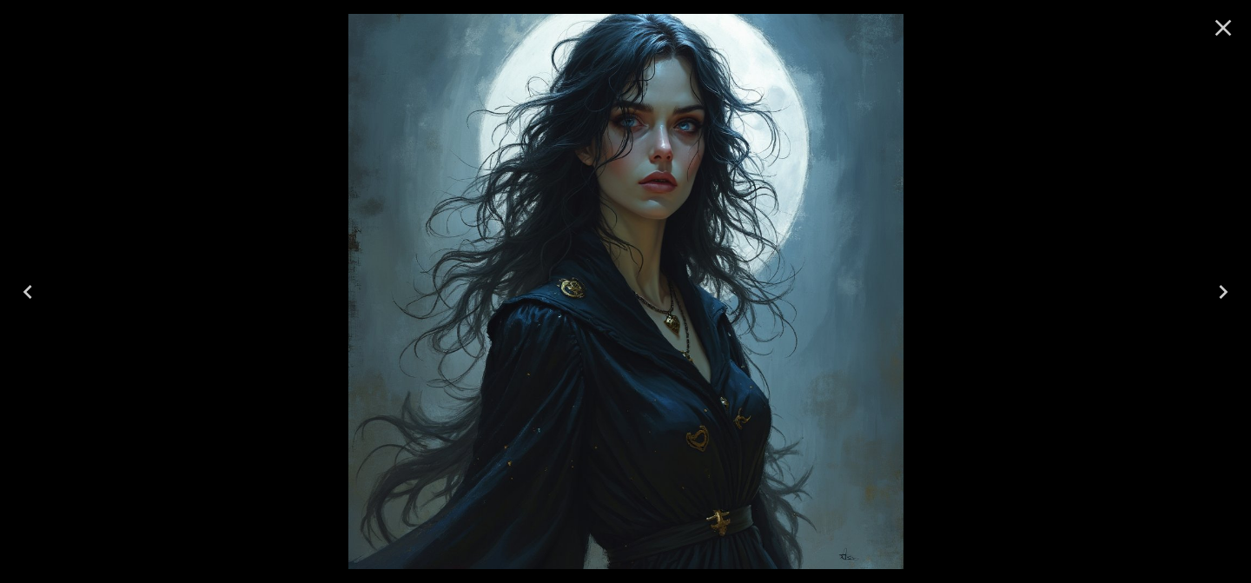
click at [1229, 28] on icon "Close" at bounding box center [1224, 28] width 28 height 28
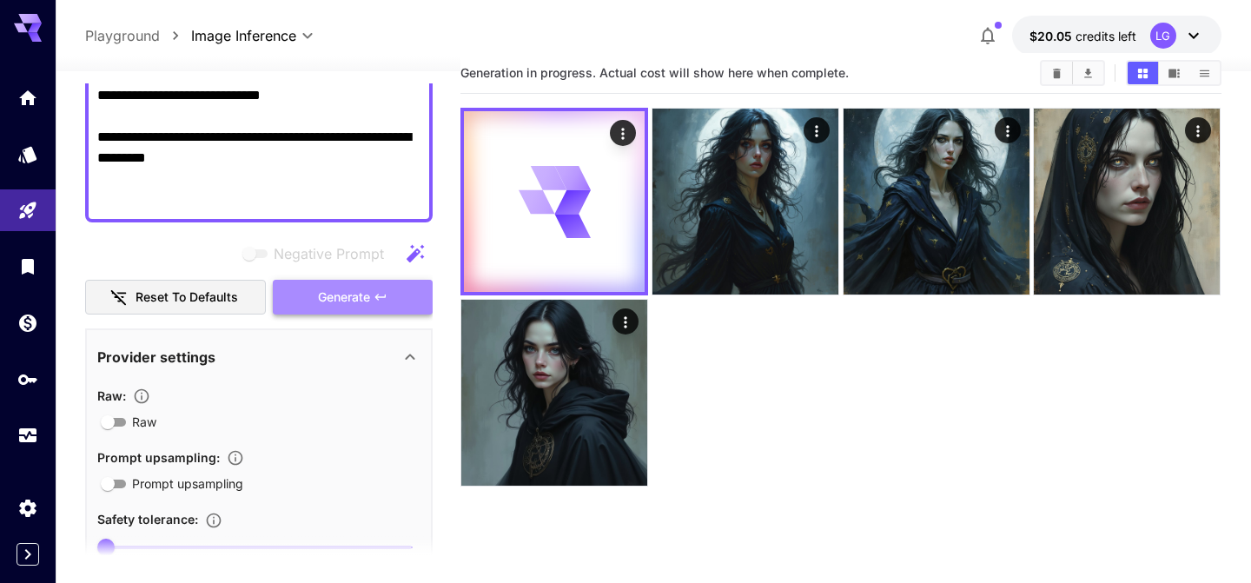
click at [381, 312] on button "Generate" at bounding box center [353, 298] width 160 height 36
click at [734, 434] on div at bounding box center [841, 297] width 760 height 379
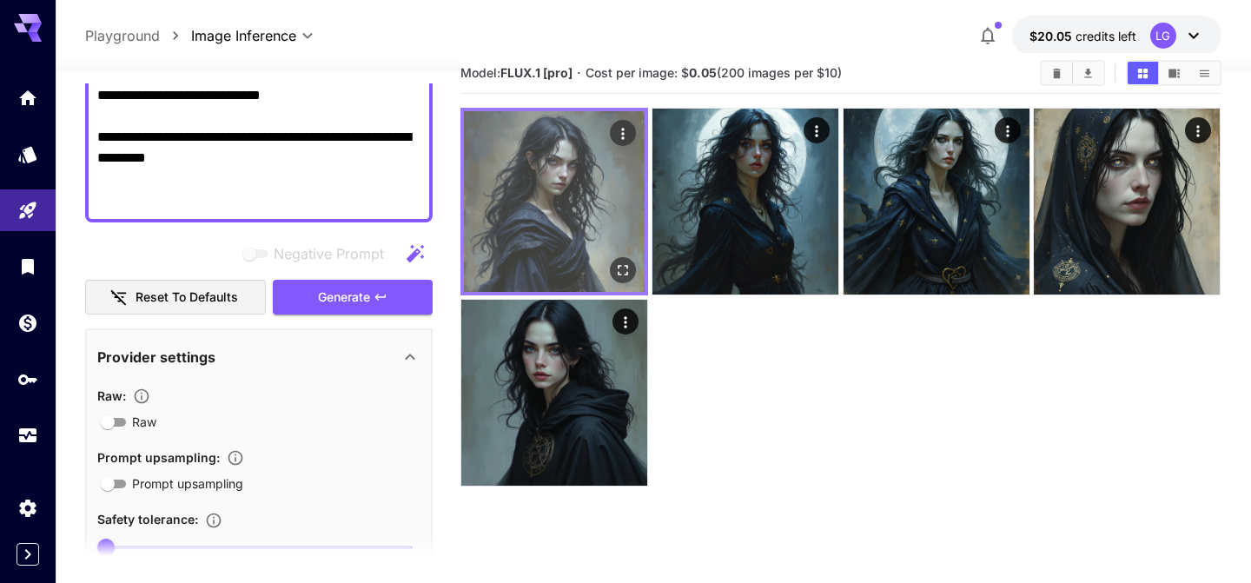
click at [613, 211] on img at bounding box center [554, 201] width 181 height 181
click at [564, 188] on img at bounding box center [554, 201] width 181 height 181
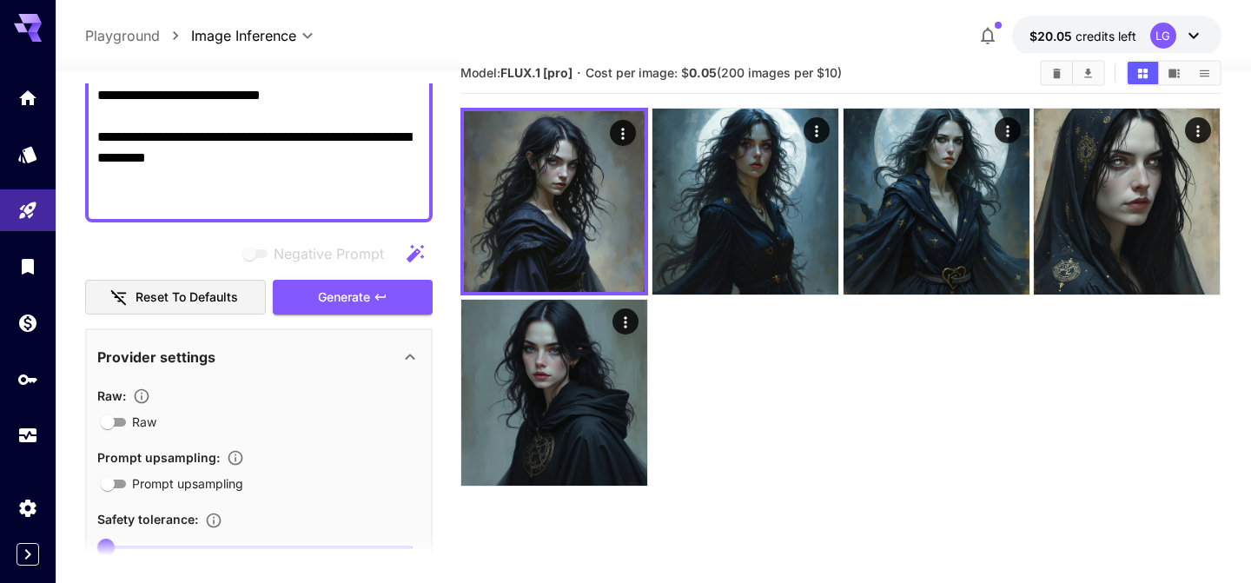
click at [781, 447] on div at bounding box center [841, 297] width 760 height 379
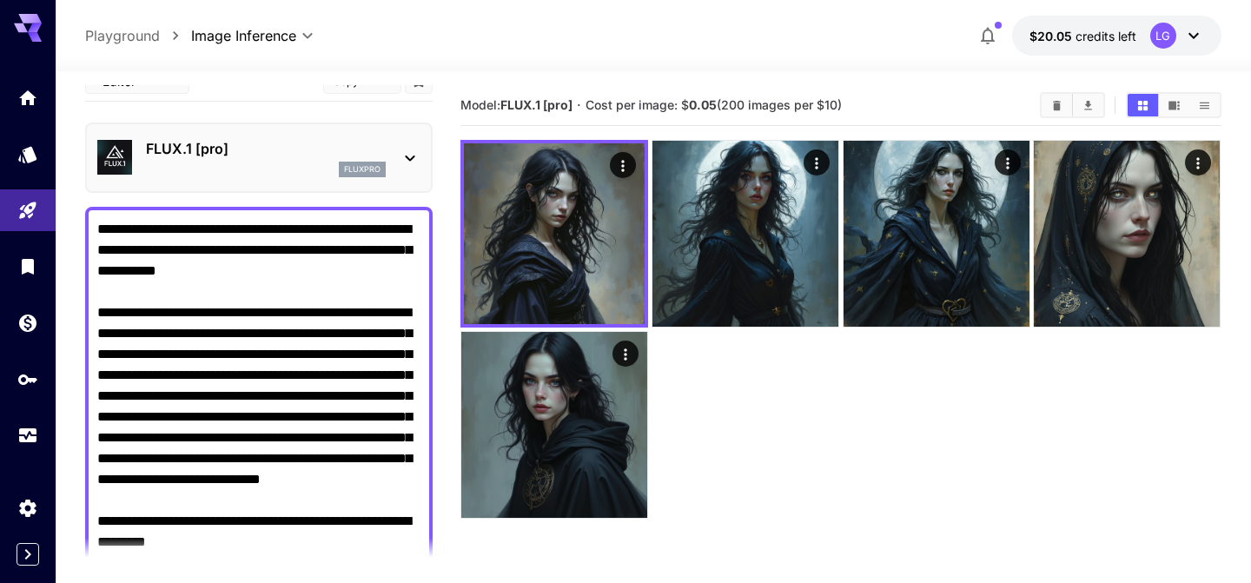
scroll to position [0, 0]
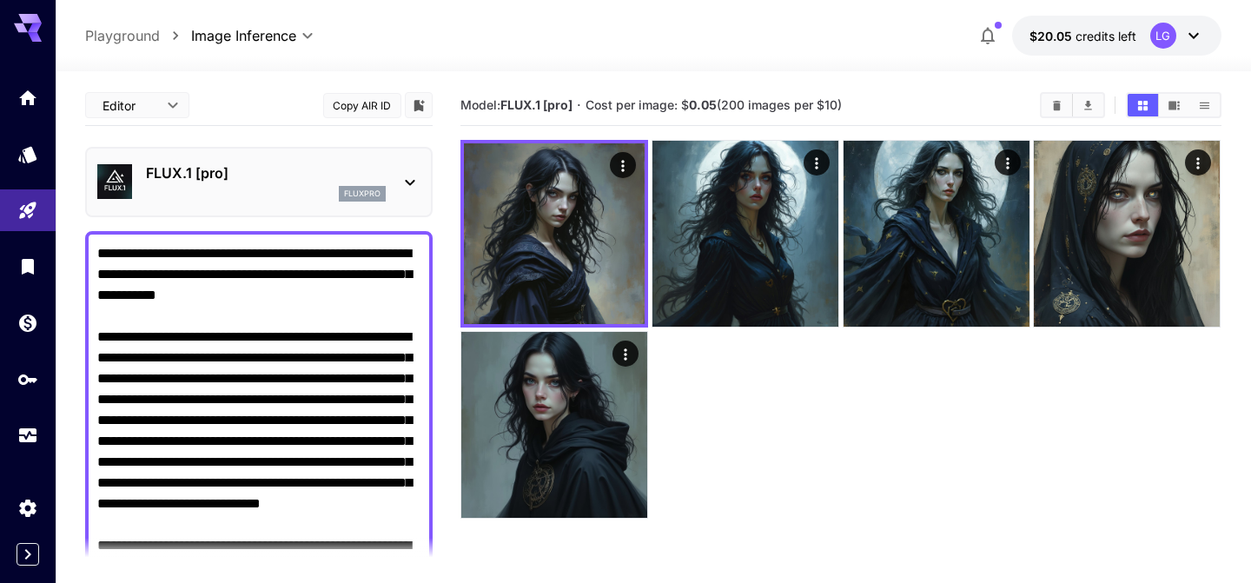
click at [116, 43] on p "Playground" at bounding box center [122, 35] width 75 height 21
click at [137, 38] on p "Playground" at bounding box center [122, 35] width 75 height 21
click at [202, 40] on body "**********" at bounding box center [625, 360] width 1251 height 720
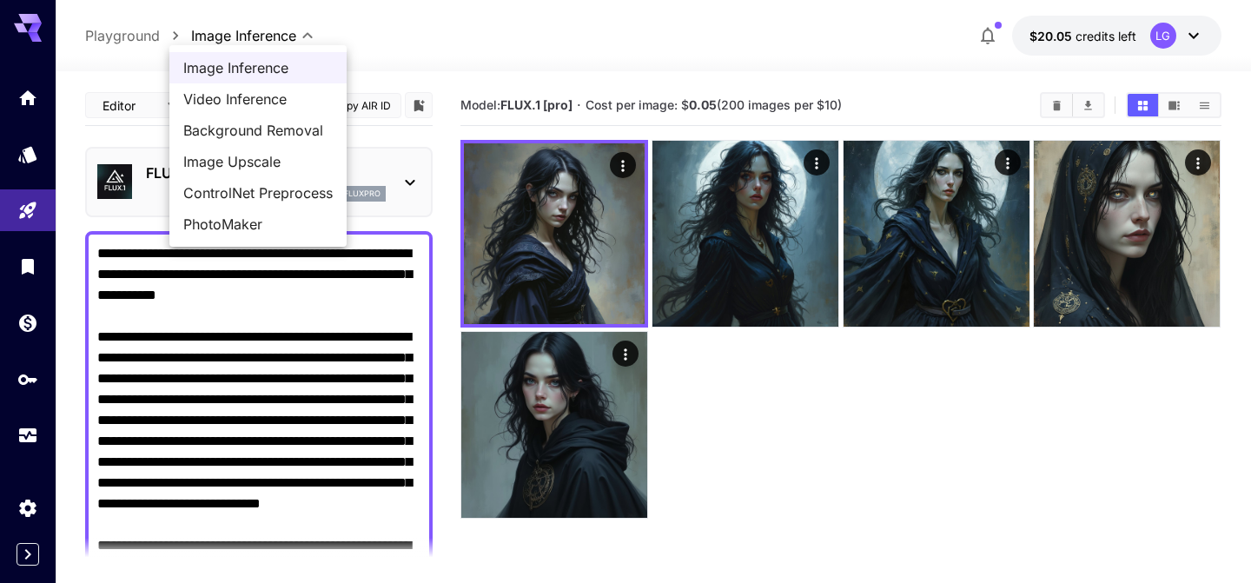
click at [277, 34] on div at bounding box center [625, 291] width 1251 height 583
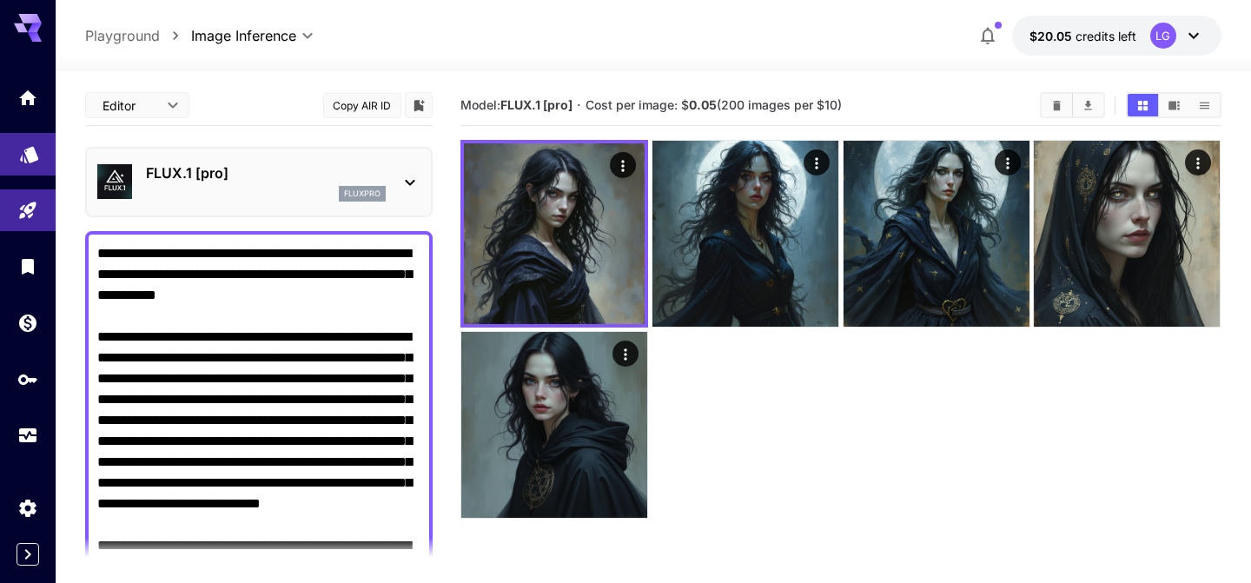
click at [22, 166] on link at bounding box center [28, 154] width 56 height 43
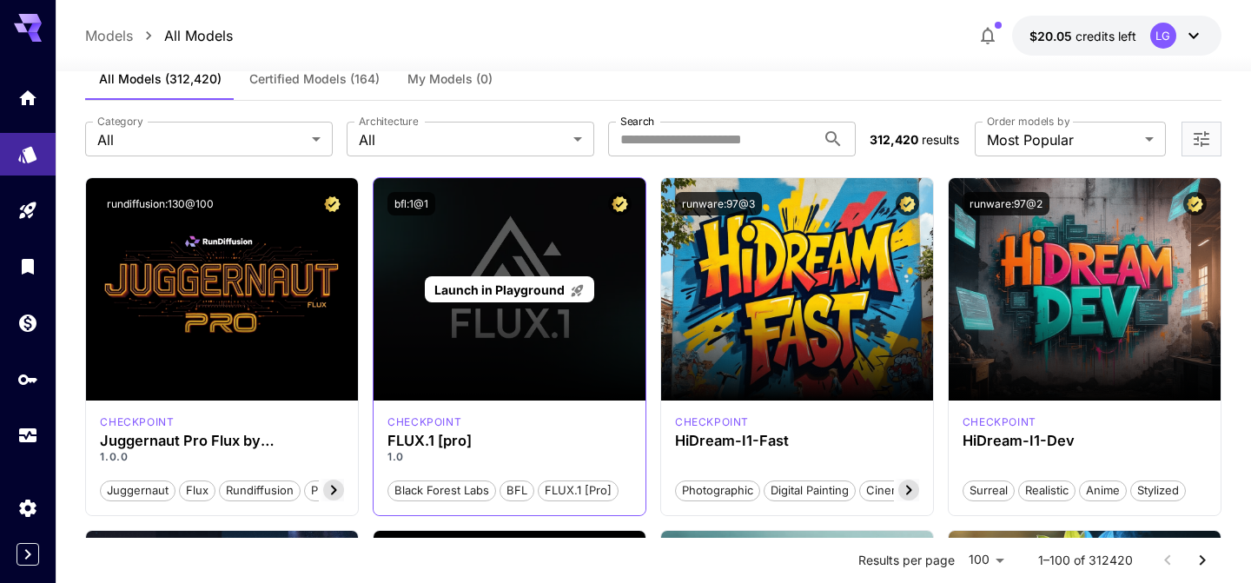
scroll to position [46, 0]
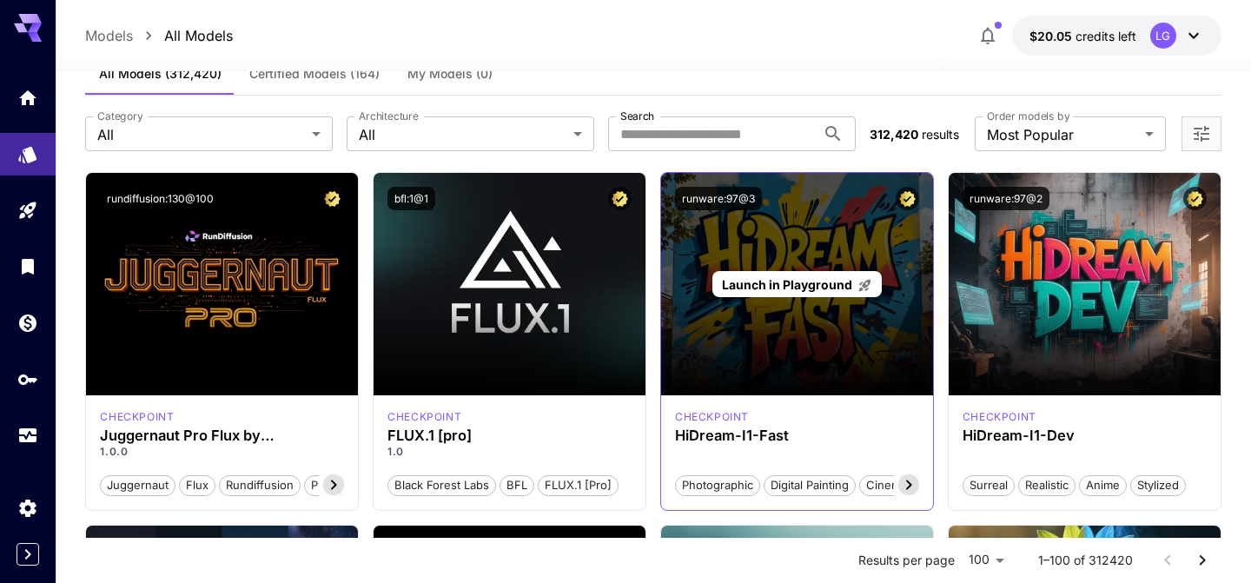
click at [782, 255] on div "Launch in Playground" at bounding box center [797, 284] width 272 height 222
click at [786, 275] on p "Launch in Playground" at bounding box center [797, 284] width 150 height 18
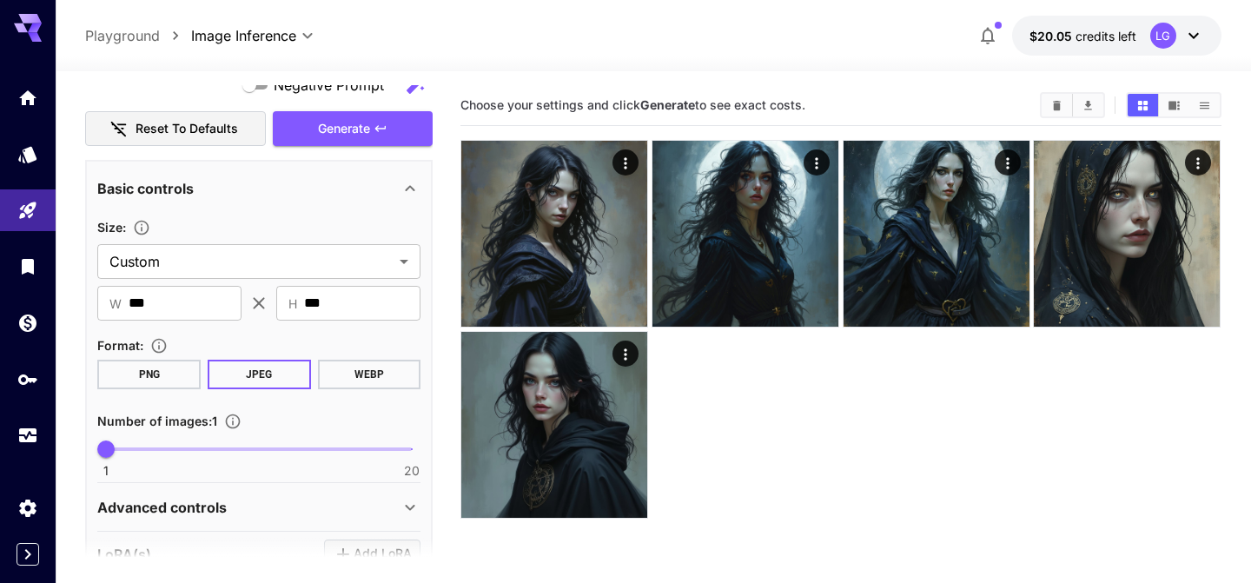
scroll to position [485, 0]
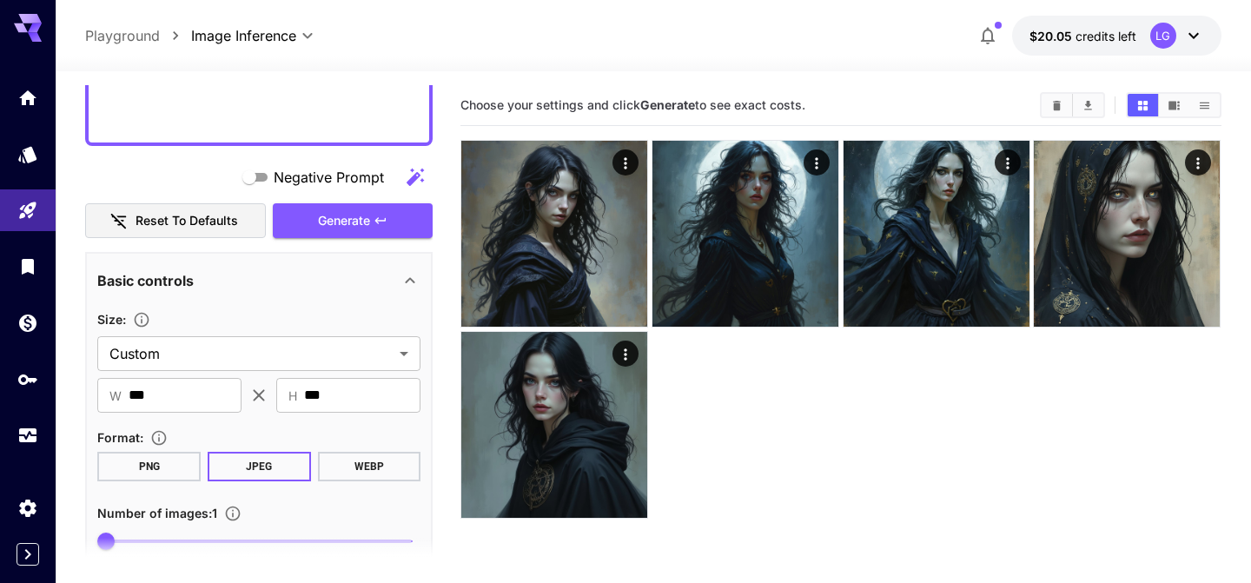
click at [152, 477] on button "PNG" at bounding box center [148, 467] width 103 height 30
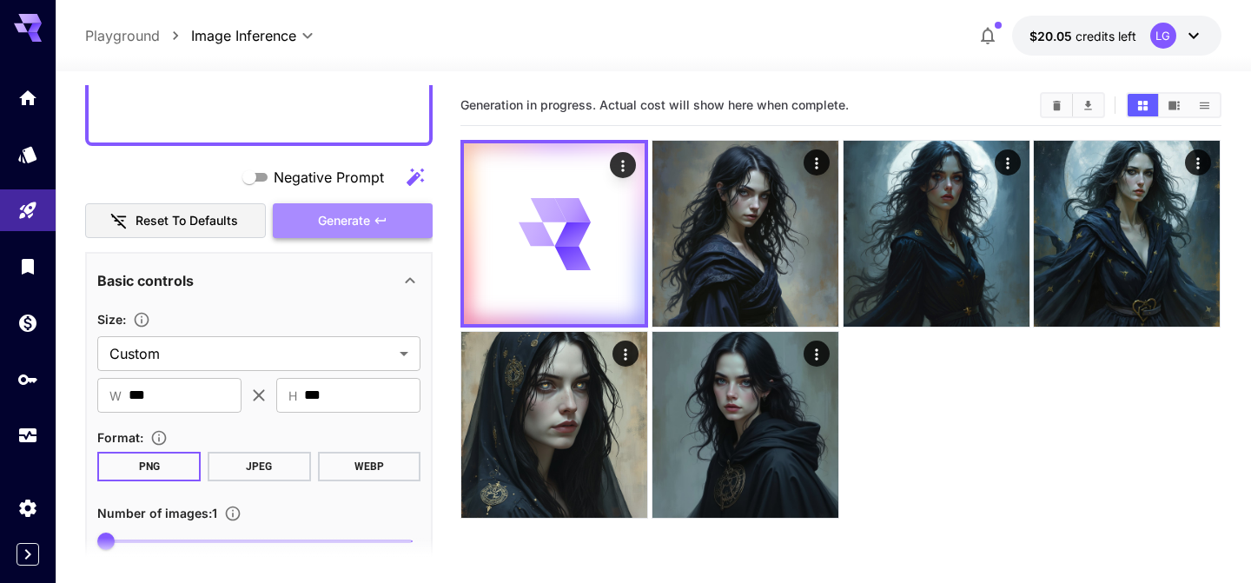
click at [348, 226] on span "Generate" at bounding box center [344, 221] width 52 height 22
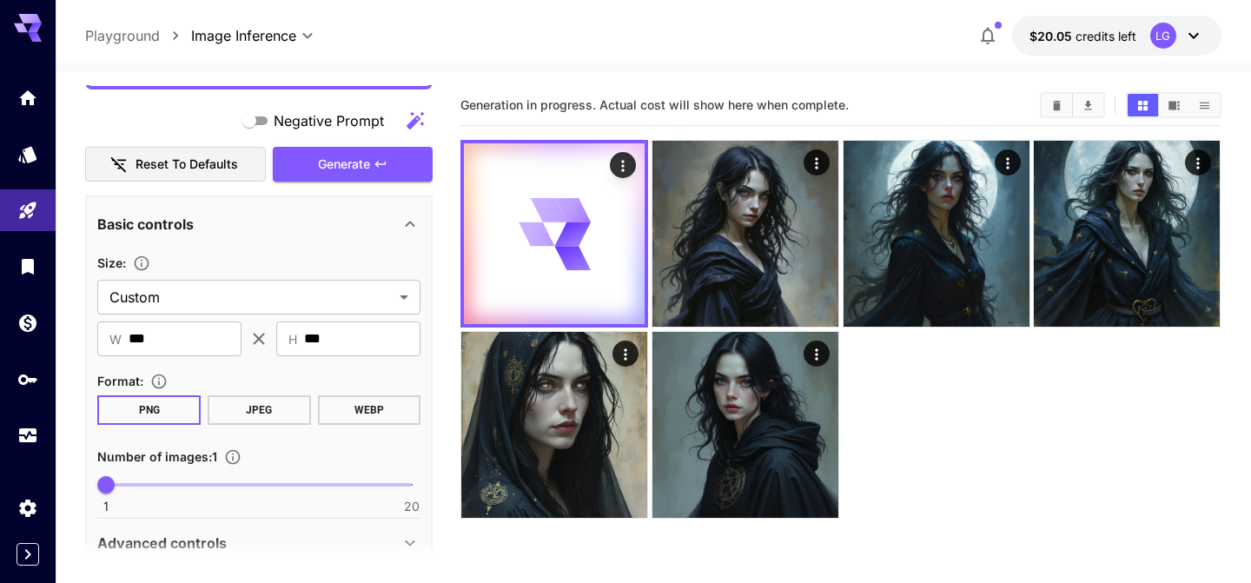
scroll to position [538, 0]
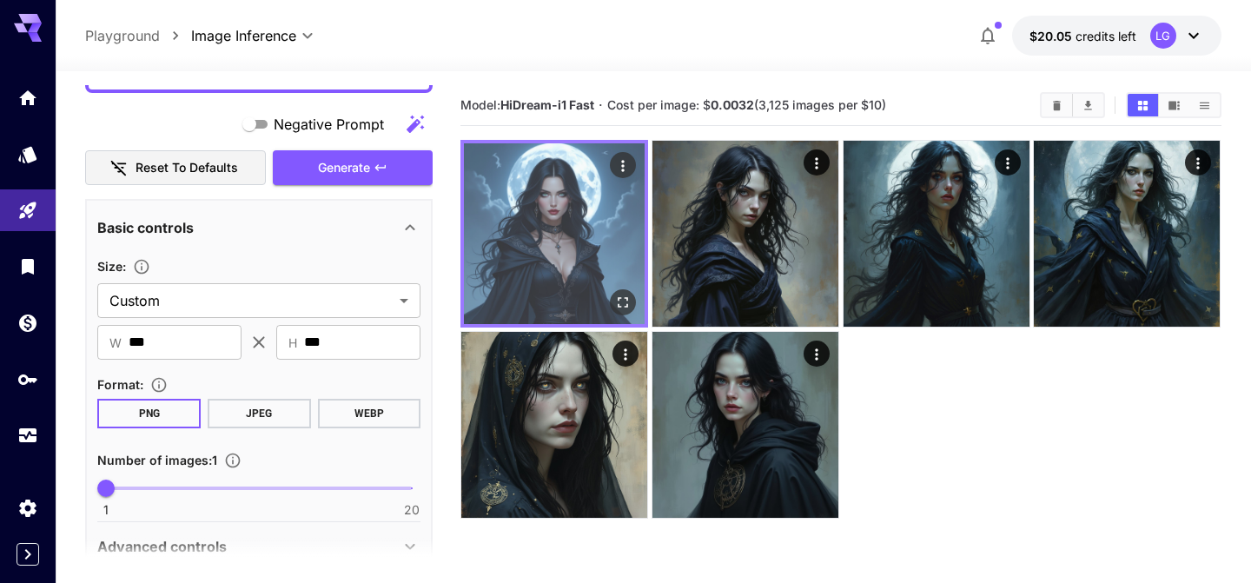
click at [511, 248] on img at bounding box center [554, 233] width 181 height 181
click at [620, 298] on icon "Open in fullscreen" at bounding box center [624, 303] width 10 height 10
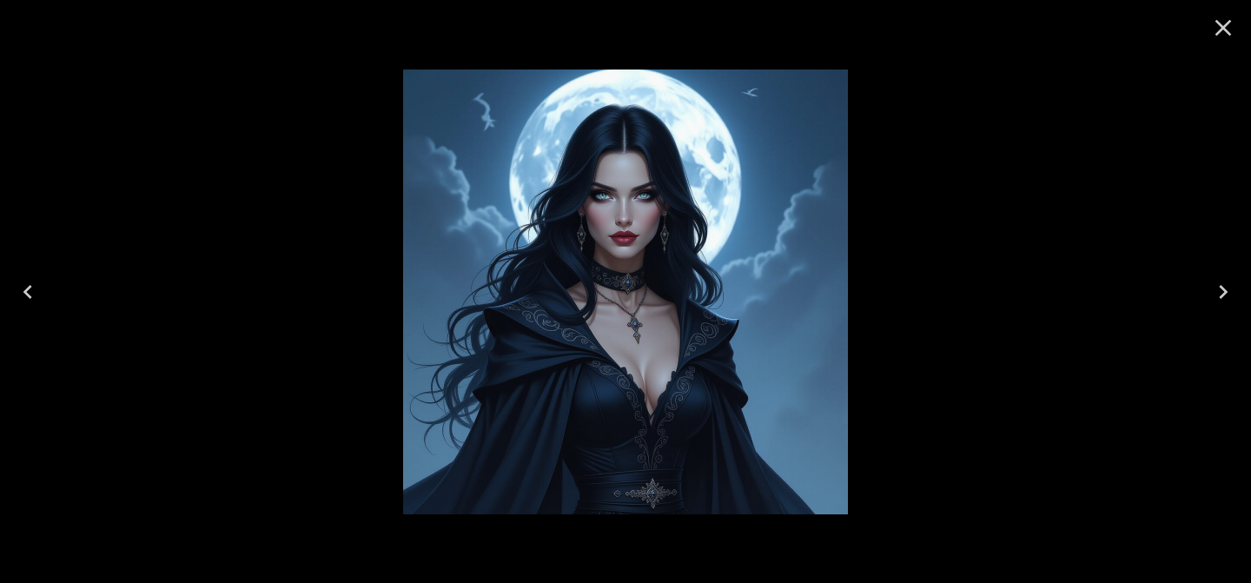
click at [901, 182] on div at bounding box center [625, 291] width 1251 height 583
click at [1208, 30] on button "Close" at bounding box center [1224, 28] width 42 height 42
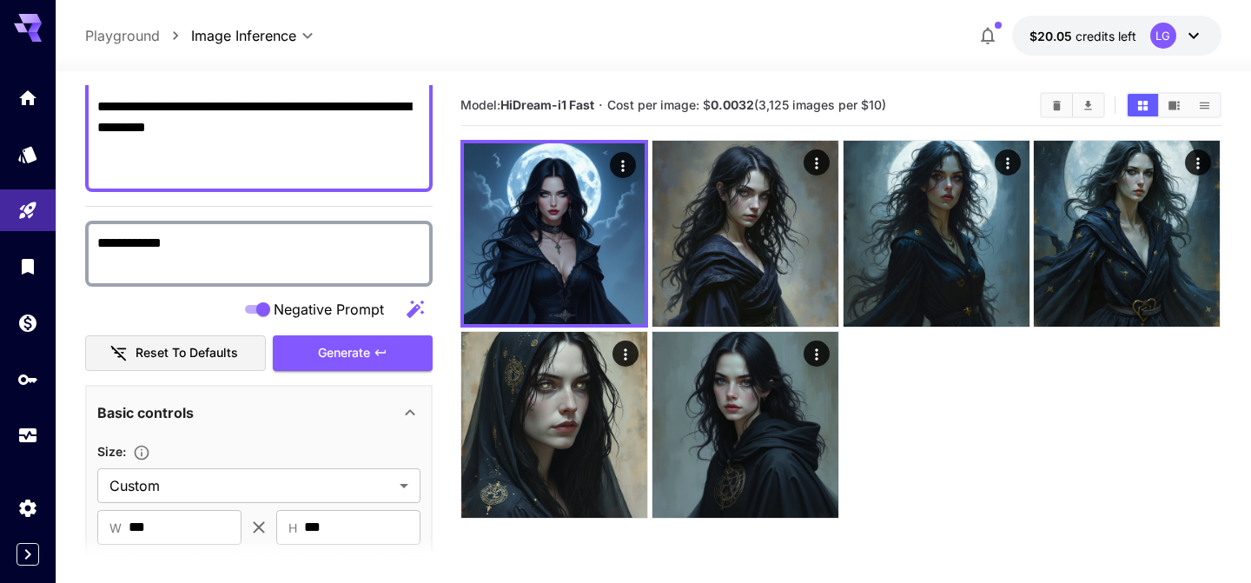
scroll to position [434, 0]
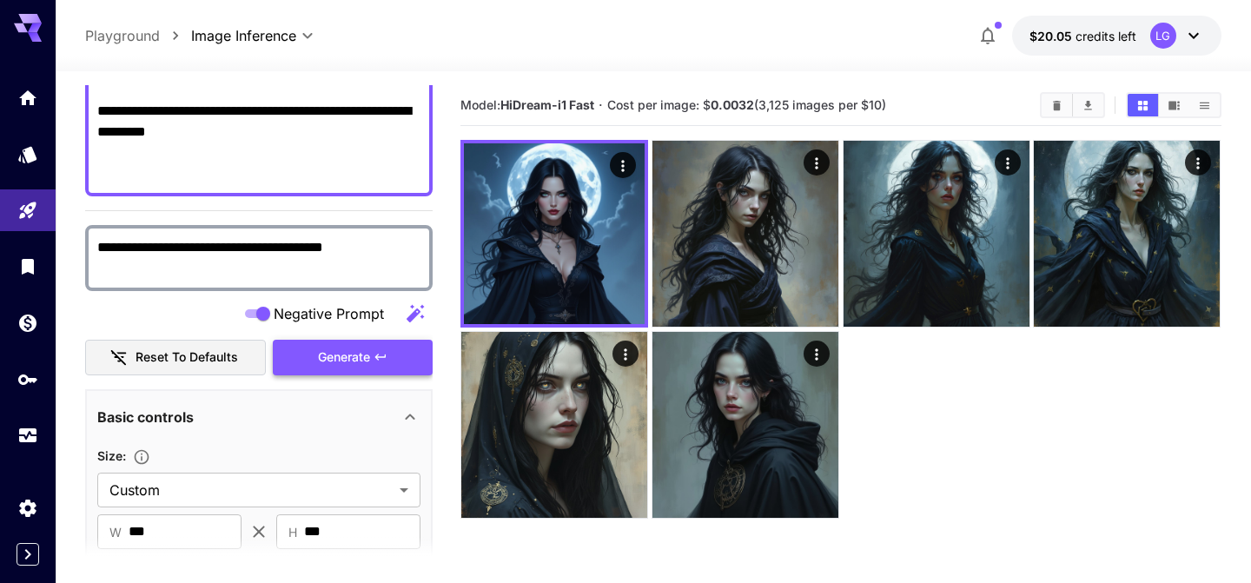
type textarea "**********"
click at [363, 348] on span "Generate" at bounding box center [344, 358] width 52 height 22
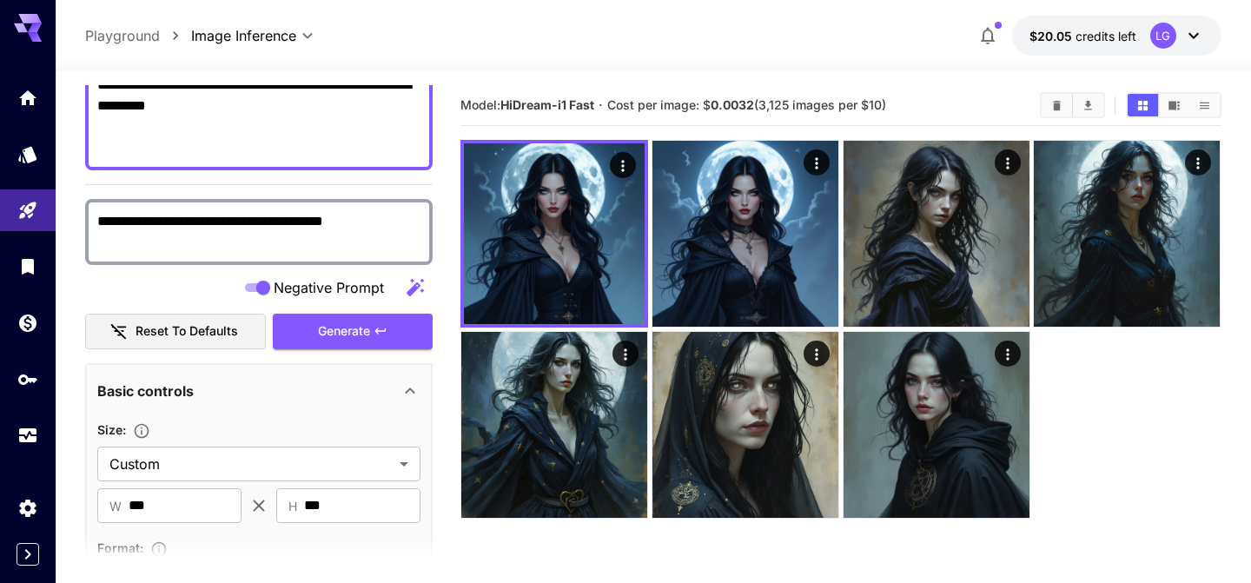
scroll to position [446, 0]
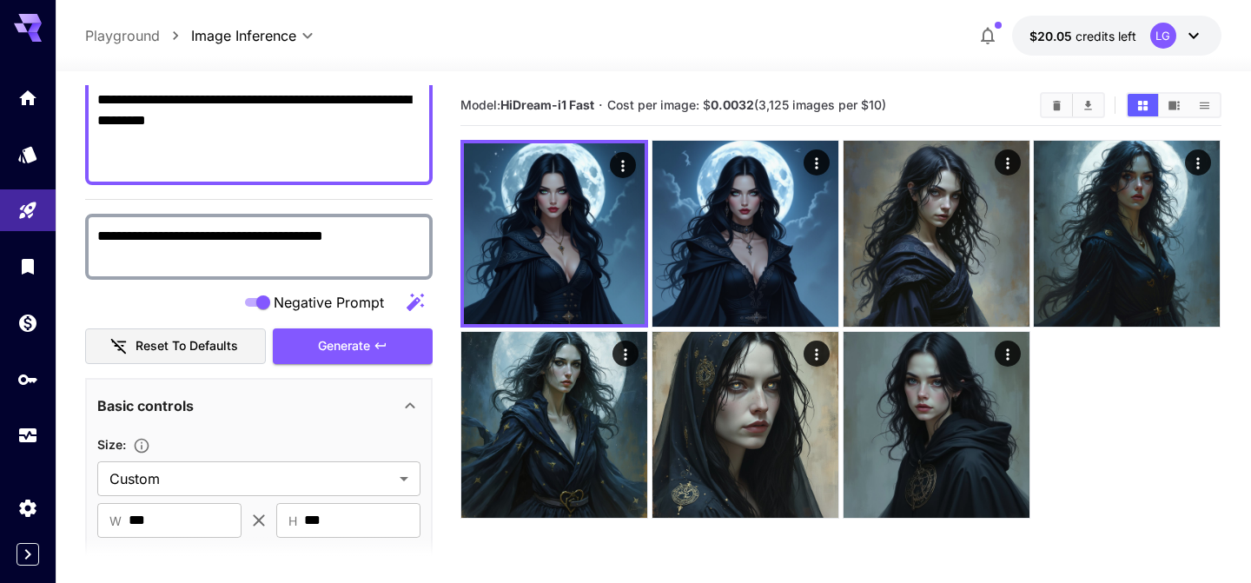
drag, startPoint x: 374, startPoint y: 239, endPoint x: 82, endPoint y: 232, distance: 292.1
click at [82, 232] on section "**********" at bounding box center [654, 395] width 1196 height 649
click at [416, 307] on icon "button" at bounding box center [415, 302] width 21 height 21
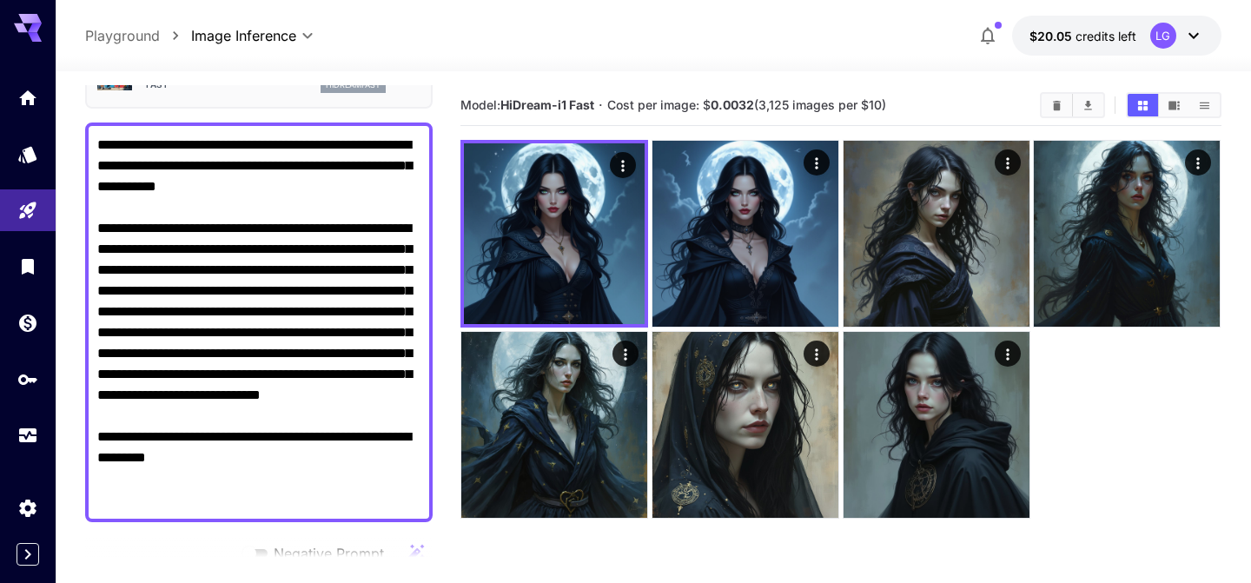
scroll to position [111, 0]
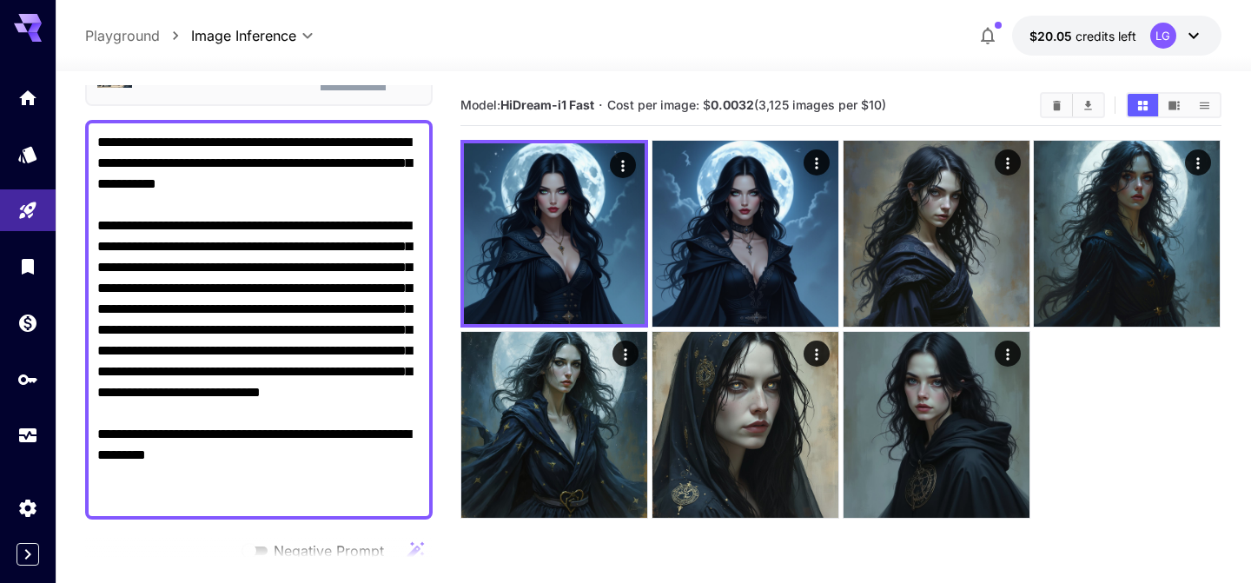
click at [391, 420] on textarea "**********" at bounding box center [258, 319] width 323 height 375
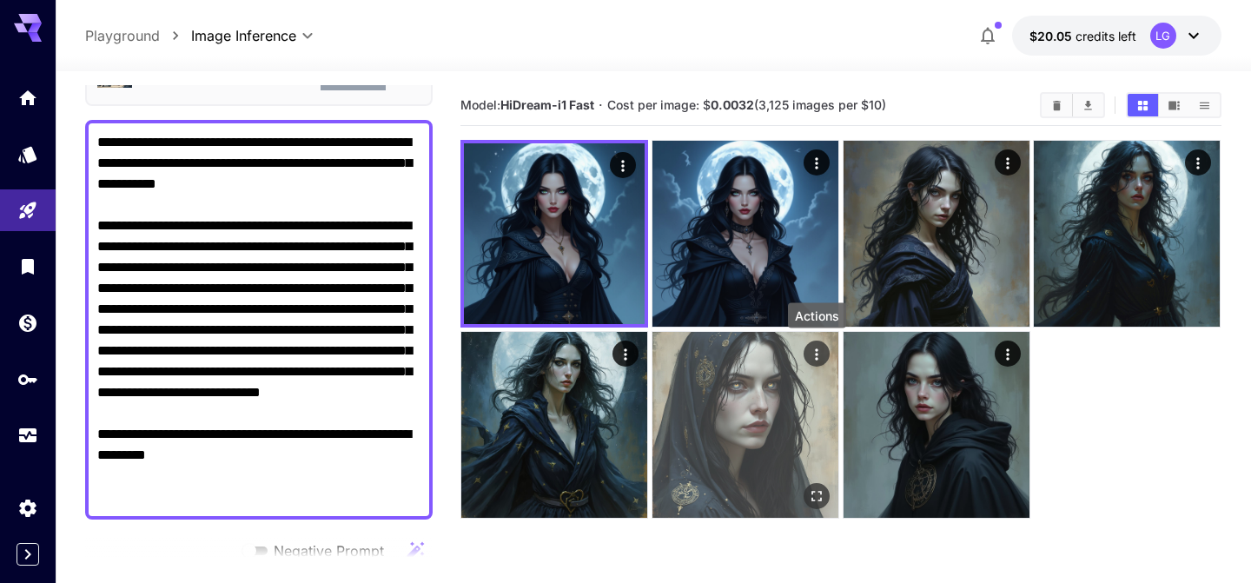
click at [816, 355] on icon "Actions" at bounding box center [816, 353] width 17 height 17
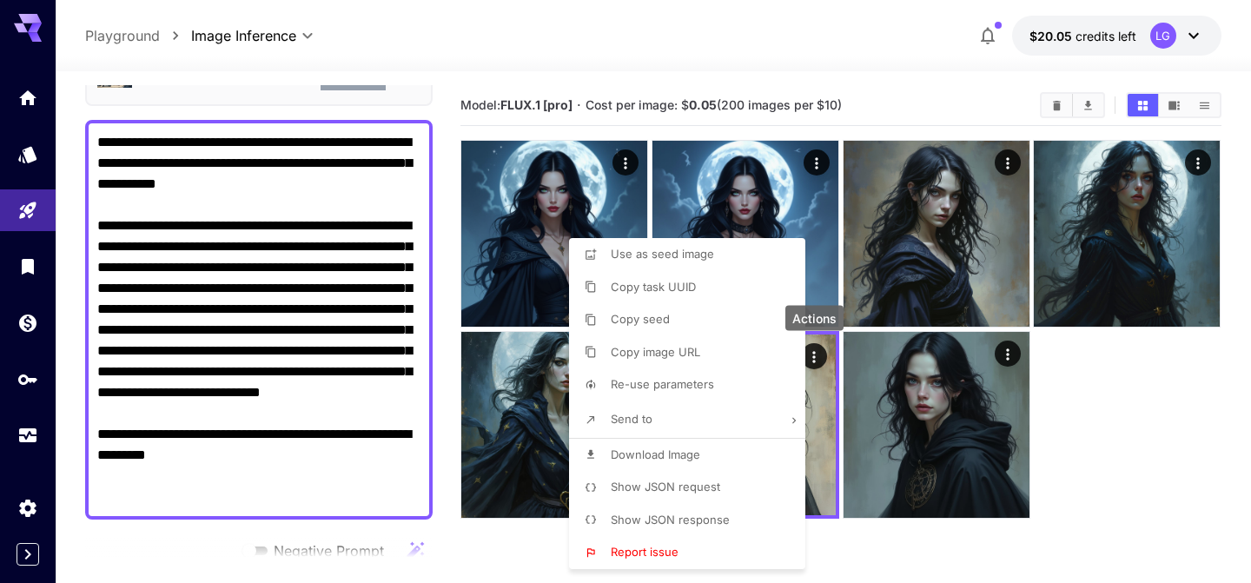
click at [1116, 462] on div at bounding box center [625, 291] width 1251 height 583
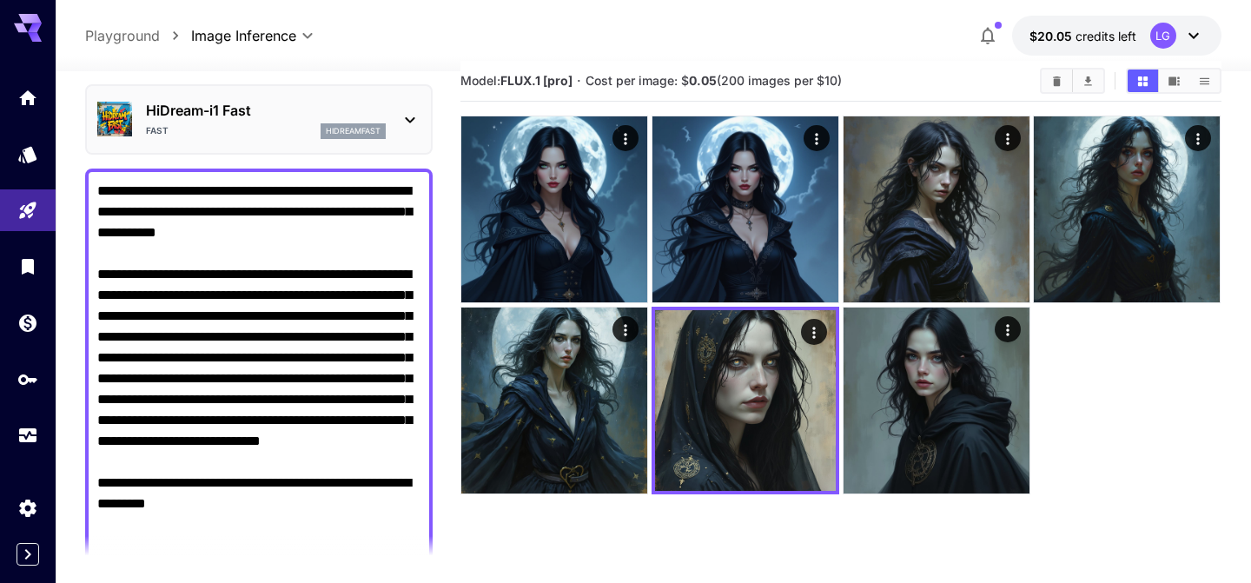
scroll to position [0, 0]
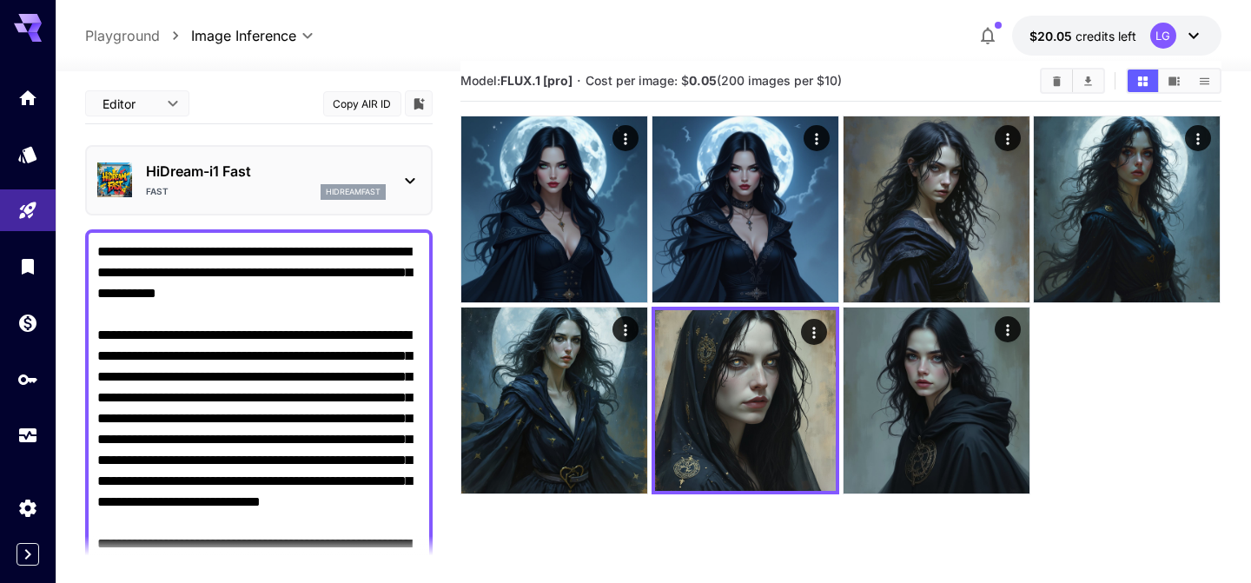
click at [213, 161] on p "HiDream-i1 Fast" at bounding box center [266, 171] width 240 height 21
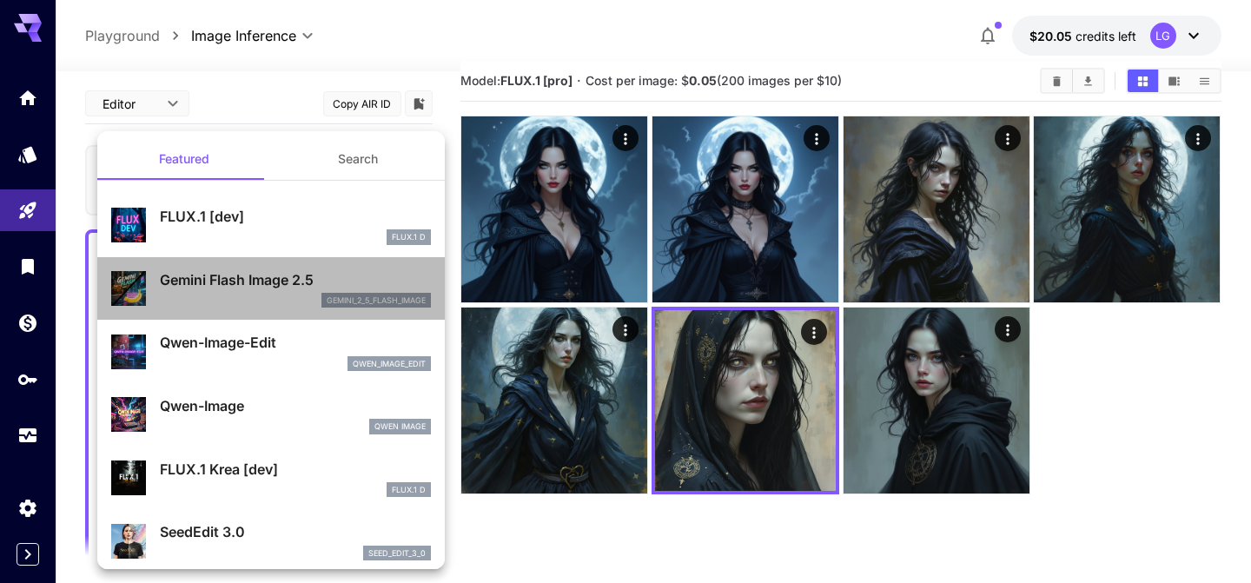
click at [295, 299] on div "gemini_2_5_flash_image" at bounding box center [295, 301] width 271 height 16
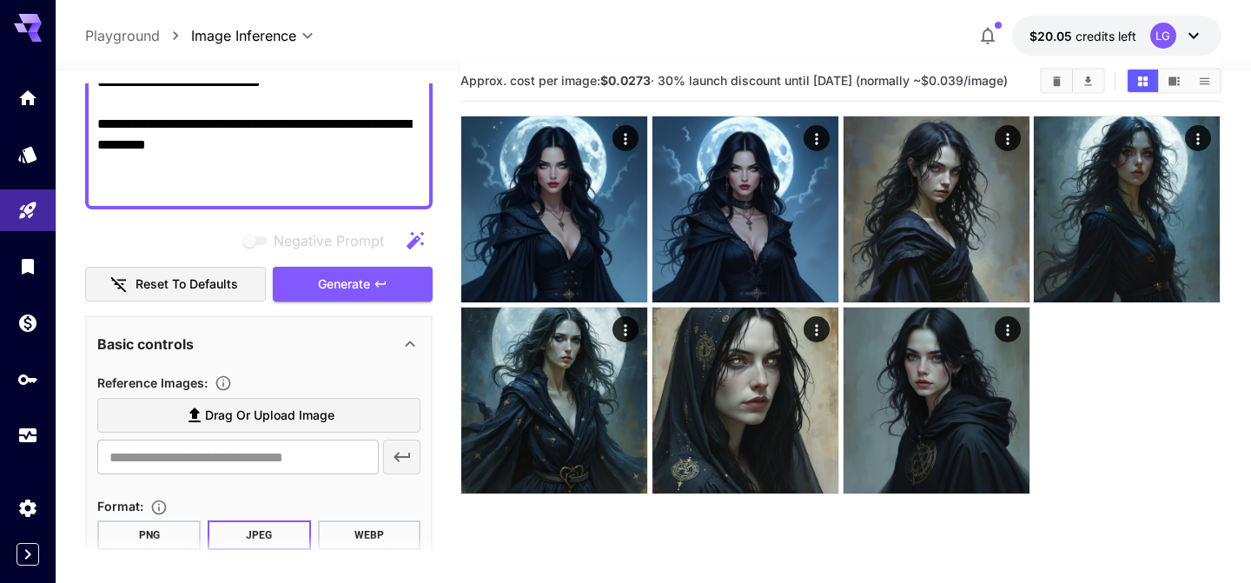
scroll to position [513, 0]
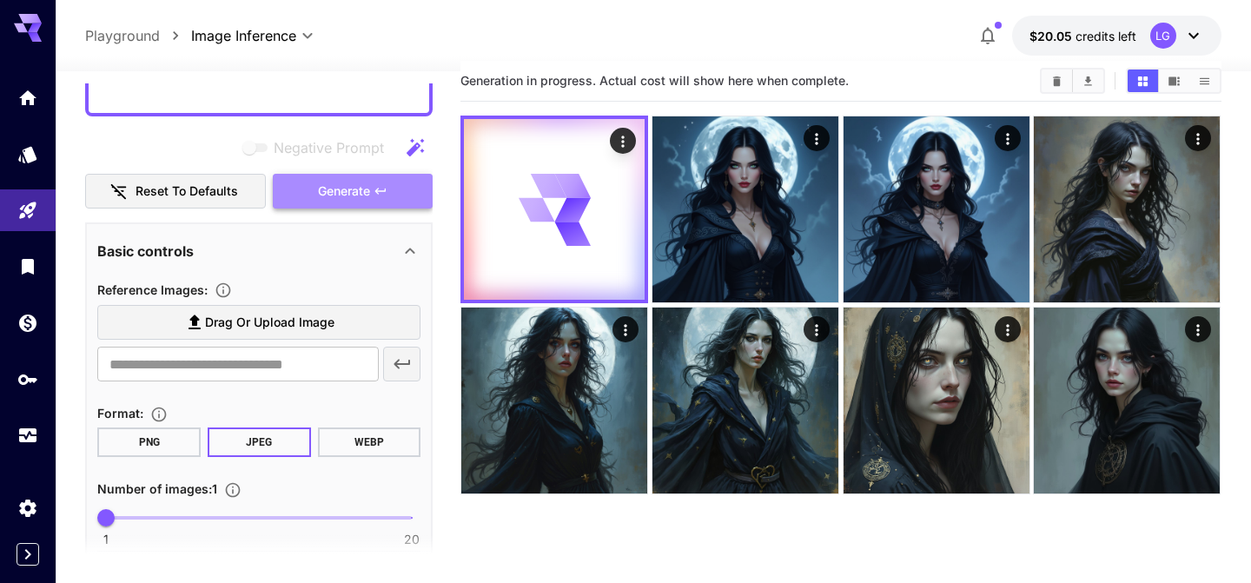
click at [383, 200] on button "Generate" at bounding box center [353, 192] width 160 height 36
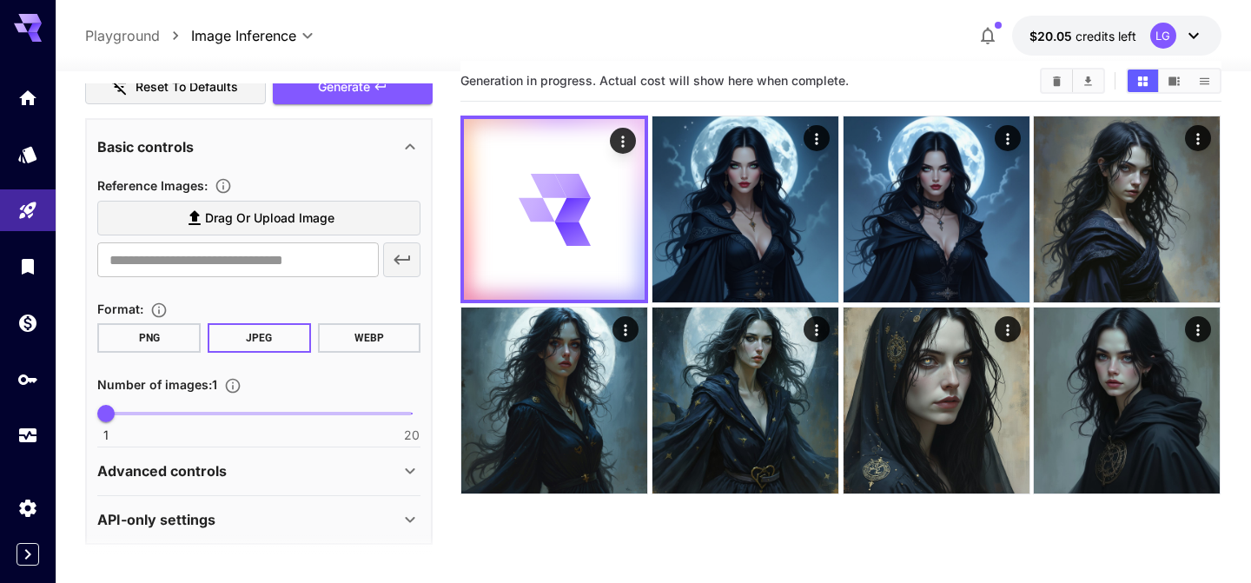
scroll to position [623, 0]
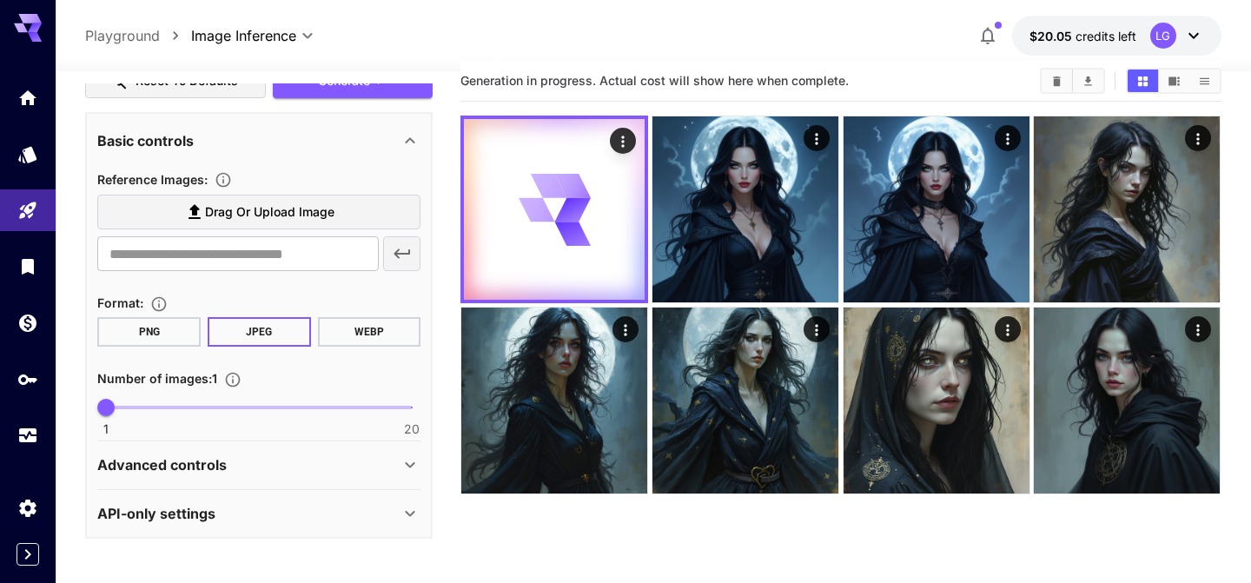
click at [408, 465] on icon at bounding box center [411, 465] width 10 height 6
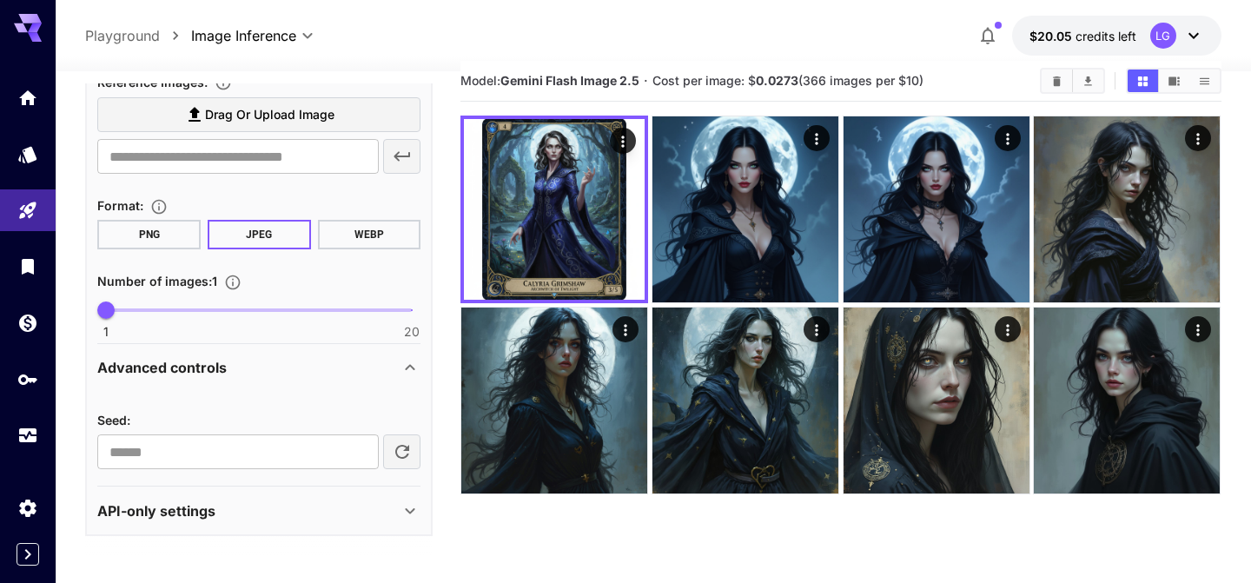
click at [414, 504] on icon at bounding box center [410, 511] width 21 height 21
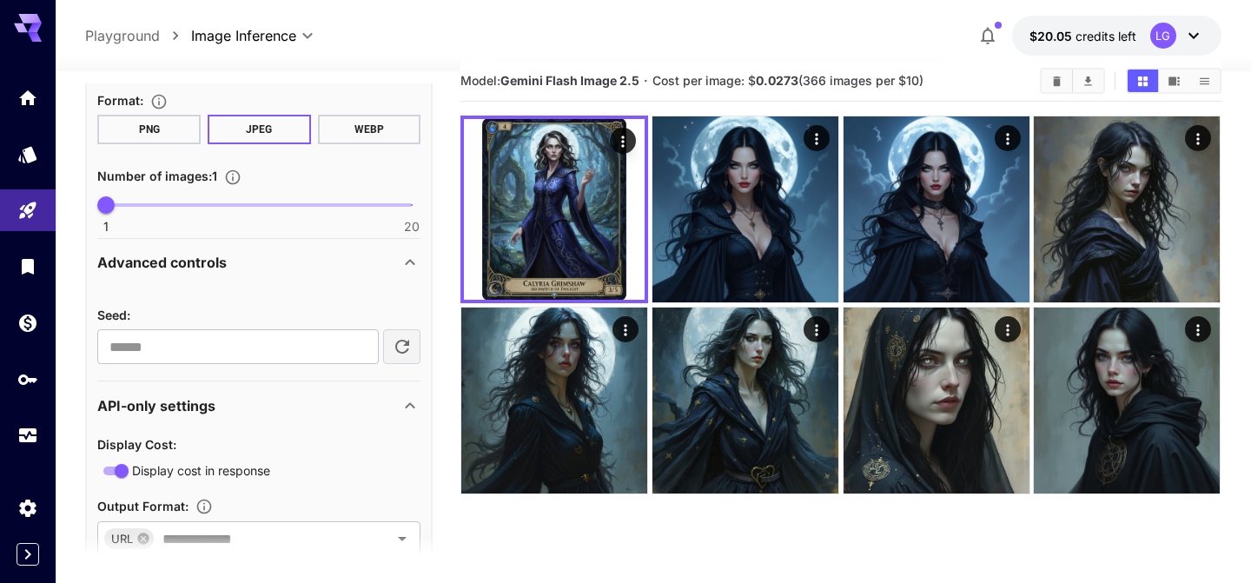
scroll to position [842, 0]
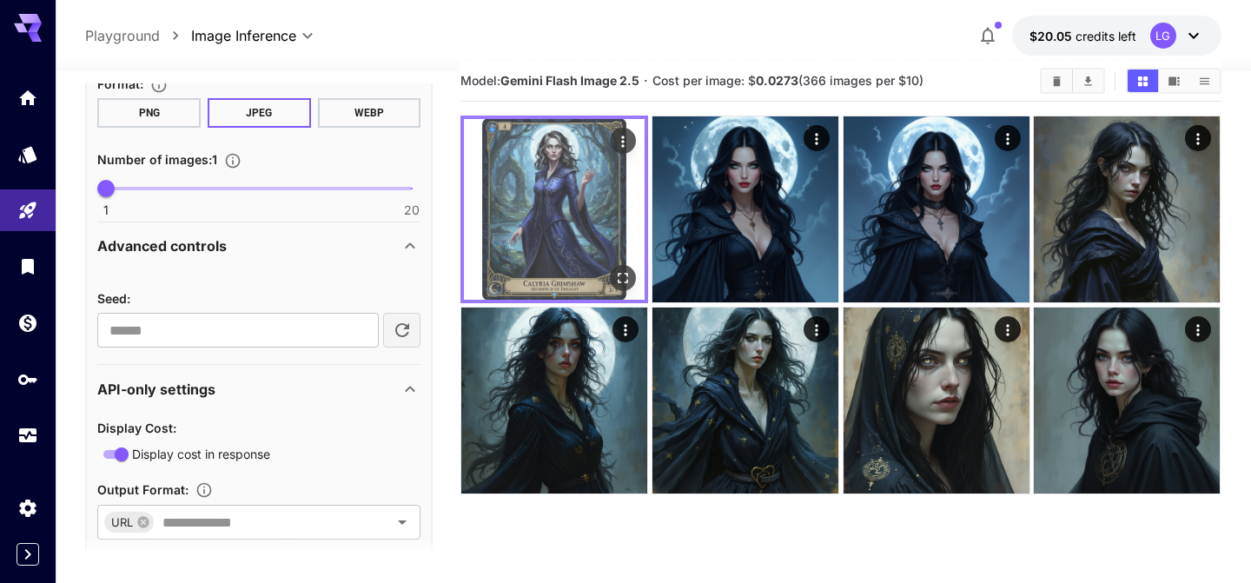
click at [584, 253] on img at bounding box center [554, 209] width 181 height 181
click at [622, 276] on icon "Open in fullscreen" at bounding box center [623, 277] width 17 height 17
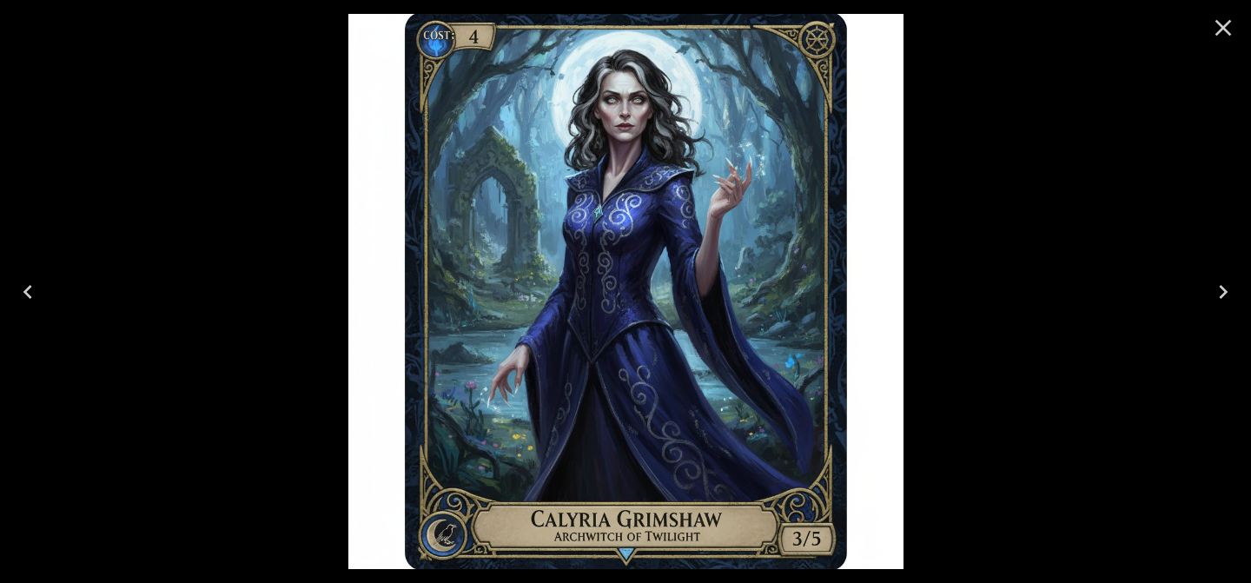
scroll to position [842, 0]
click at [1224, 37] on icon "Close" at bounding box center [1224, 28] width 28 height 28
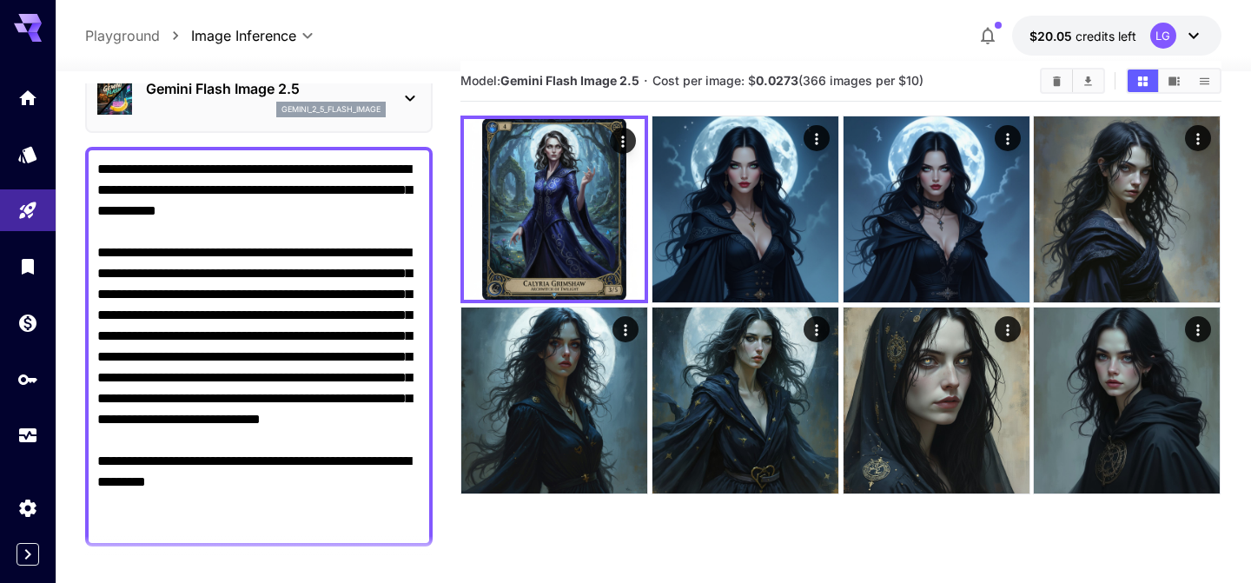
scroll to position [86, 0]
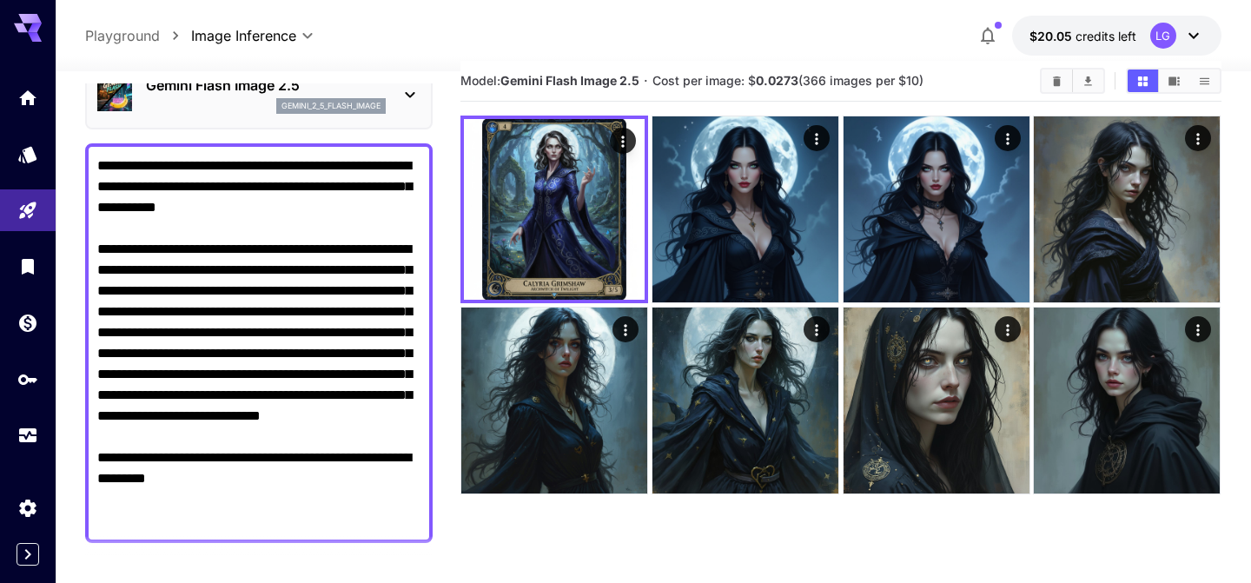
click at [322, 207] on textarea "**********" at bounding box center [258, 343] width 323 height 375
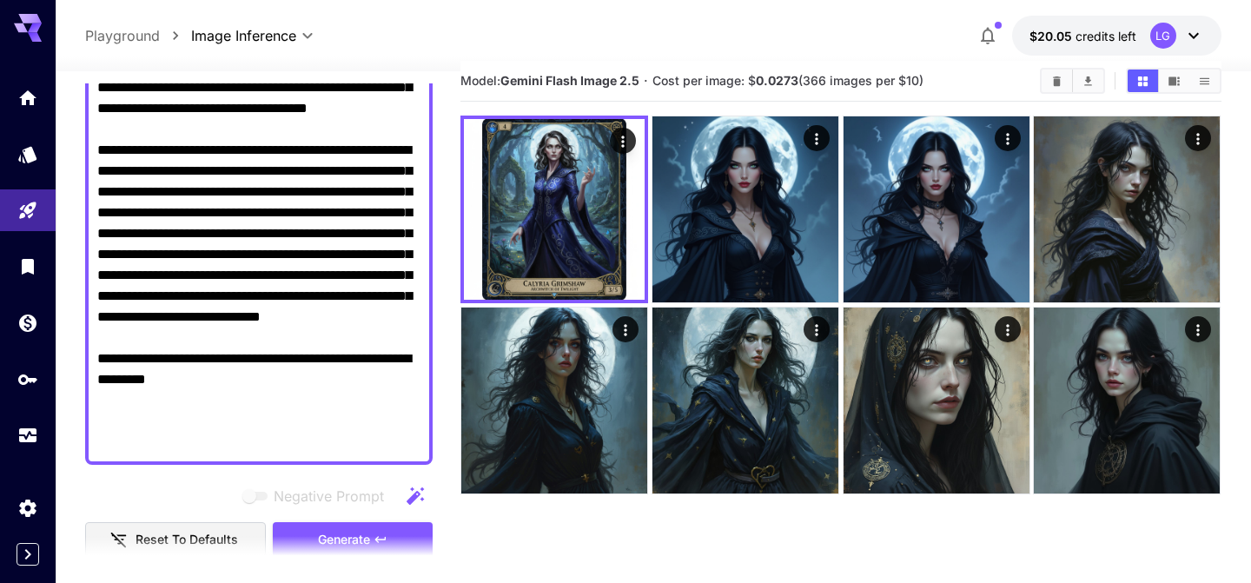
scroll to position [210, 0]
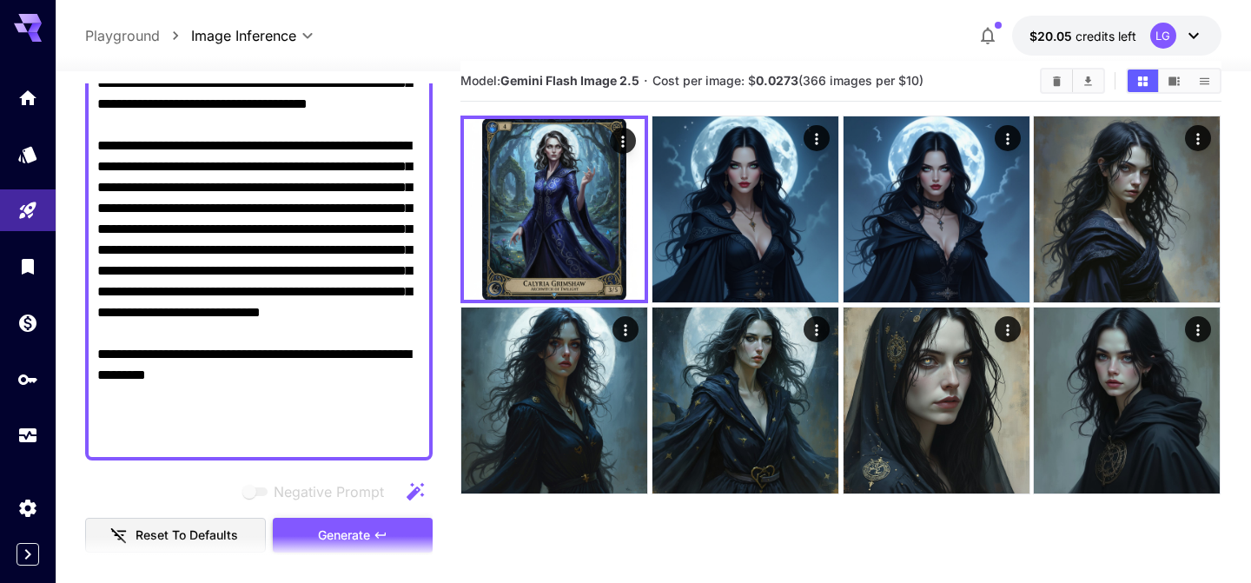
type textarea "**********"
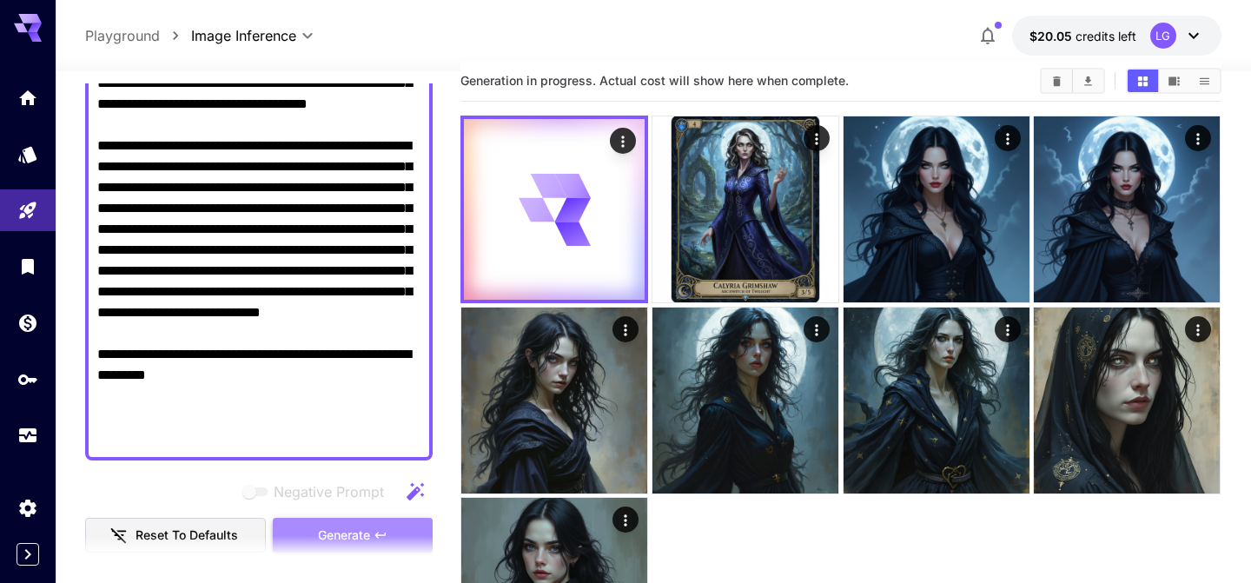
click at [353, 530] on span "Generate" at bounding box center [344, 536] width 52 height 22
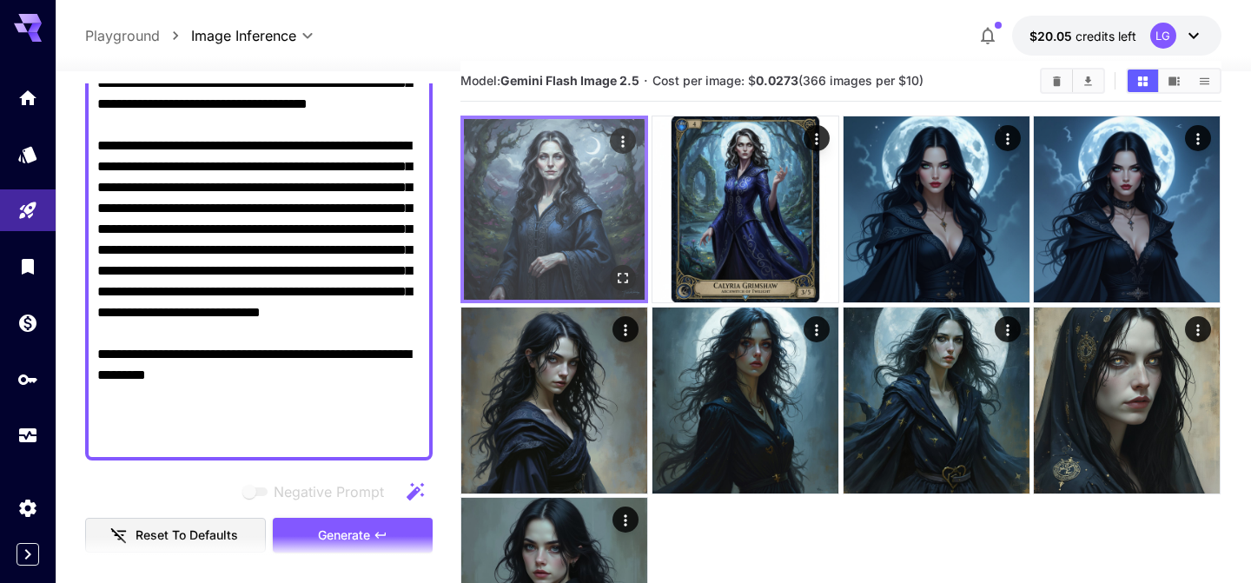
click at [575, 197] on img at bounding box center [554, 209] width 181 height 181
click at [628, 269] on button "Open in fullscreen" at bounding box center [624, 278] width 26 height 26
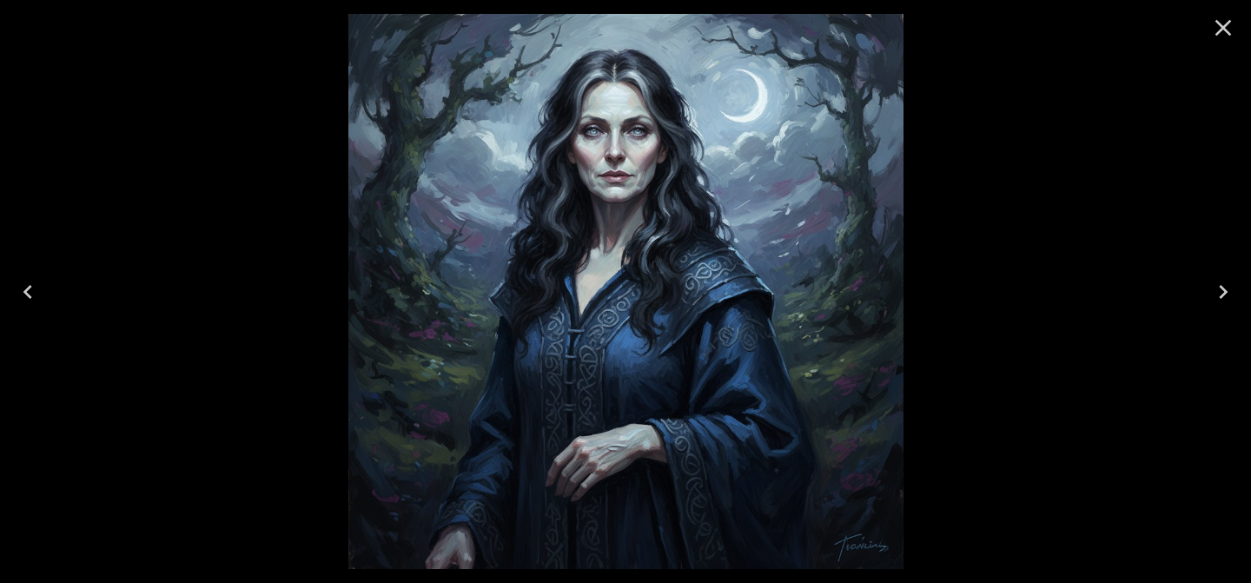
click at [1225, 22] on icon "Close" at bounding box center [1224, 28] width 28 height 28
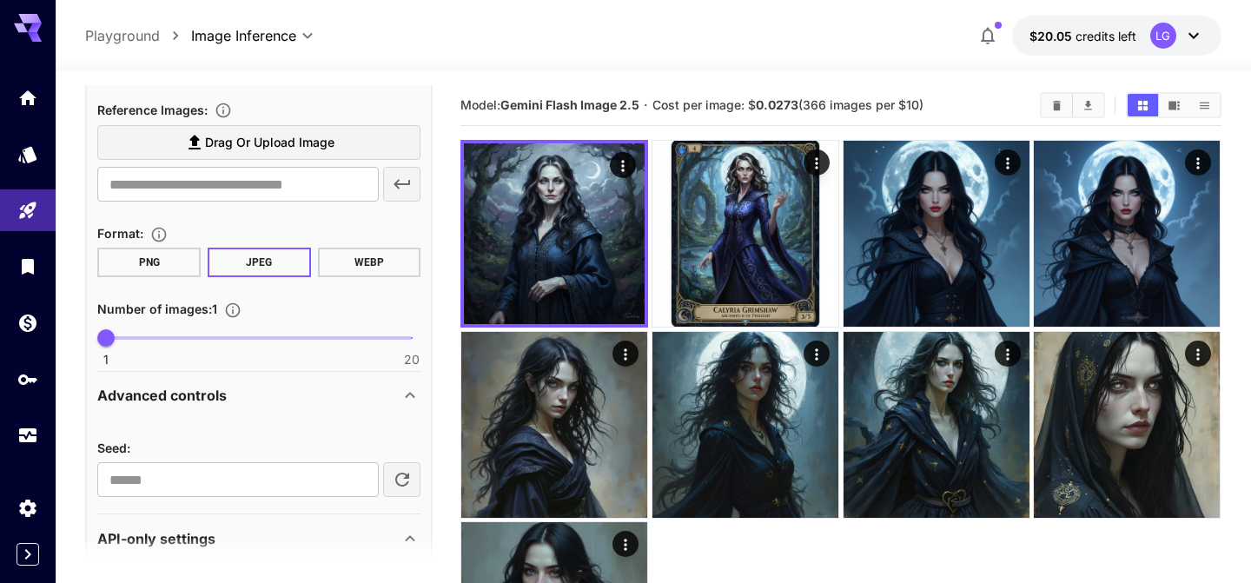
scroll to position [733, 0]
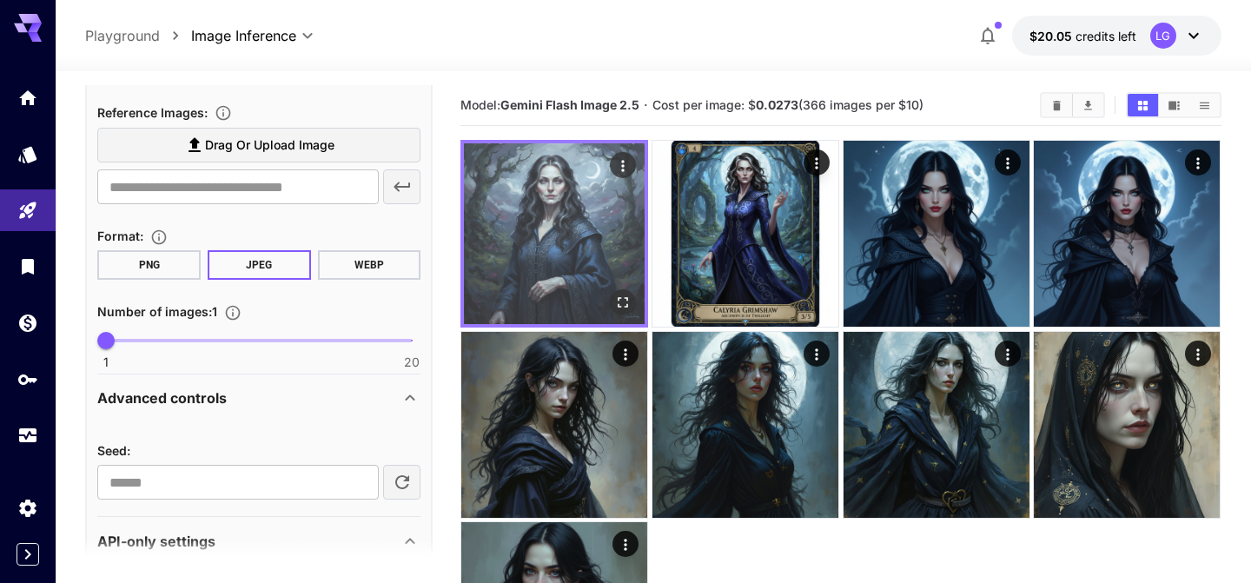
click at [579, 221] on img at bounding box center [554, 233] width 181 height 181
click at [629, 302] on icon "Open in fullscreen" at bounding box center [623, 302] width 17 height 17
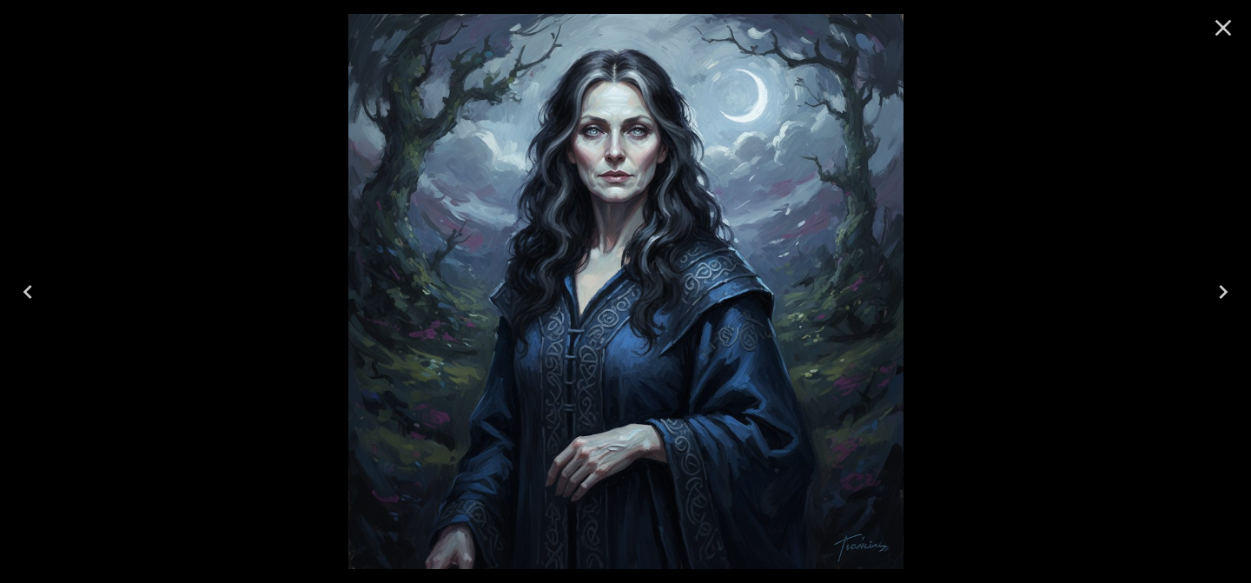
click at [1213, 30] on icon "Close" at bounding box center [1224, 28] width 28 height 28
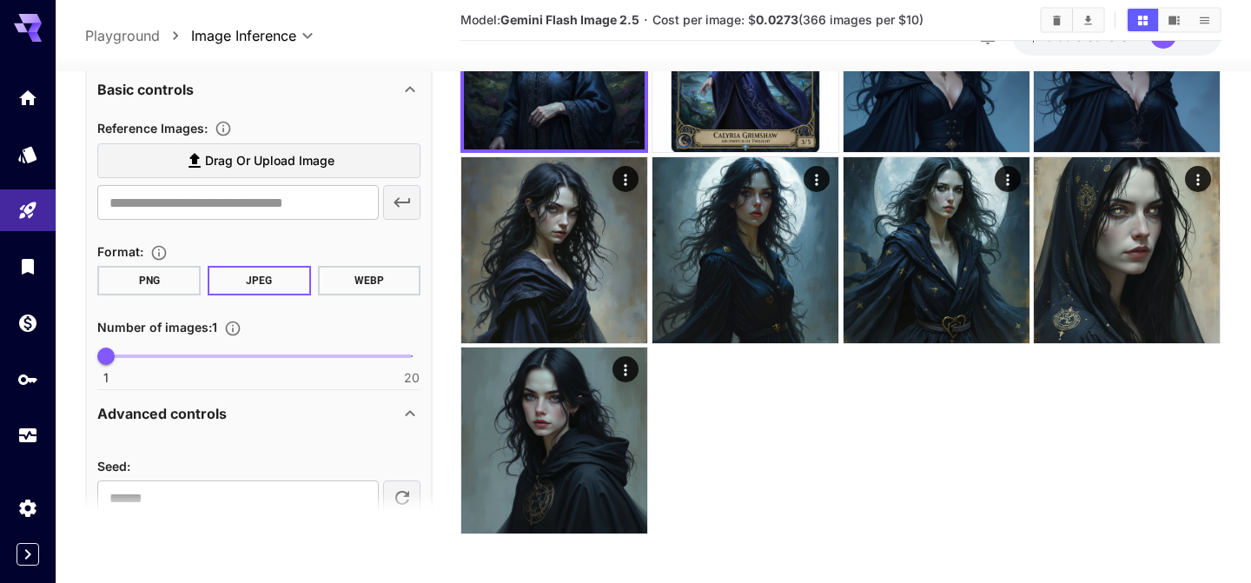
scroll to position [666, 0]
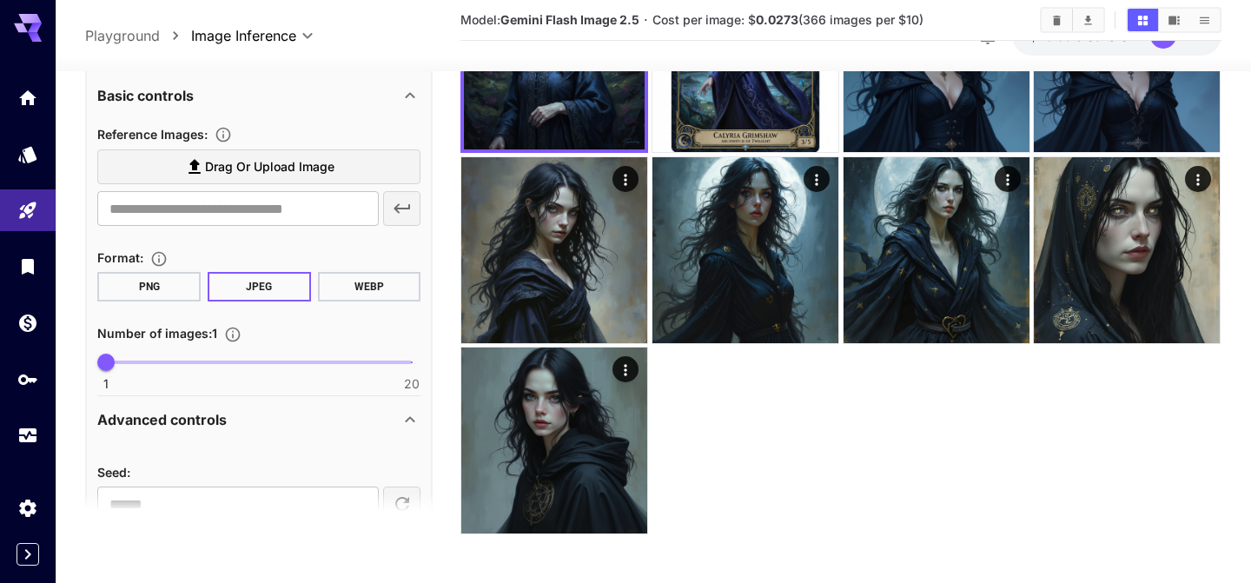
click at [377, 401] on div "Advanced controls" at bounding box center [258, 421] width 323 height 42
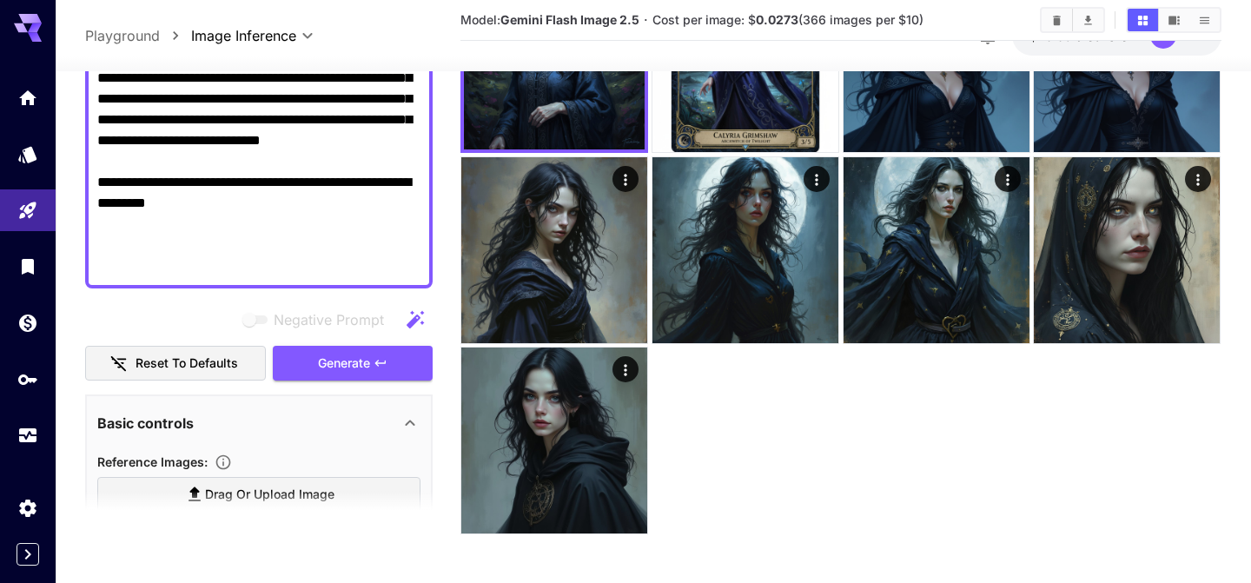
scroll to position [337, 0]
click at [351, 415] on div "Basic controls" at bounding box center [248, 424] width 302 height 21
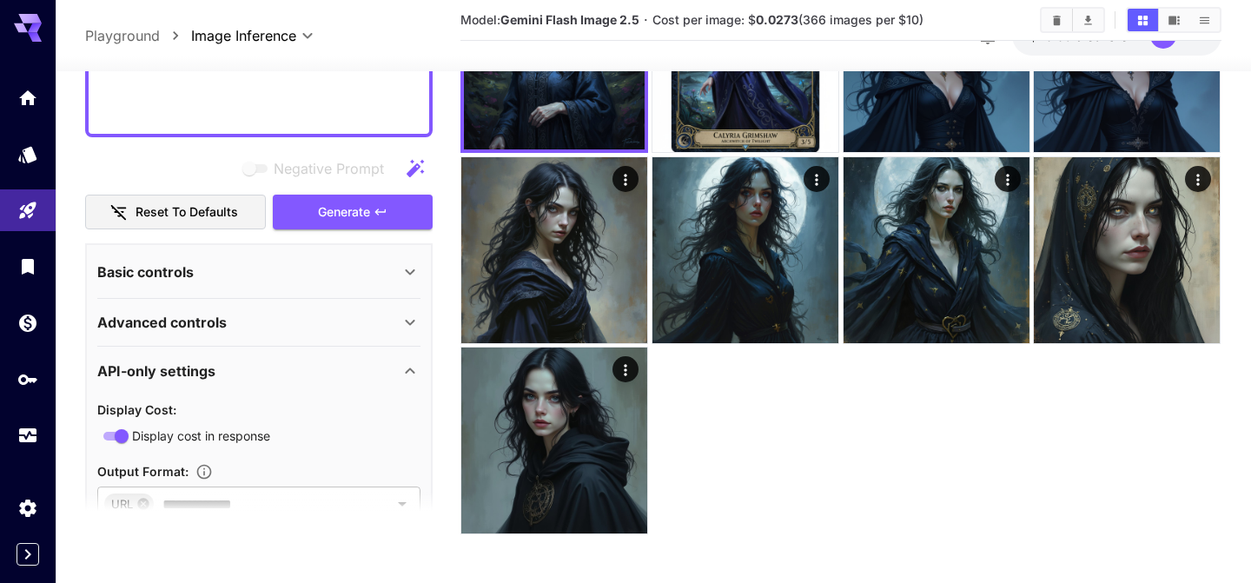
scroll to position [488, 0]
click at [395, 372] on div "API-only settings" at bounding box center [248, 371] width 302 height 21
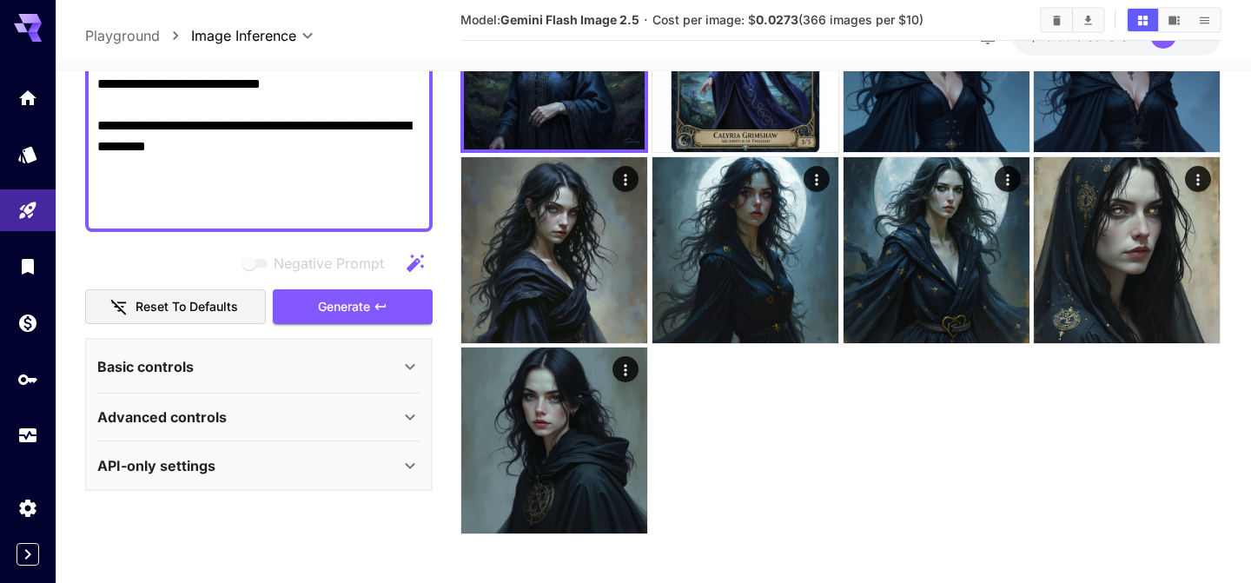
scroll to position [394, 0]
click at [394, 411] on div "Advanced controls" at bounding box center [248, 418] width 302 height 21
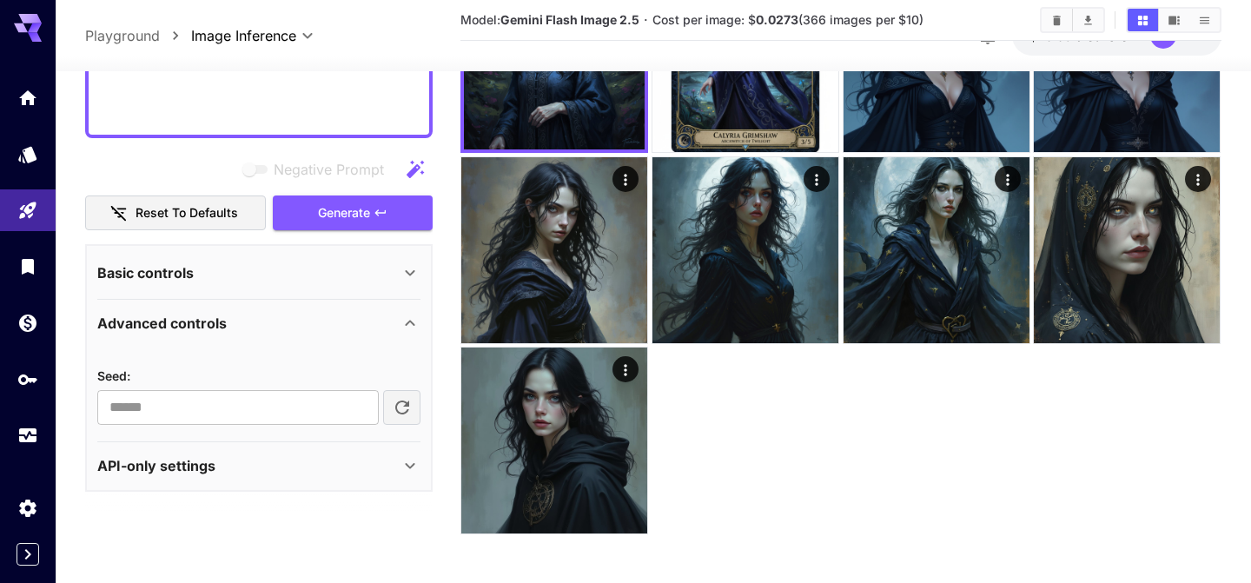
click at [365, 323] on div "Advanced controls" at bounding box center [248, 323] width 302 height 21
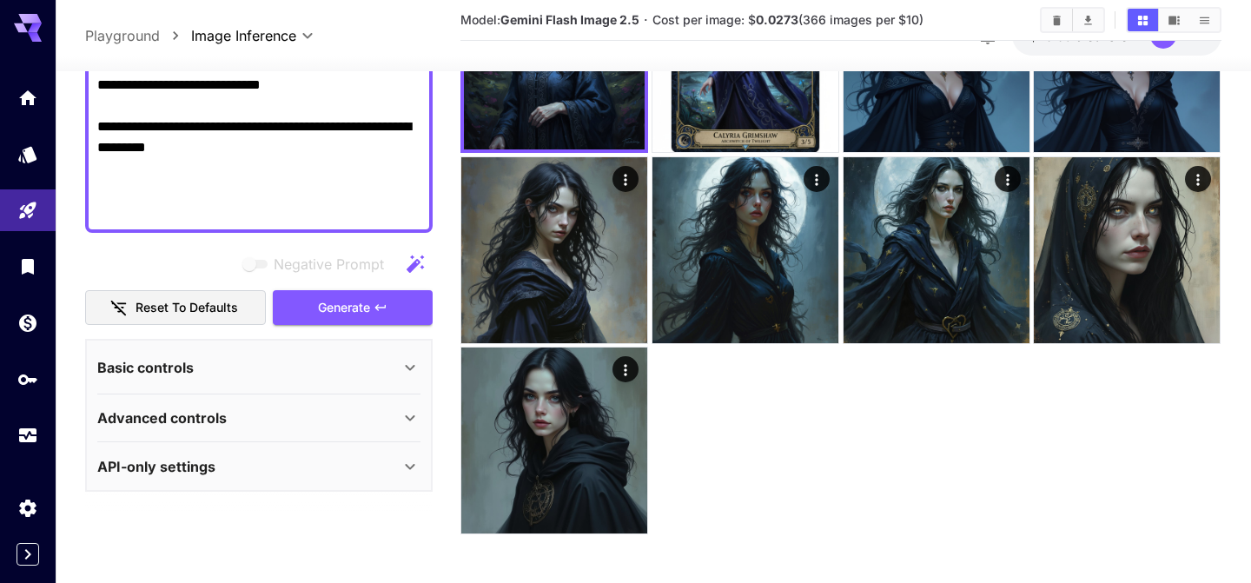
click at [383, 480] on div "API-only settings" at bounding box center [258, 467] width 323 height 42
click at [375, 460] on div "API-only settings" at bounding box center [248, 466] width 302 height 21
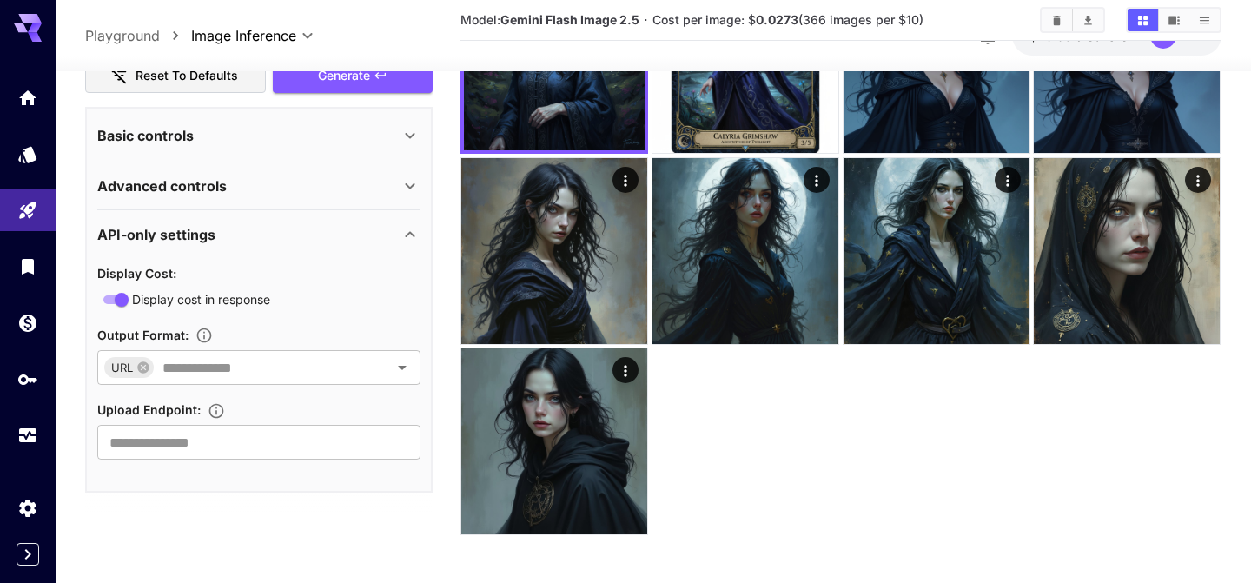
scroll to position [178, 0]
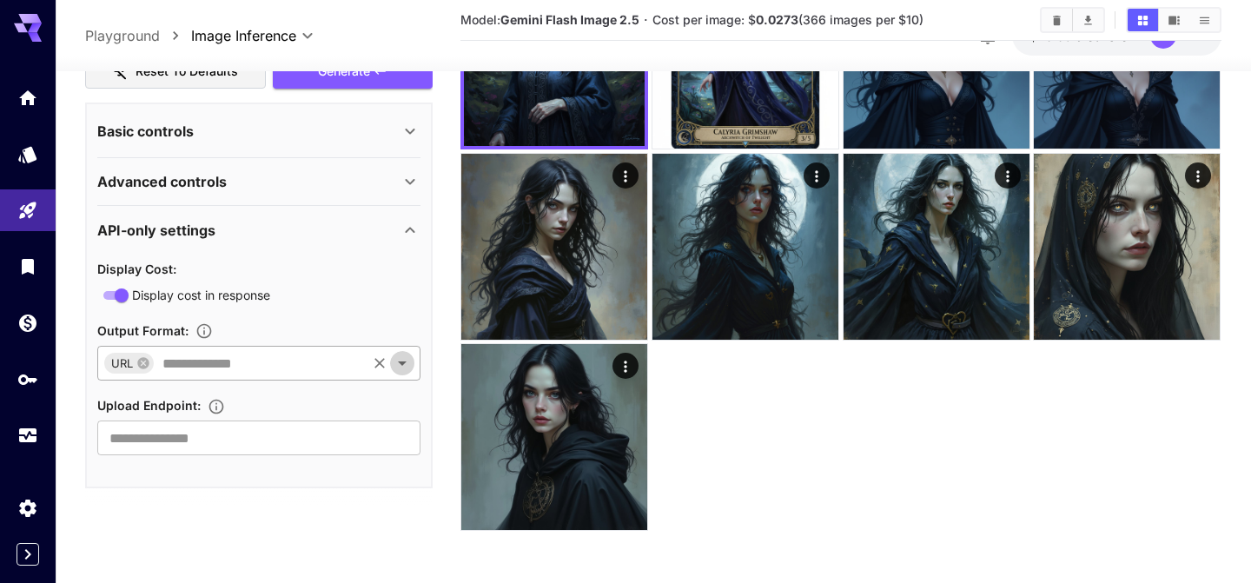
click at [406, 359] on icon "Open" at bounding box center [402, 363] width 21 height 21
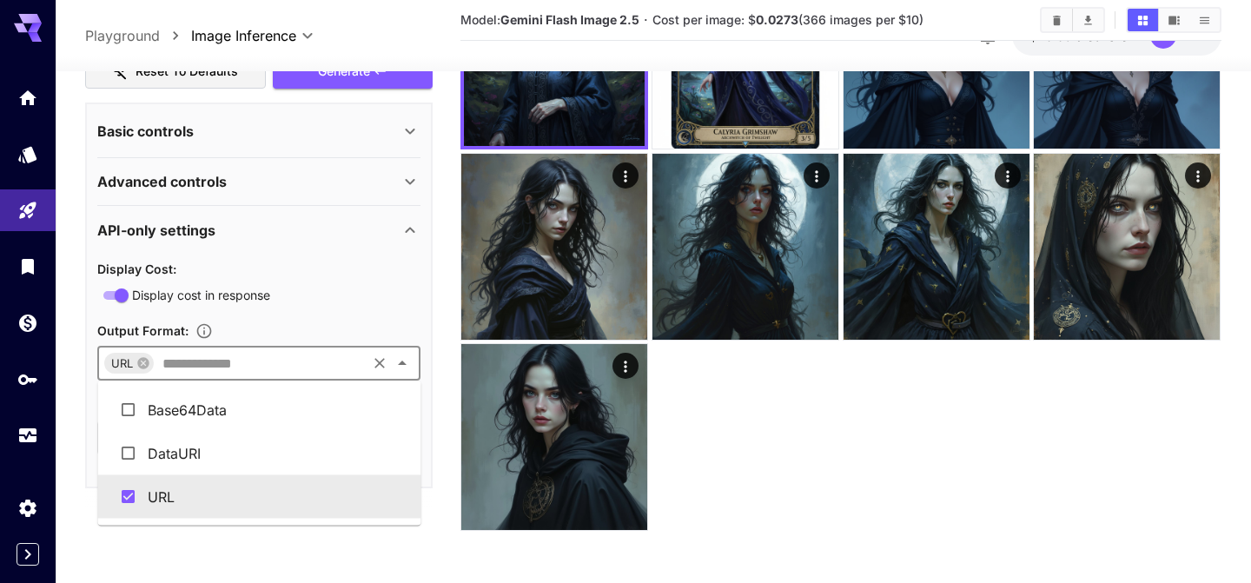
click at [406, 359] on icon "Close" at bounding box center [402, 363] width 21 height 21
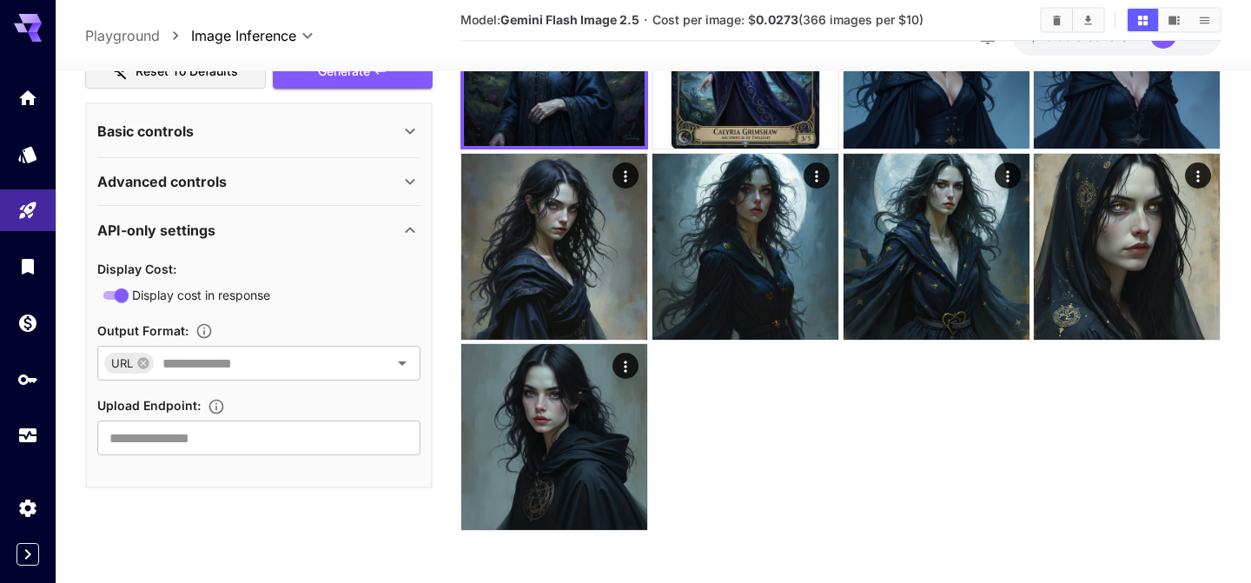
click at [321, 500] on section at bounding box center [259, 509] width 348 height 43
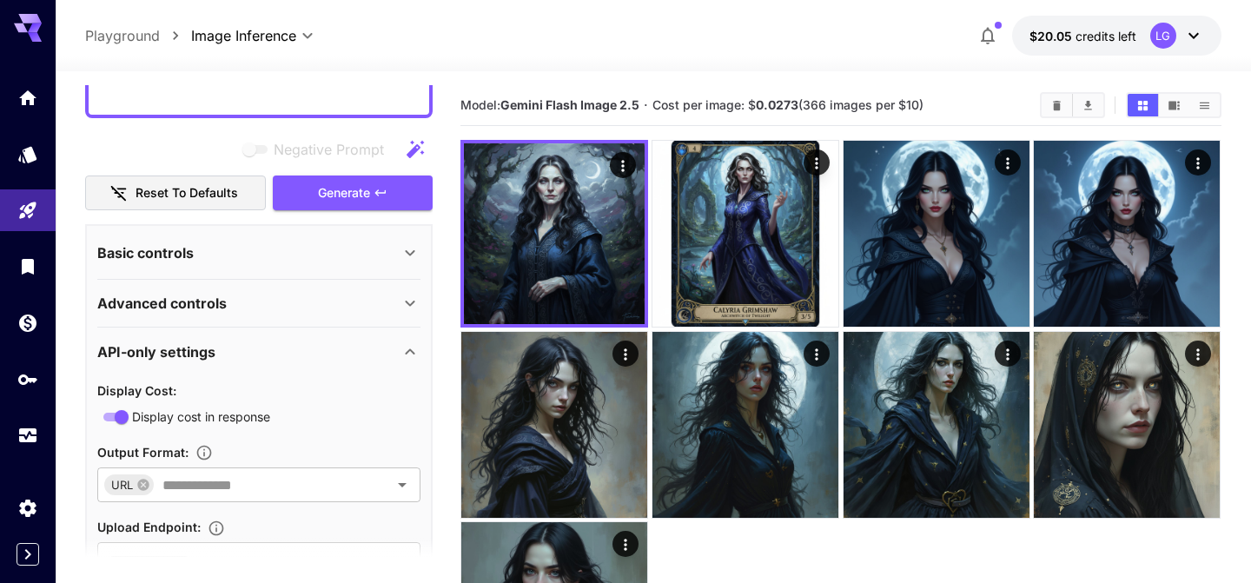
scroll to position [549, 0]
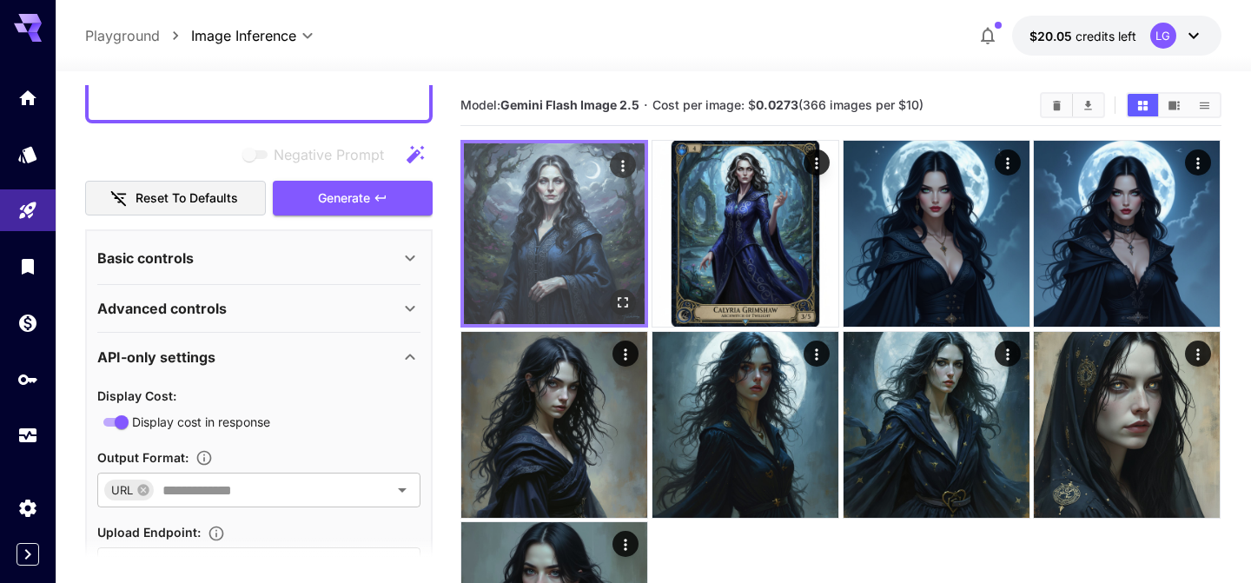
click at [569, 208] on img at bounding box center [554, 233] width 181 height 181
click at [627, 162] on icon "Actions" at bounding box center [623, 165] width 17 height 17
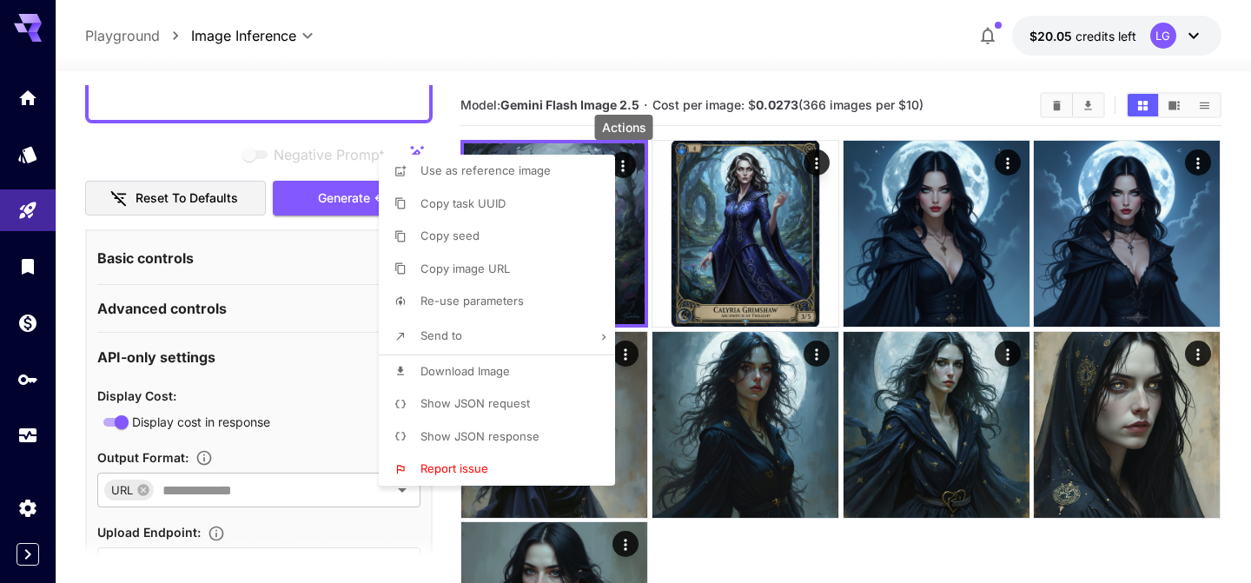
click at [727, 269] on div at bounding box center [625, 291] width 1251 height 583
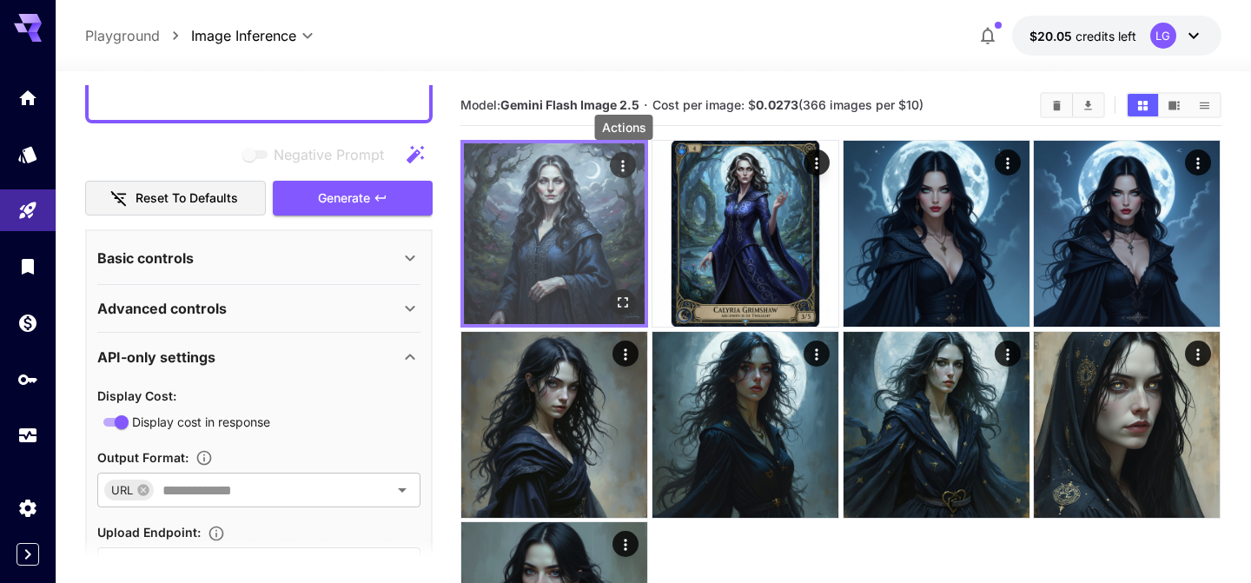
click at [620, 161] on icon "Actions" at bounding box center [623, 165] width 17 height 17
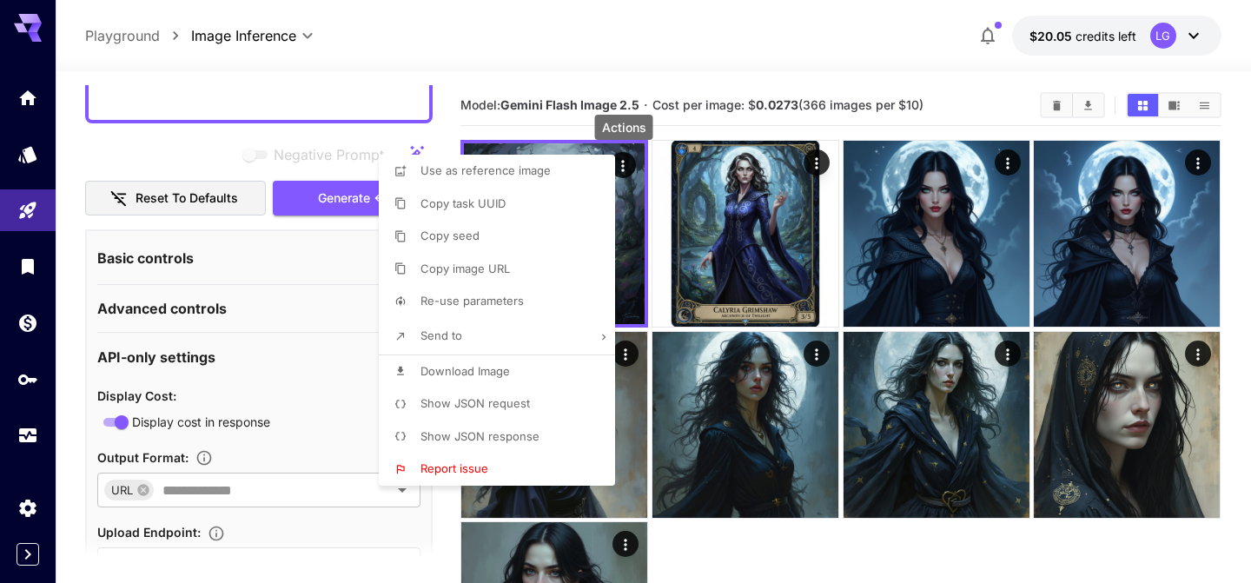
click at [774, 68] on div at bounding box center [625, 291] width 1251 height 583
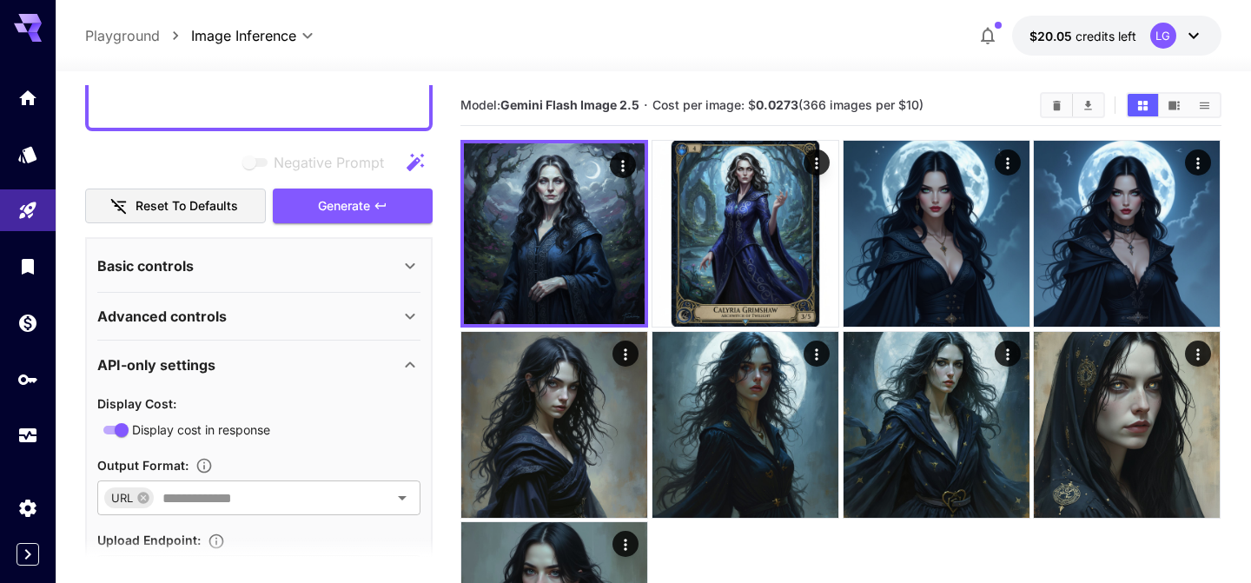
scroll to position [540, 0]
drag, startPoint x: 819, startPoint y: 97, endPoint x: 809, endPoint y: 98, distance: 10.5
click at [809, 98] on span "Cost per image: $ 0.0273 (366 images per $10)" at bounding box center [788, 104] width 271 height 15
drag, startPoint x: 809, startPoint y: 100, endPoint x: 820, endPoint y: 98, distance: 11.4
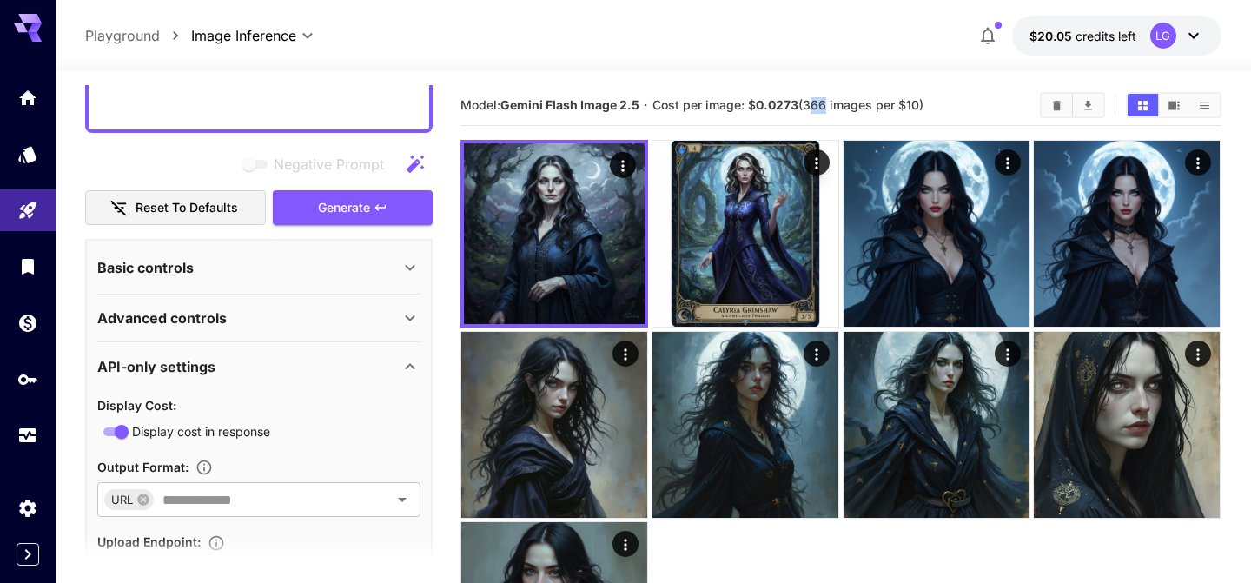
click at [820, 98] on span "Cost per image: $ 0.0273 (366 images per $10)" at bounding box center [788, 104] width 271 height 15
drag, startPoint x: 815, startPoint y: 107, endPoint x: 799, endPoint y: 108, distance: 15.7
click at [799, 108] on span "Cost per image: $ 0.0273 (366 images per $10)" at bounding box center [788, 104] width 271 height 15
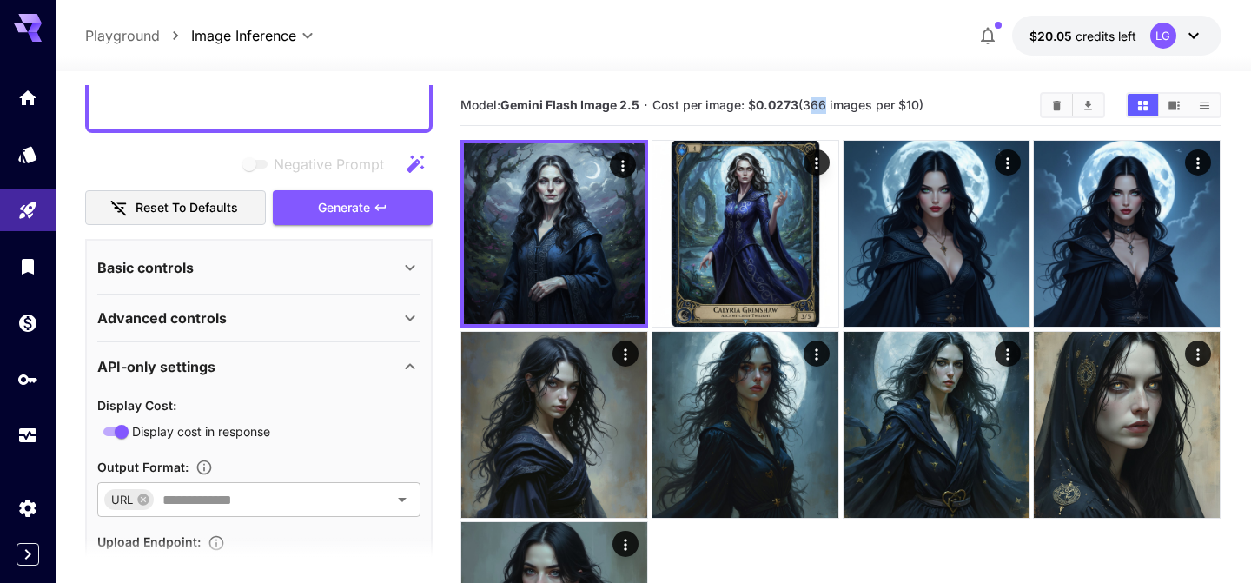
drag, startPoint x: 808, startPoint y: 105, endPoint x: 820, endPoint y: 103, distance: 12.4
click at [820, 103] on span "Cost per image: $ 0.0273 (366 images per $10)" at bounding box center [788, 104] width 271 height 15
drag, startPoint x: 820, startPoint y: 102, endPoint x: 806, endPoint y: 103, distance: 13.9
click at [806, 103] on span "Cost per image: $ 0.0273 (366 images per $10)" at bounding box center [788, 104] width 271 height 15
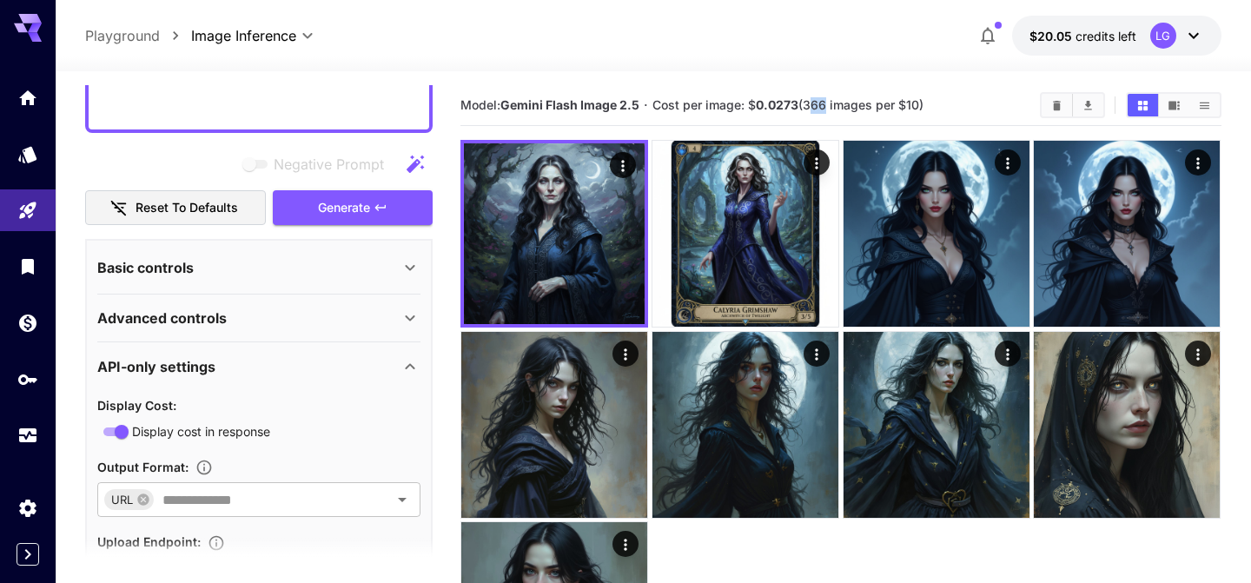
click at [806, 103] on span "Cost per image: $ 0.0273 (366 images per $10)" at bounding box center [788, 104] width 271 height 15
drag, startPoint x: 821, startPoint y: 104, endPoint x: 809, endPoint y: 103, distance: 12.3
click at [809, 103] on span "Cost per image: $ 0.0273 (366 images per $10)" at bounding box center [788, 104] width 271 height 15
drag, startPoint x: 809, startPoint y: 103, endPoint x: 822, endPoint y: 103, distance: 13.0
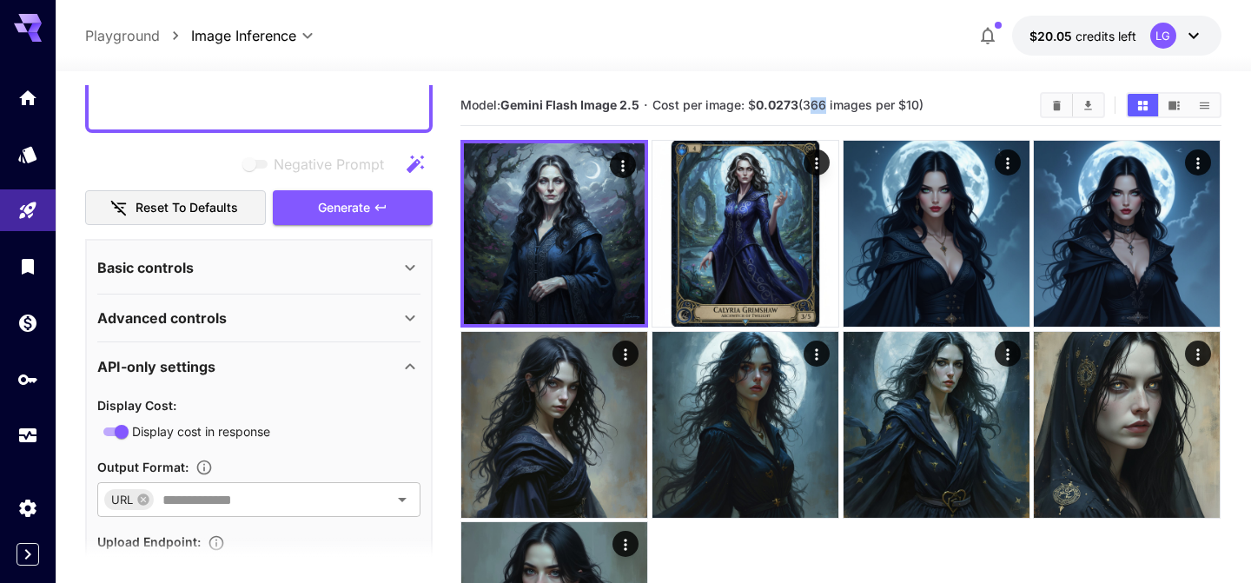
click at [822, 103] on span "Cost per image: $ 0.0273 (366 images per $10)" at bounding box center [788, 104] width 271 height 15
click at [821, 103] on span "Cost per image: $ 0.0273 (366 images per $10)" at bounding box center [788, 104] width 271 height 15
drag, startPoint x: 822, startPoint y: 106, endPoint x: 806, endPoint y: 103, distance: 16.0
click at [806, 103] on span "Cost per image: $ 0.0273 (366 images per $10)" at bounding box center [788, 104] width 271 height 15
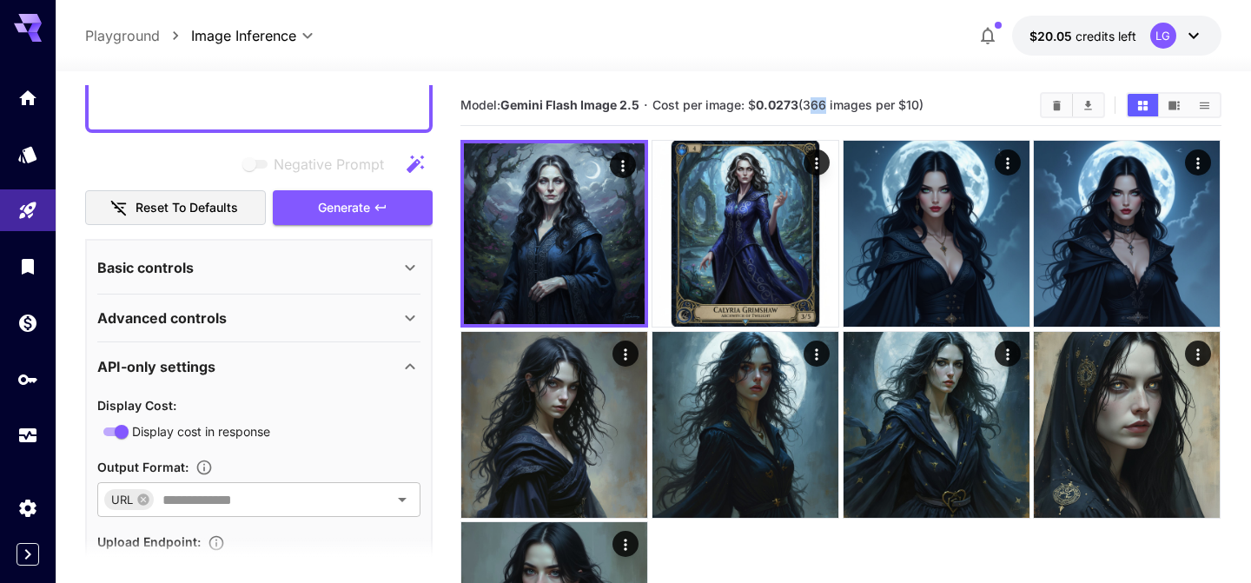
drag, startPoint x: 821, startPoint y: 108, endPoint x: 809, endPoint y: 107, distance: 12.2
click at [809, 107] on span "Cost per image: $ 0.0273 (366 images per $10)" at bounding box center [788, 104] width 271 height 15
drag, startPoint x: 809, startPoint y: 101, endPoint x: 820, endPoint y: 103, distance: 11.4
click at [820, 103] on span "Cost per image: $ 0.0273 (366 images per $10)" at bounding box center [788, 104] width 271 height 15
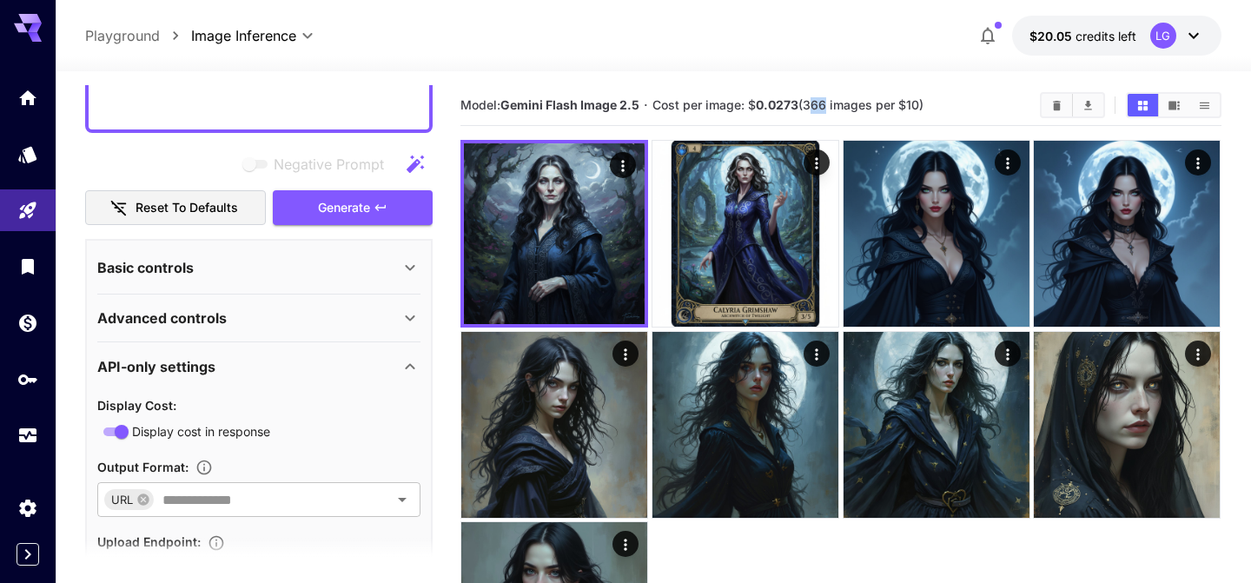
click at [820, 103] on span "Cost per image: $ 0.0273 (366 images per $10)" at bounding box center [788, 104] width 271 height 15
drag, startPoint x: 820, startPoint y: 103, endPoint x: 808, endPoint y: 103, distance: 12.2
click at [808, 103] on span "Cost per image: $ 0.0273 (366 images per $10)" at bounding box center [788, 104] width 271 height 15
drag, startPoint x: 808, startPoint y: 103, endPoint x: 821, endPoint y: 102, distance: 13.2
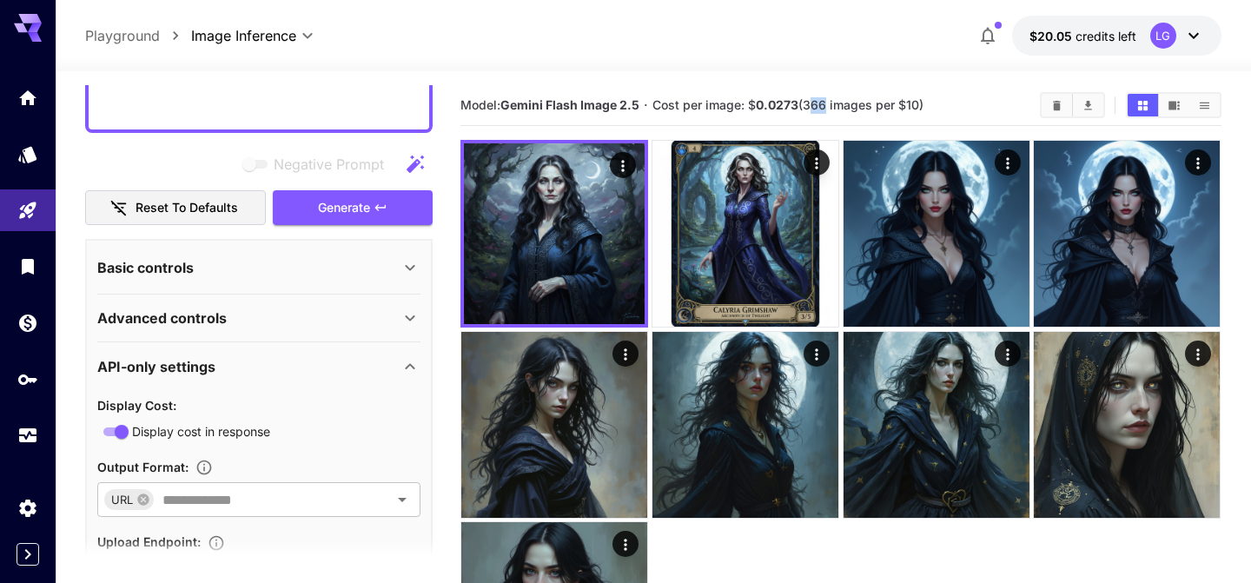
click at [821, 102] on span "Cost per image: $ 0.0273 (366 images per $10)" at bounding box center [788, 104] width 271 height 15
click at [827, 106] on span "Cost per image: $ 0.0273 (366 images per $10)" at bounding box center [788, 104] width 271 height 15
drag, startPoint x: 822, startPoint y: 107, endPoint x: 810, endPoint y: 108, distance: 12.2
click at [810, 108] on span "Cost per image: $ 0.0273 (366 images per $10)" at bounding box center [788, 104] width 271 height 15
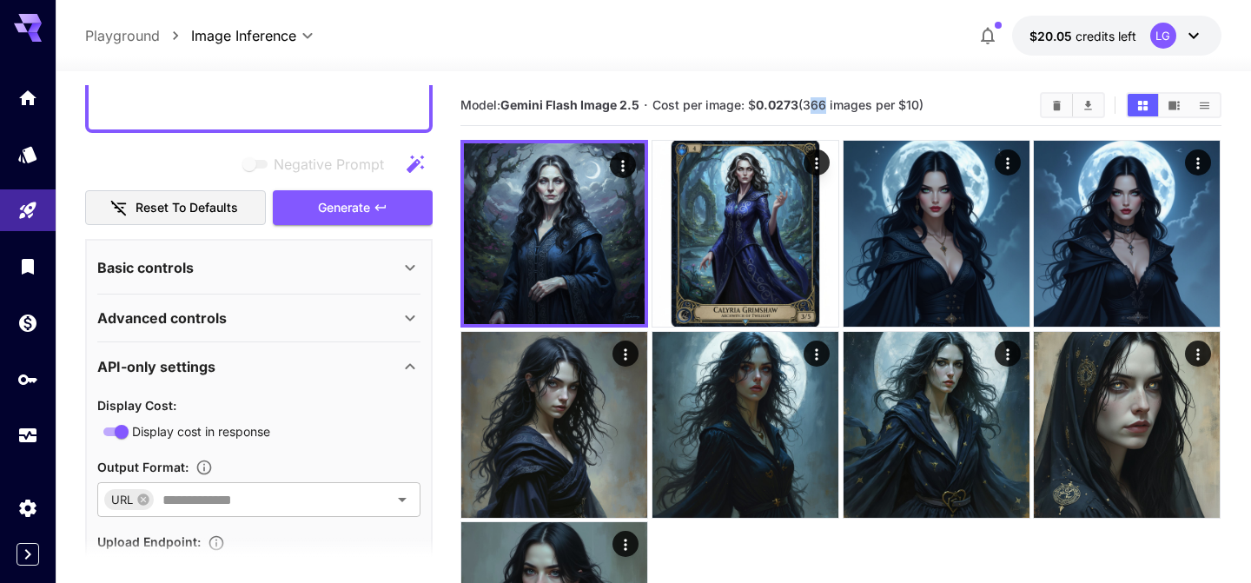
click at [810, 108] on span "Cost per image: $ 0.0273 (366 images per $10)" at bounding box center [788, 104] width 271 height 15
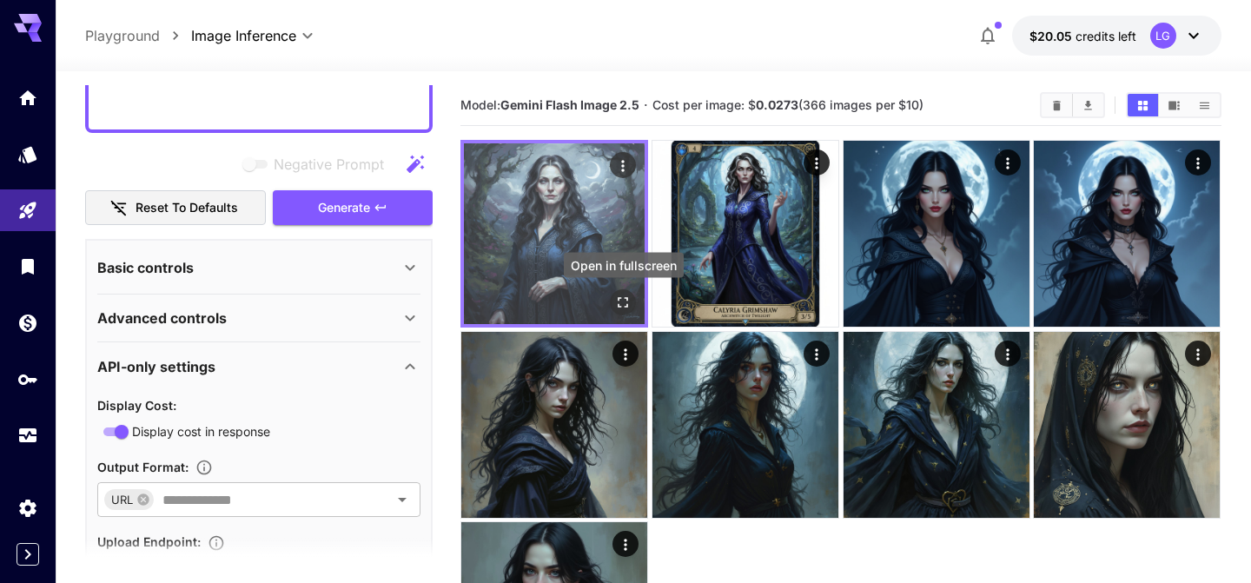
click at [626, 302] on icon "Open in fullscreen" at bounding box center [623, 302] width 17 height 17
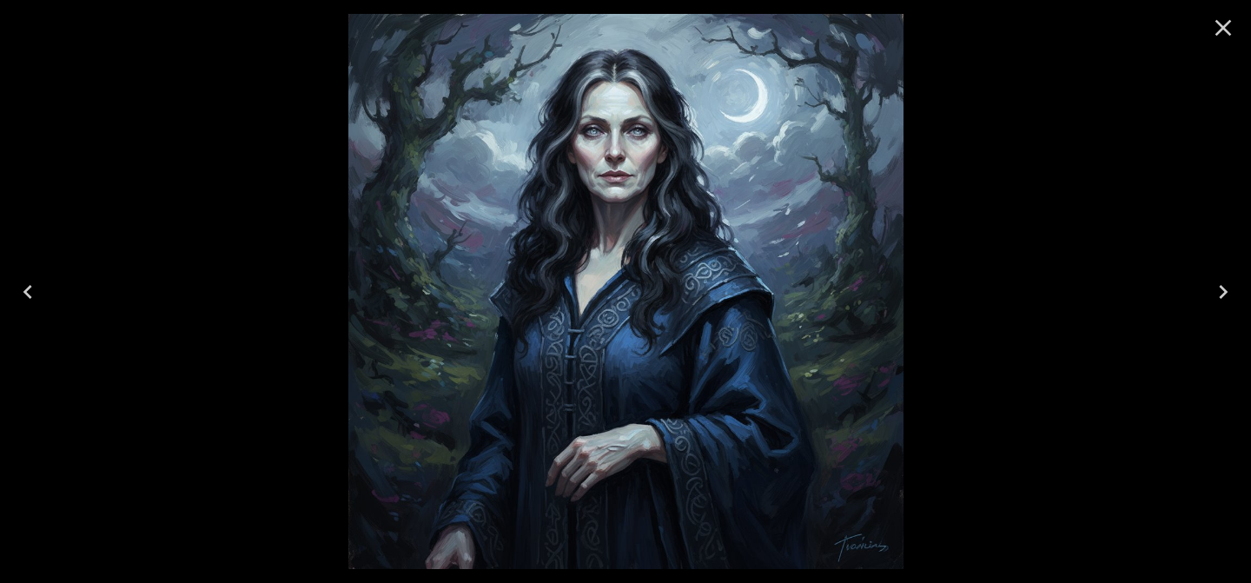
click at [1223, 25] on icon "Close" at bounding box center [1224, 28] width 17 height 17
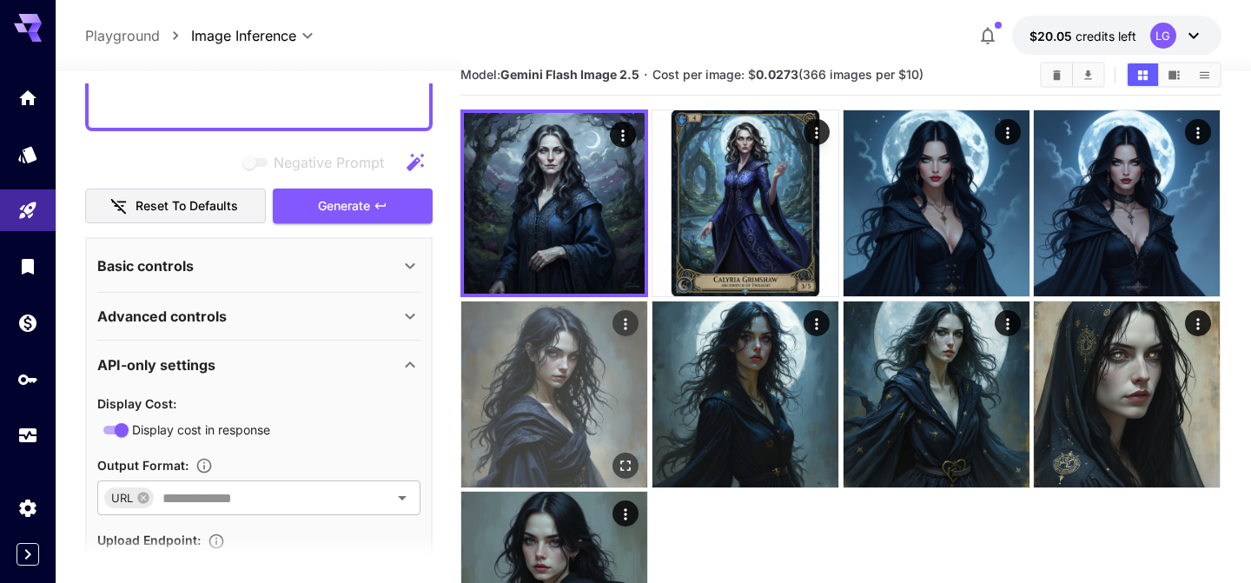
scroll to position [37, 0]
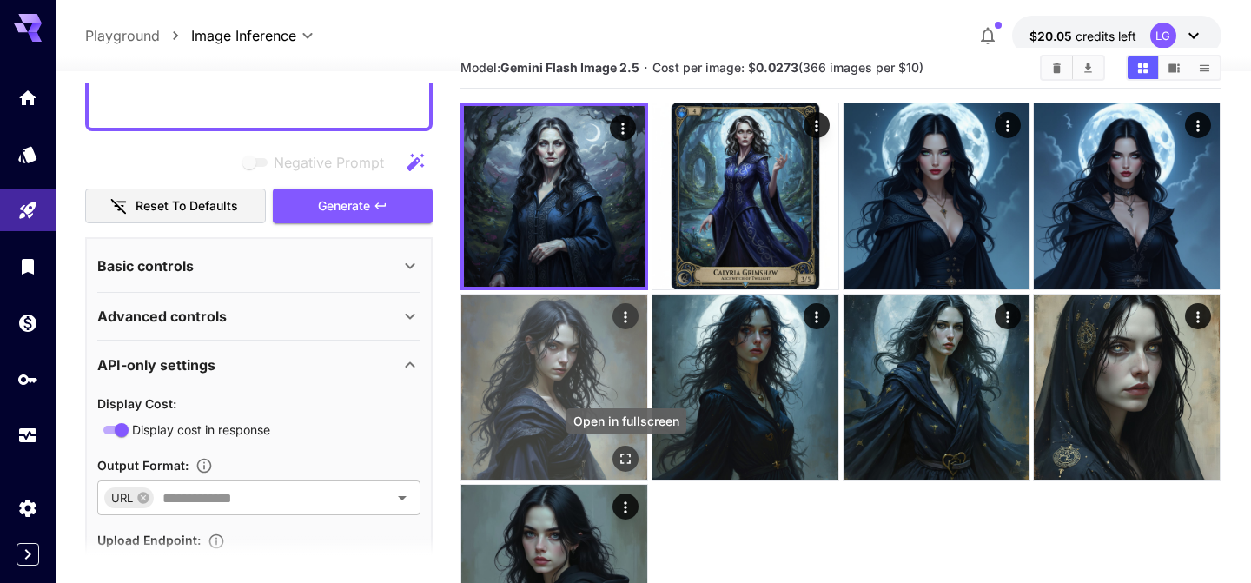
click at [624, 452] on icon "Open in fullscreen" at bounding box center [626, 458] width 17 height 17
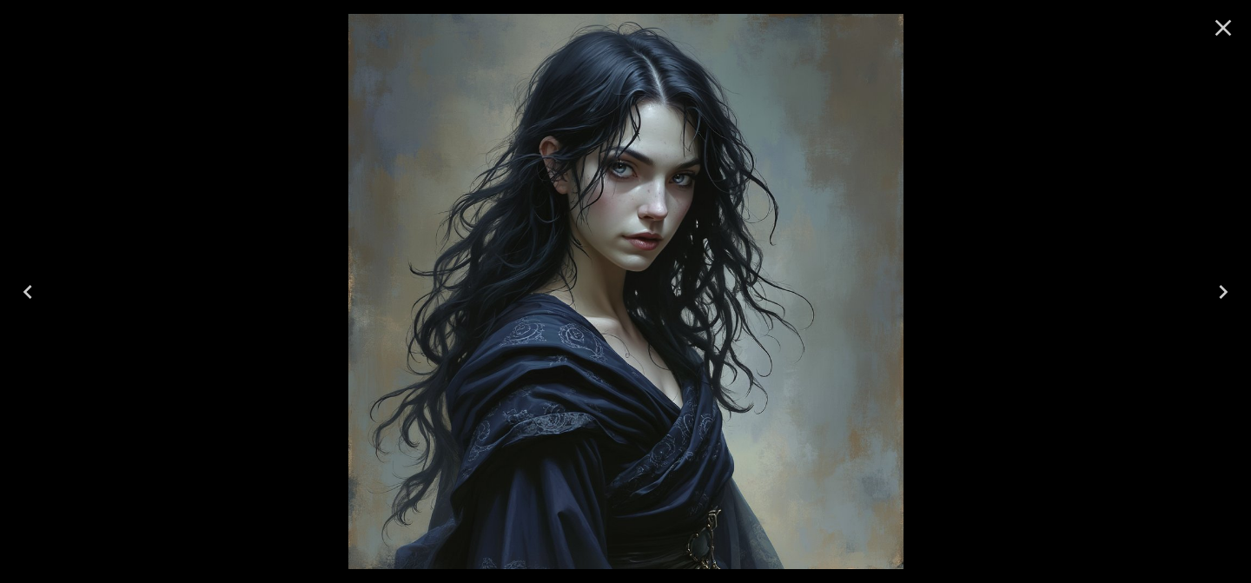
click at [1068, 242] on div at bounding box center [625, 291] width 1251 height 583
click at [1227, 17] on icon "Close" at bounding box center [1224, 28] width 28 height 28
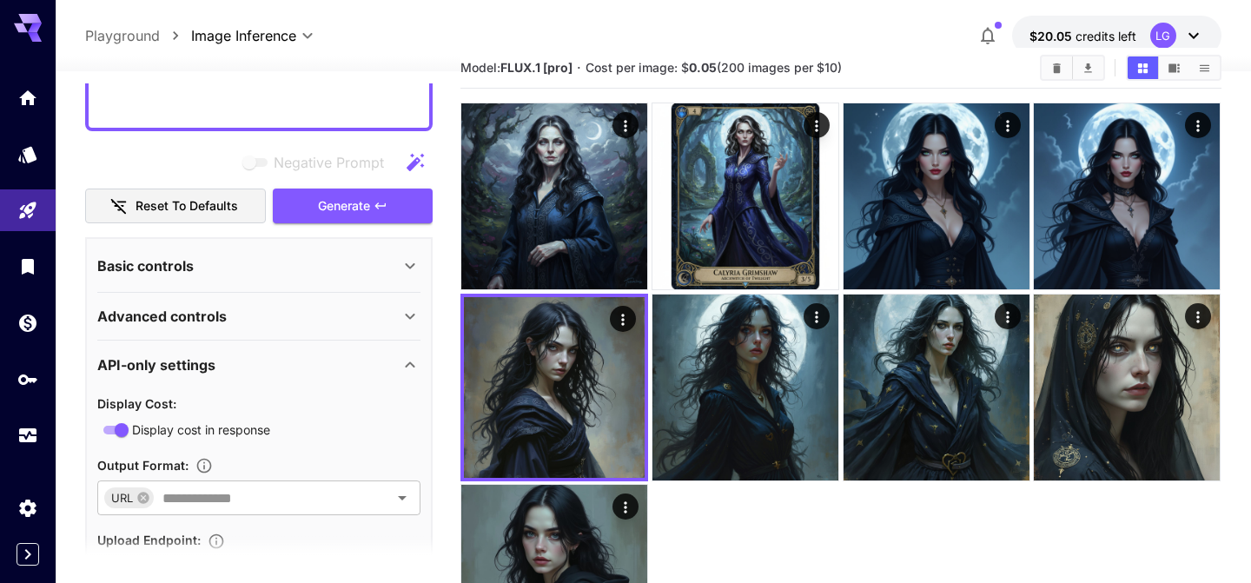
scroll to position [0, 0]
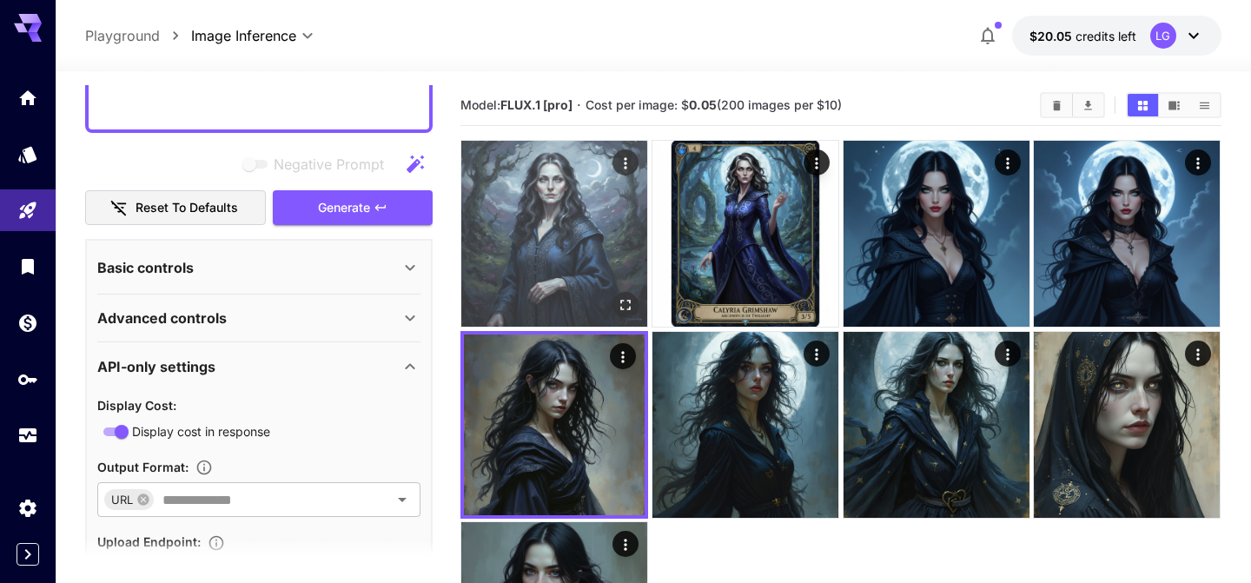
click at [598, 240] on img at bounding box center [554, 234] width 186 height 186
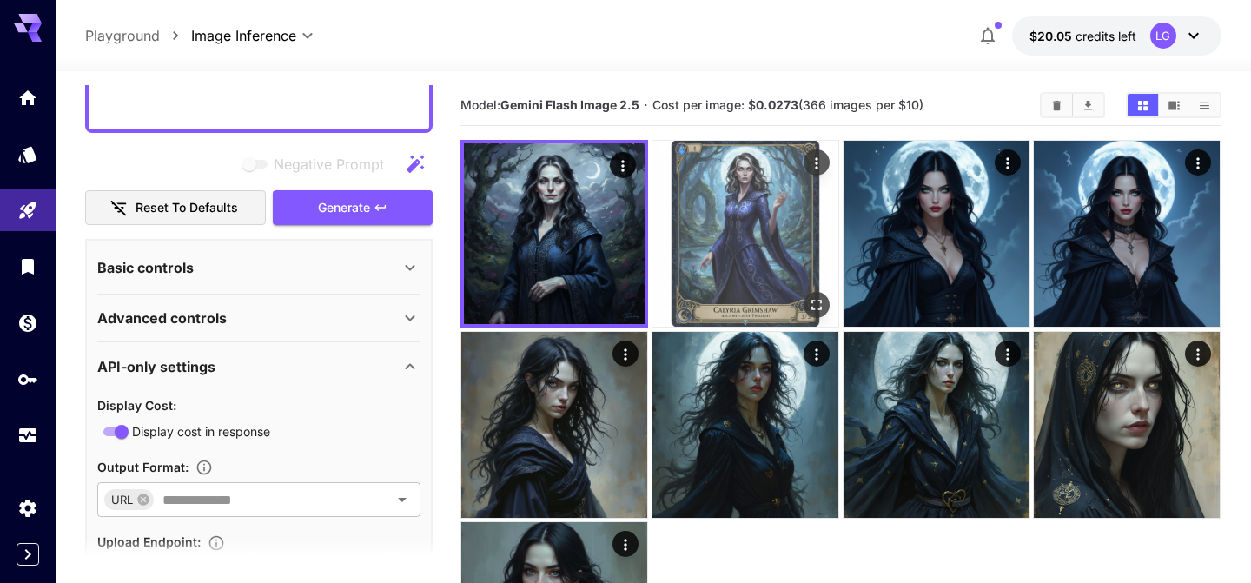
click at [741, 182] on img at bounding box center [746, 234] width 186 height 186
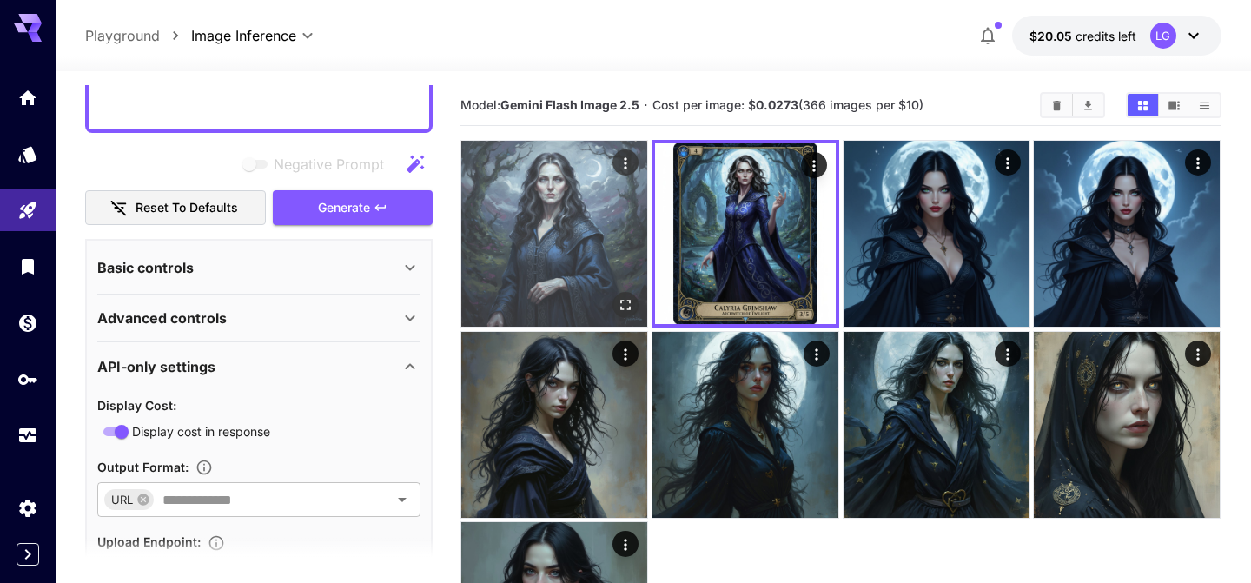
click at [604, 243] on img at bounding box center [554, 234] width 186 height 186
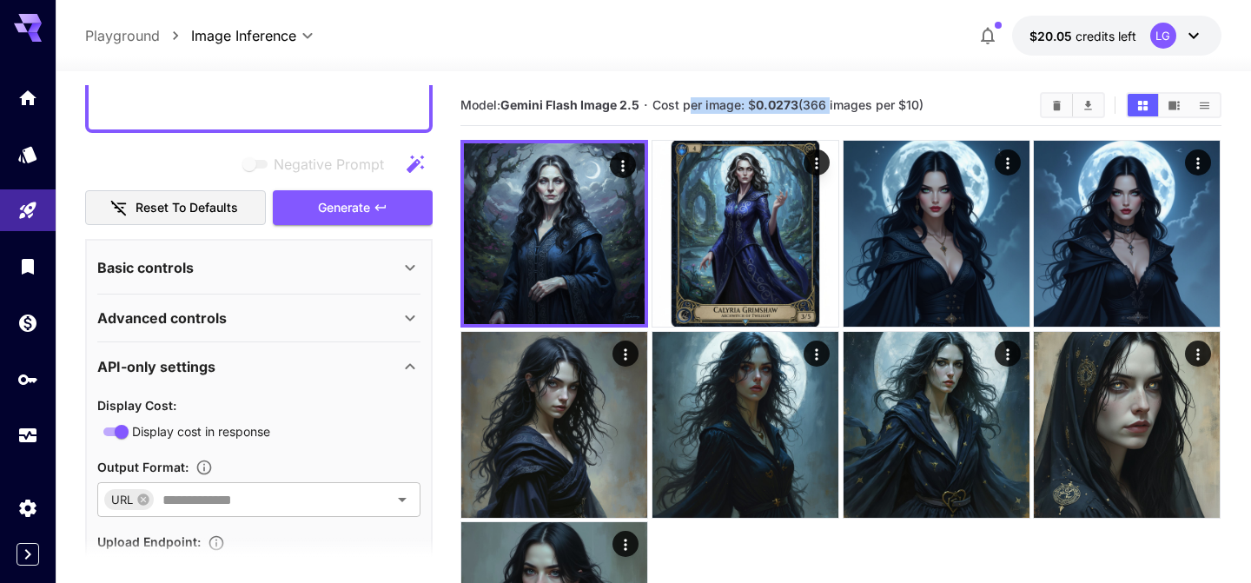
drag, startPoint x: 688, startPoint y: 104, endPoint x: 828, endPoint y: 111, distance: 140.1
click at [828, 111] on span "Cost per image: $ 0.0273 (366 images per $10)" at bounding box center [788, 104] width 271 height 15
drag, startPoint x: 828, startPoint y: 110, endPoint x: 810, endPoint y: 103, distance: 19.9
click at [810, 103] on span "Cost per image: $ 0.0273 (366 images per $10)" at bounding box center [788, 104] width 271 height 15
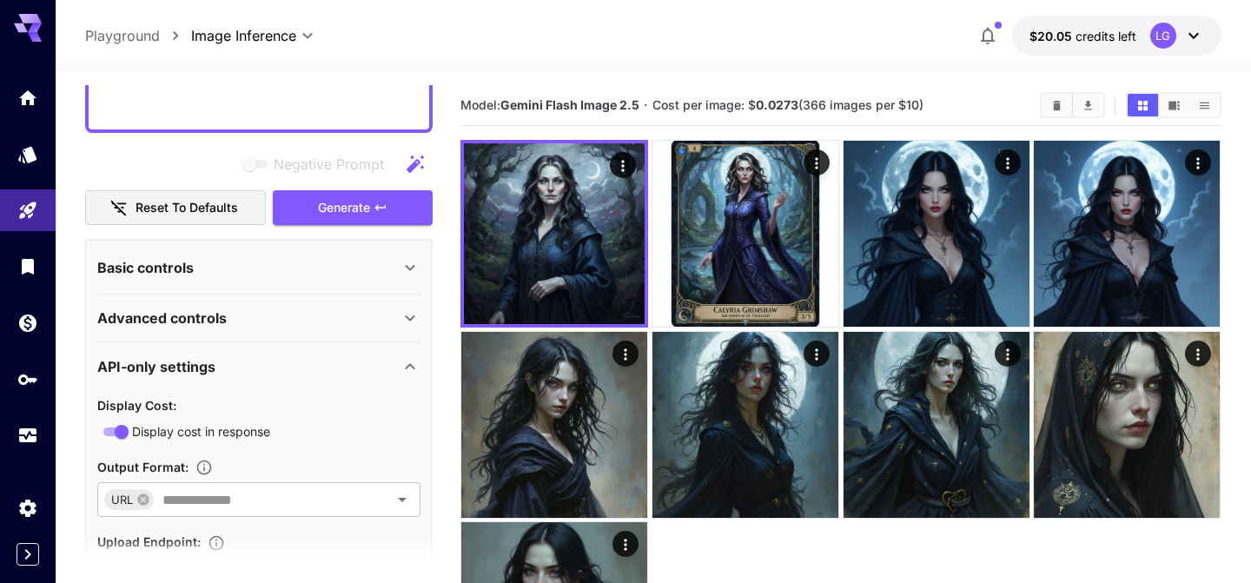
click at [810, 102] on span "Cost per image: $ 0.0273 (366 images per $10)" at bounding box center [788, 104] width 271 height 15
drag, startPoint x: 809, startPoint y: 100, endPoint x: 829, endPoint y: 99, distance: 20.0
click at [829, 99] on span "Cost per image: $ 0.0273 (366 images per $10)" at bounding box center [788, 104] width 271 height 15
drag, startPoint x: 829, startPoint y: 99, endPoint x: 811, endPoint y: 101, distance: 18.3
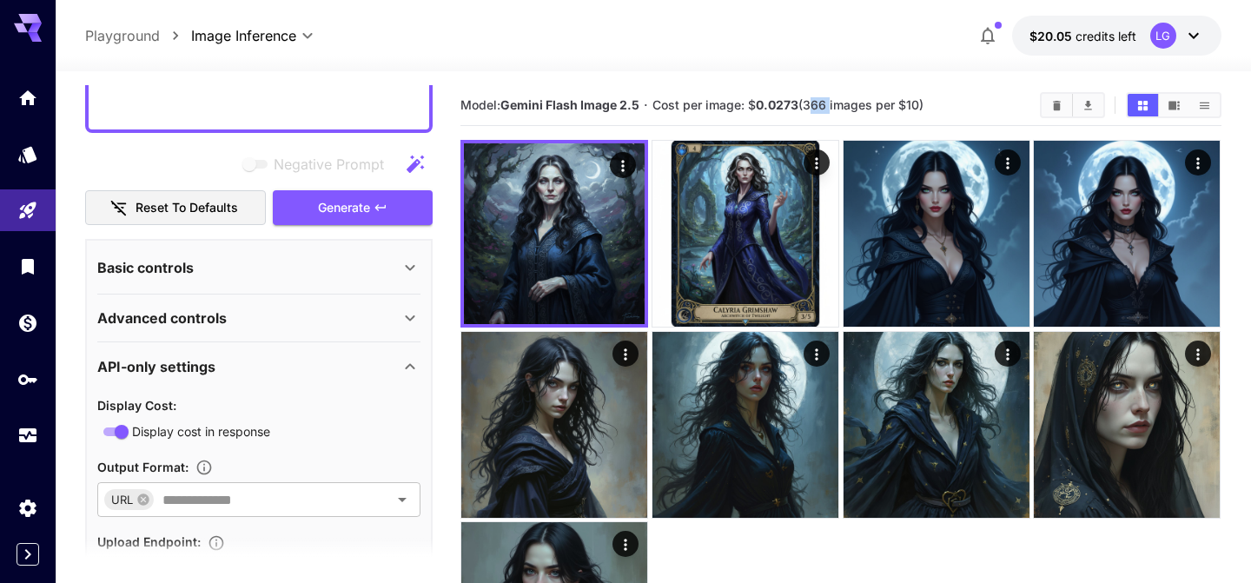
click at [811, 101] on span "Cost per image: $ 0.0273 (366 images per $10)" at bounding box center [788, 104] width 271 height 15
drag, startPoint x: 808, startPoint y: 106, endPoint x: 830, endPoint y: 101, distance: 22.3
click at [830, 101] on span "Cost per image: $ 0.0273 (366 images per $10)" at bounding box center [788, 104] width 271 height 15
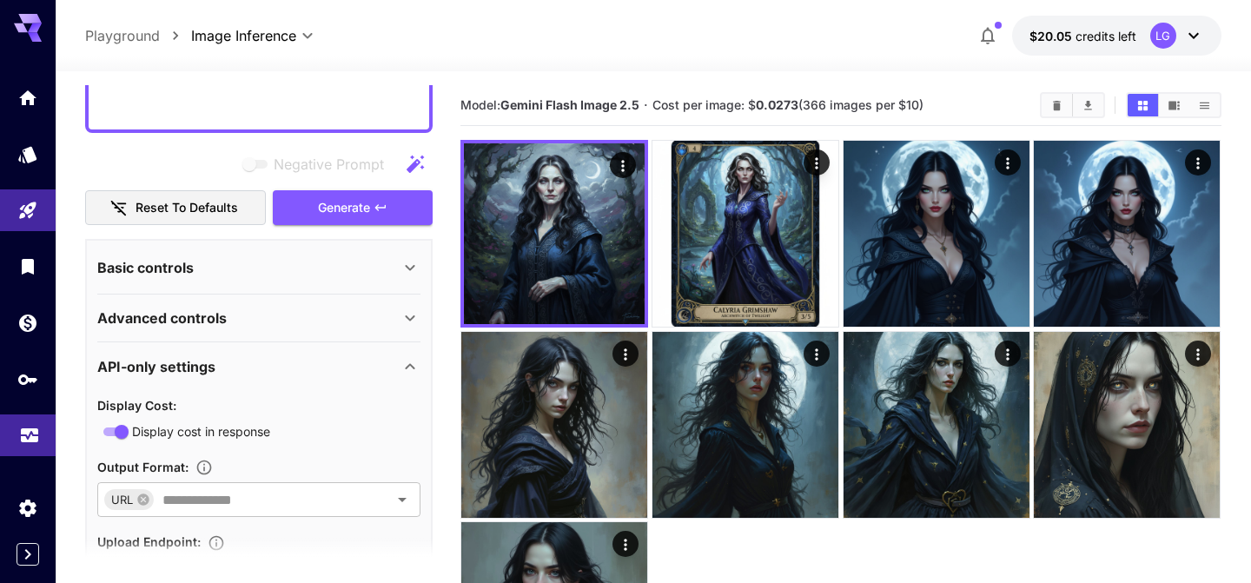
click at [44, 435] on link at bounding box center [28, 436] width 56 height 43
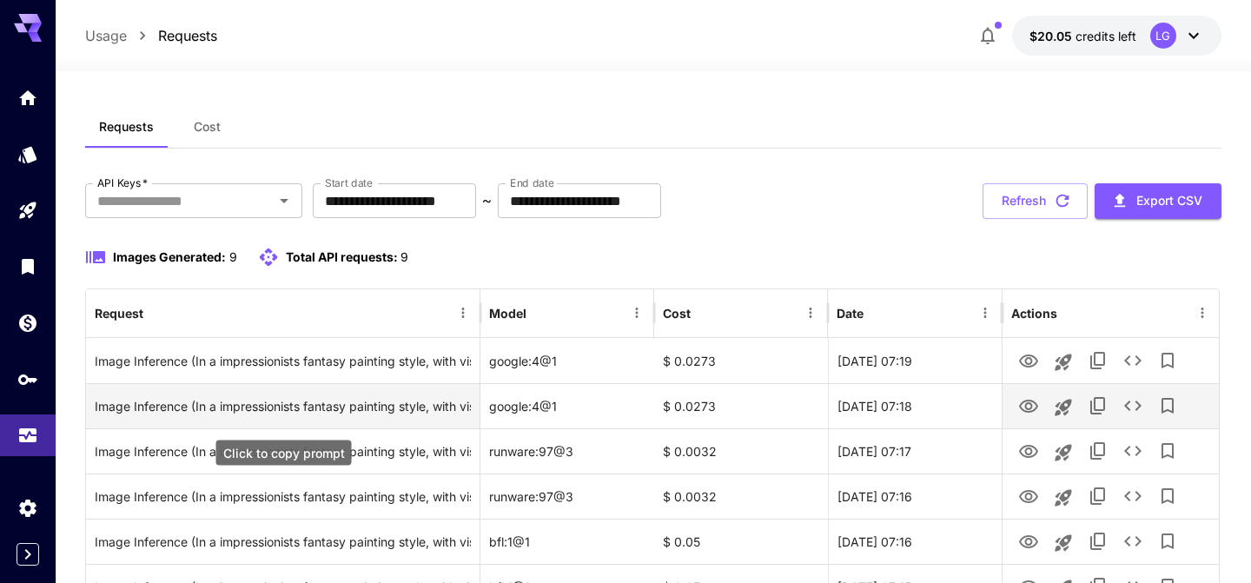
scroll to position [263, 0]
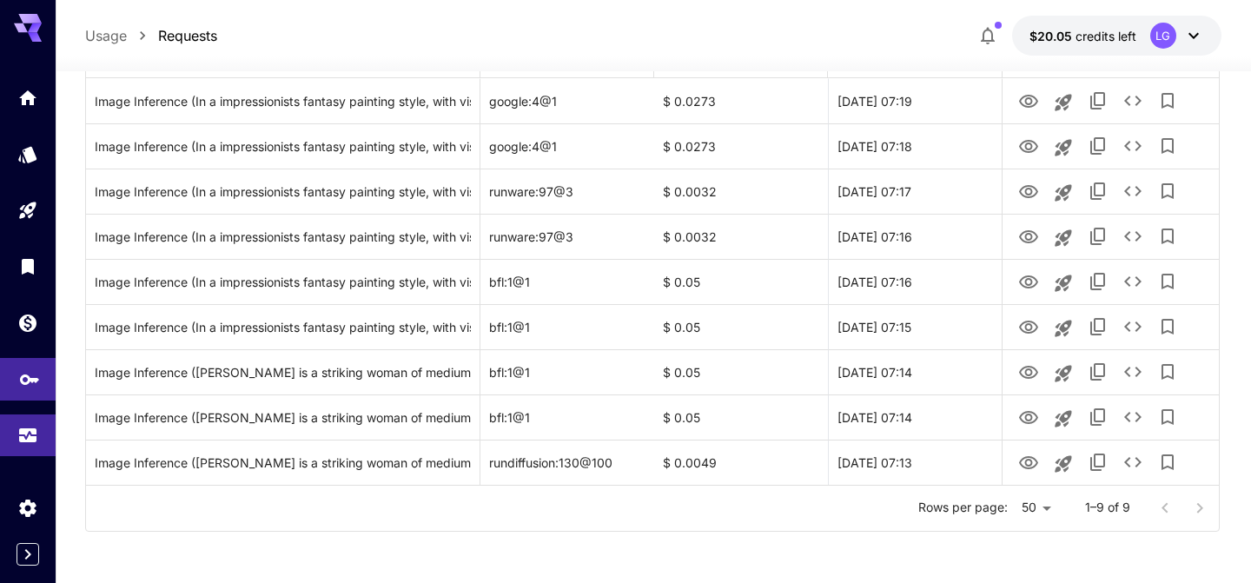
click at [21, 400] on link at bounding box center [28, 379] width 56 height 43
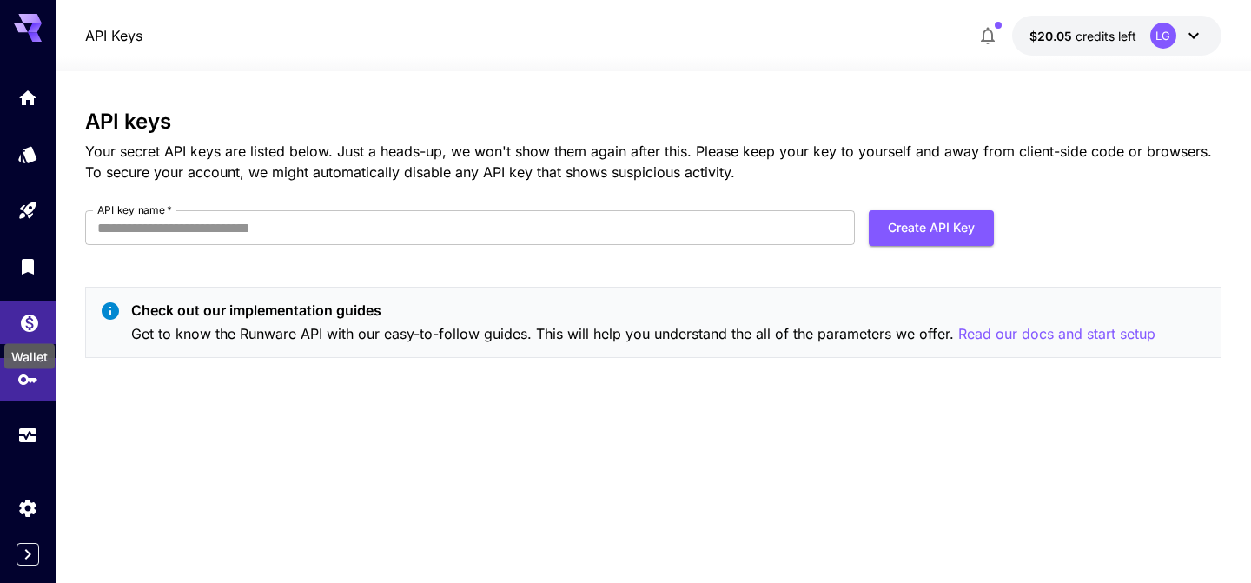
click at [33, 327] on icon "Wallet" at bounding box center [29, 317] width 17 height 17
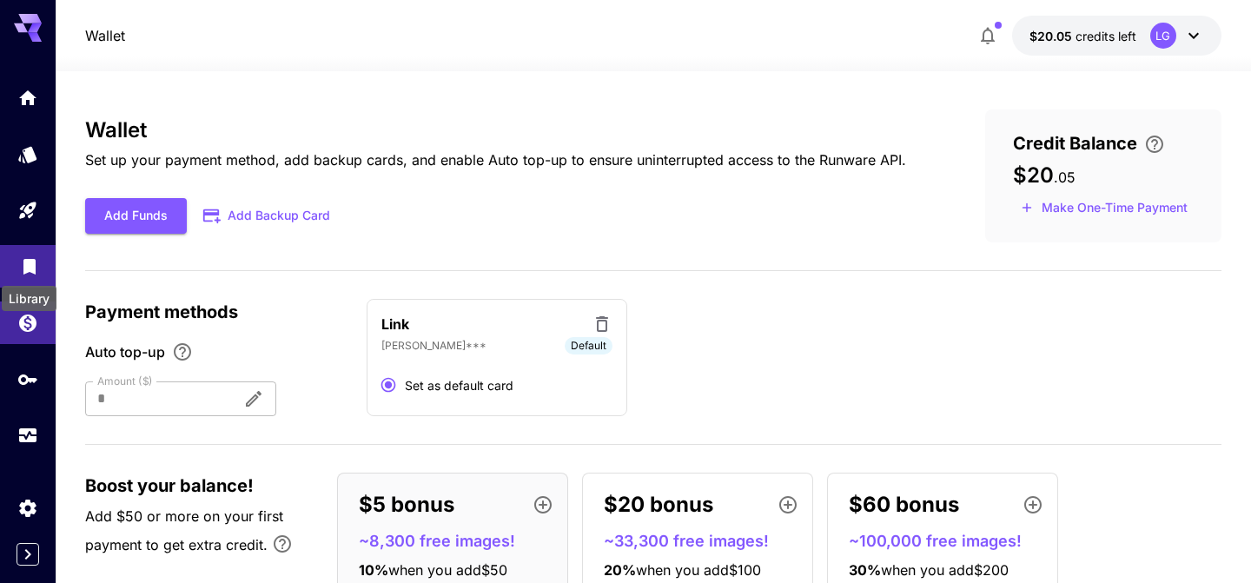
click at [30, 264] on icon "Library" at bounding box center [29, 262] width 12 height 16
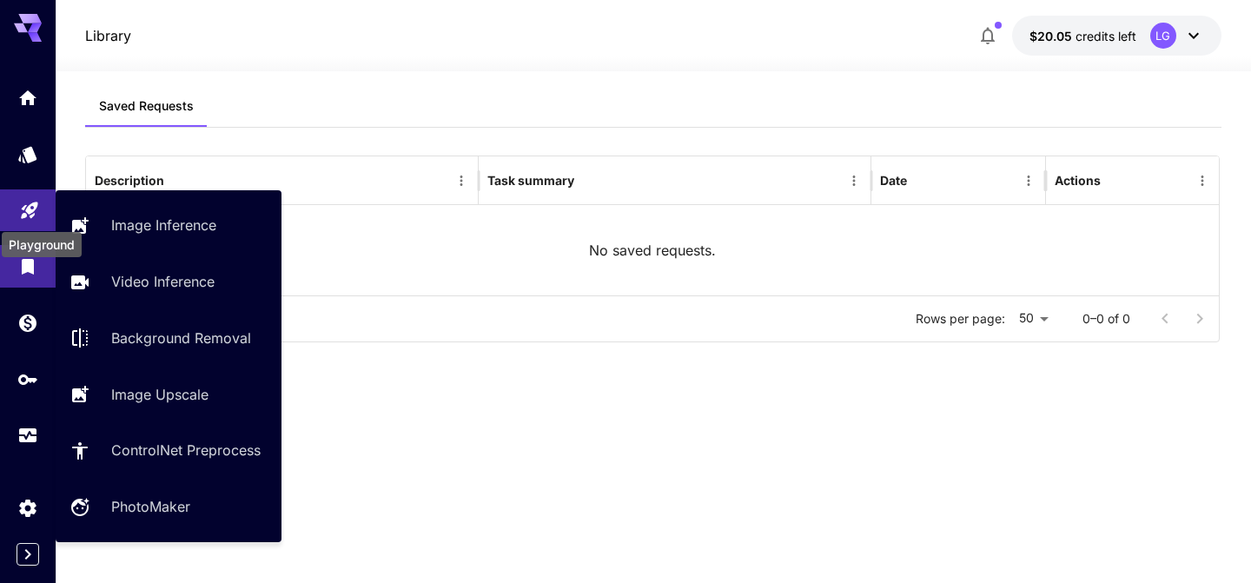
click at [25, 203] on icon "Playground" at bounding box center [29, 205] width 21 height 21
